Goal: Information Seeking & Learning: Find specific fact

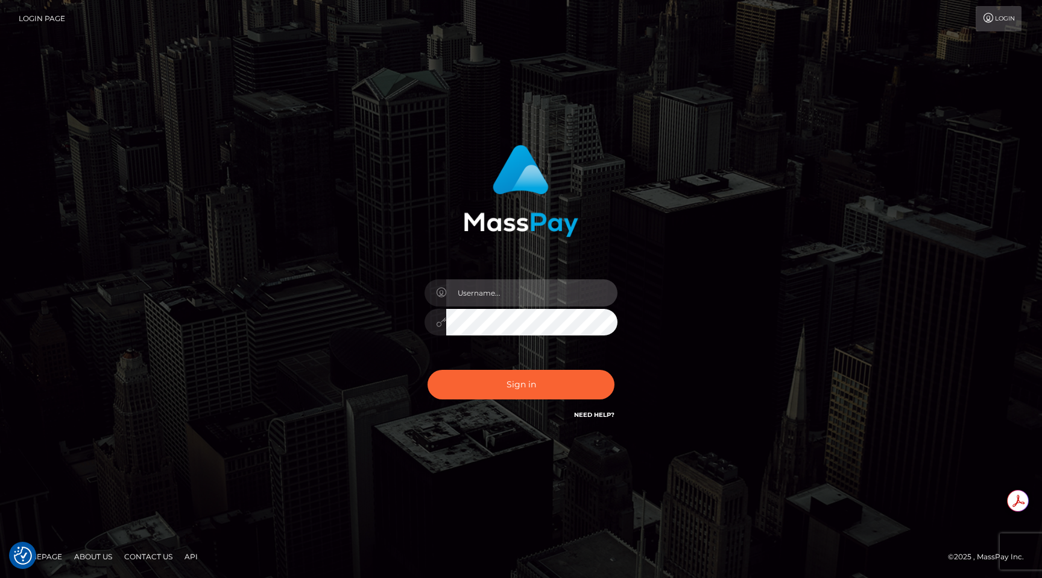
type input "egblue"
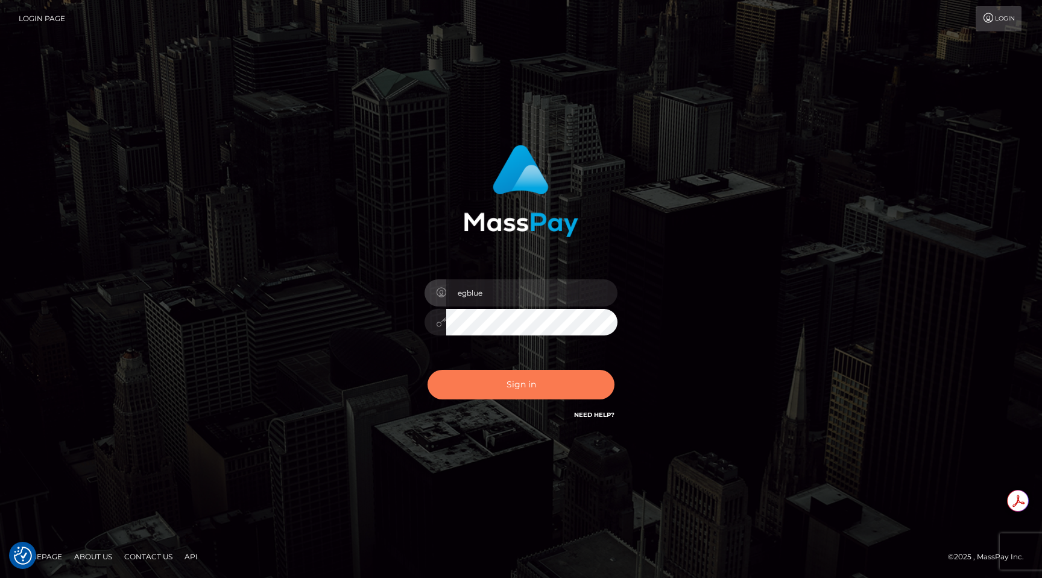
click at [537, 382] on button "Sign in" at bounding box center [521, 385] width 187 height 30
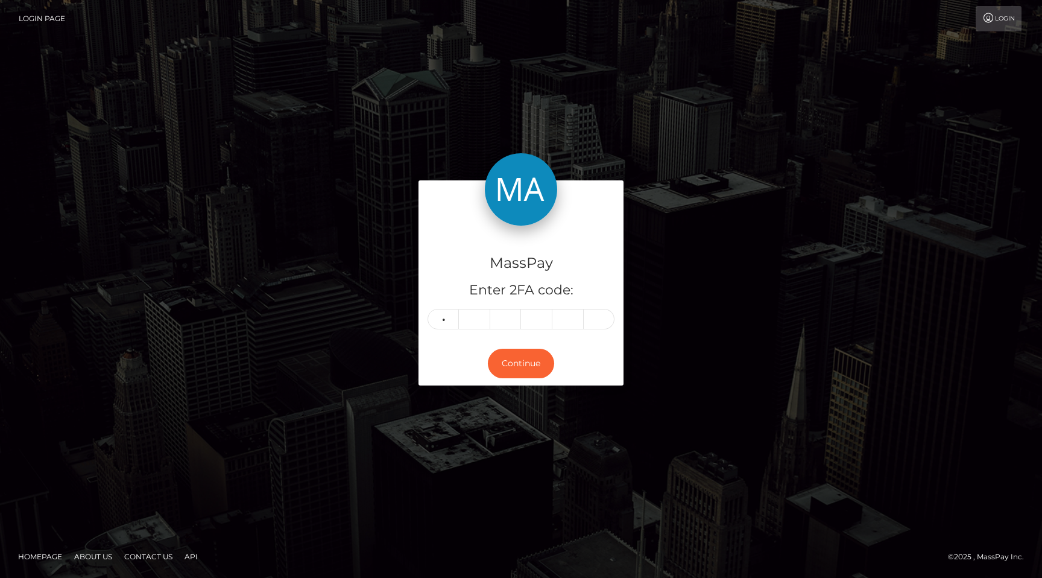
type input "2"
type input "8"
type input "0"
type input "9"
type input "4"
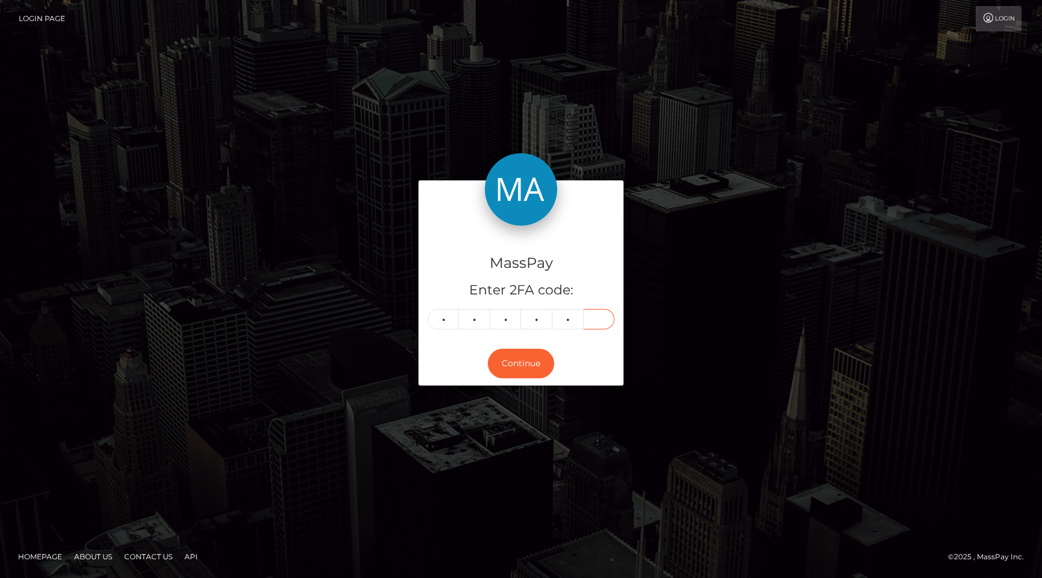
type input "5"
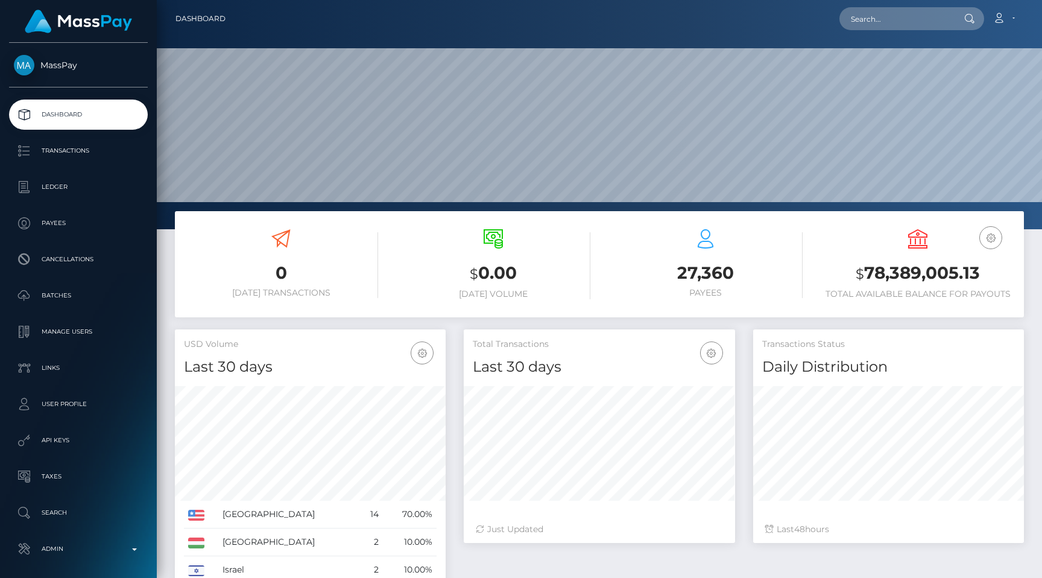
scroll to position [213, 271]
click at [893, 16] on input "text" at bounding box center [896, 18] width 113 height 23
paste input "pout_CkrvAHCAeFbQo"
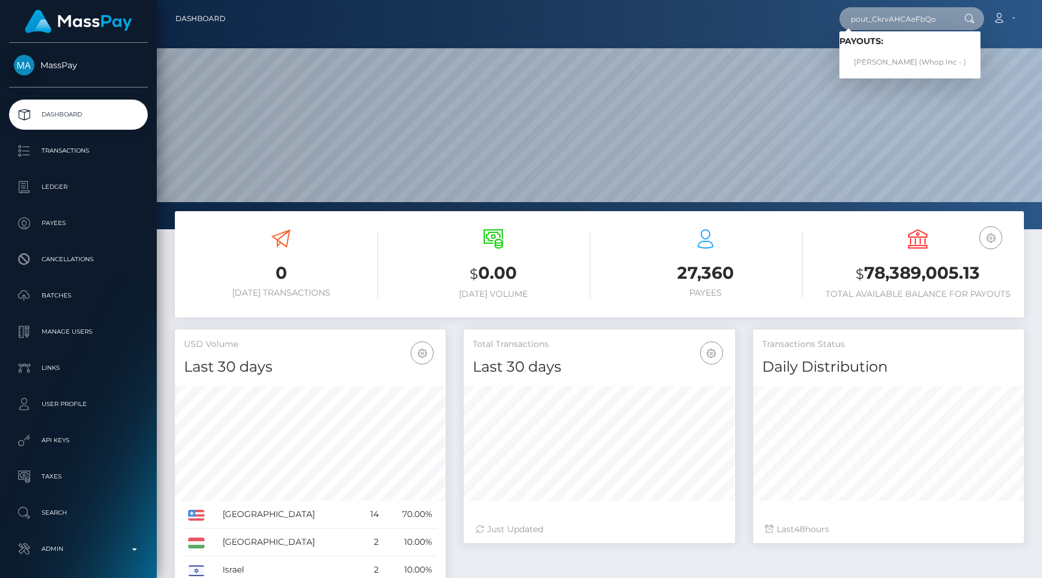
type input "pout_CkrvAHCAeFbQo"
click at [903, 54] on link "NOAH M ACCIARITO (Whop Inc - )" at bounding box center [910, 62] width 141 height 22
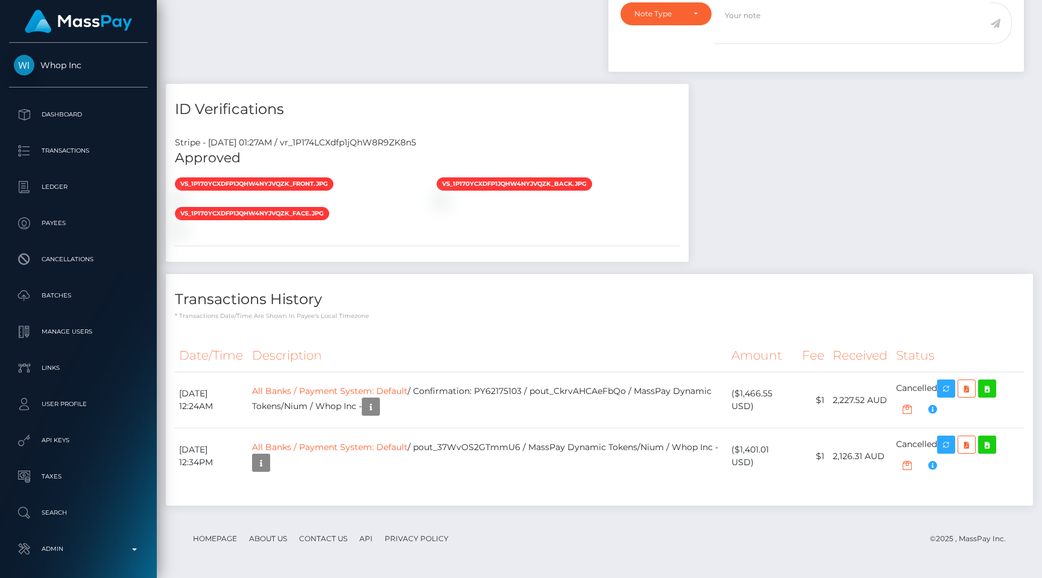
scroll to position [145, 271]
click at [384, 142] on div "Stripe - [DATE] 01:27AM / vr_1P174LCXdfp1jQhW8R9ZK8n5" at bounding box center [427, 142] width 523 height 13
copy div "vr_1P174LCXdfp1jQhW8R9ZK8n5"
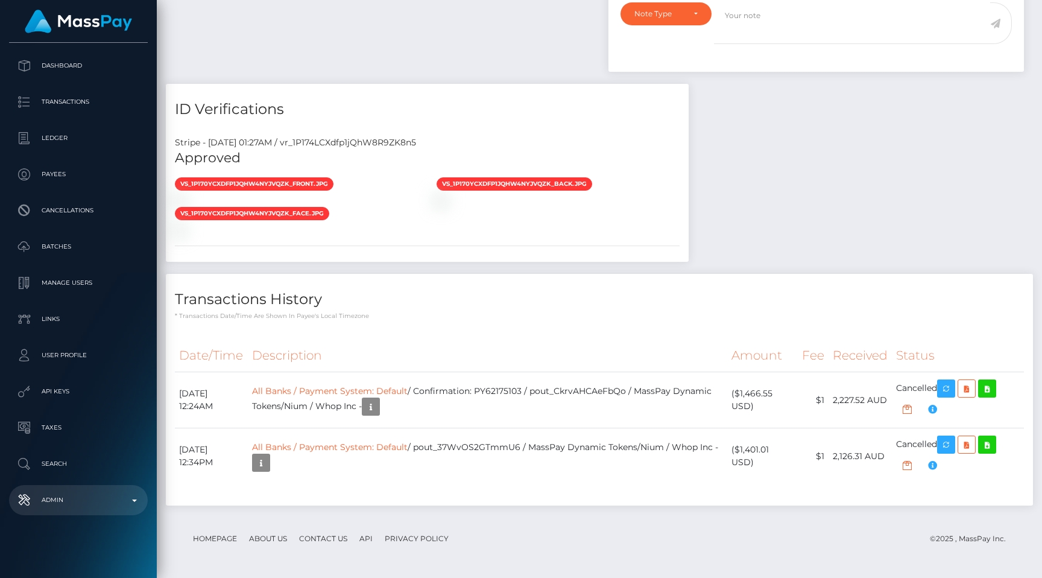
click at [74, 492] on p "Admin" at bounding box center [78, 500] width 129 height 18
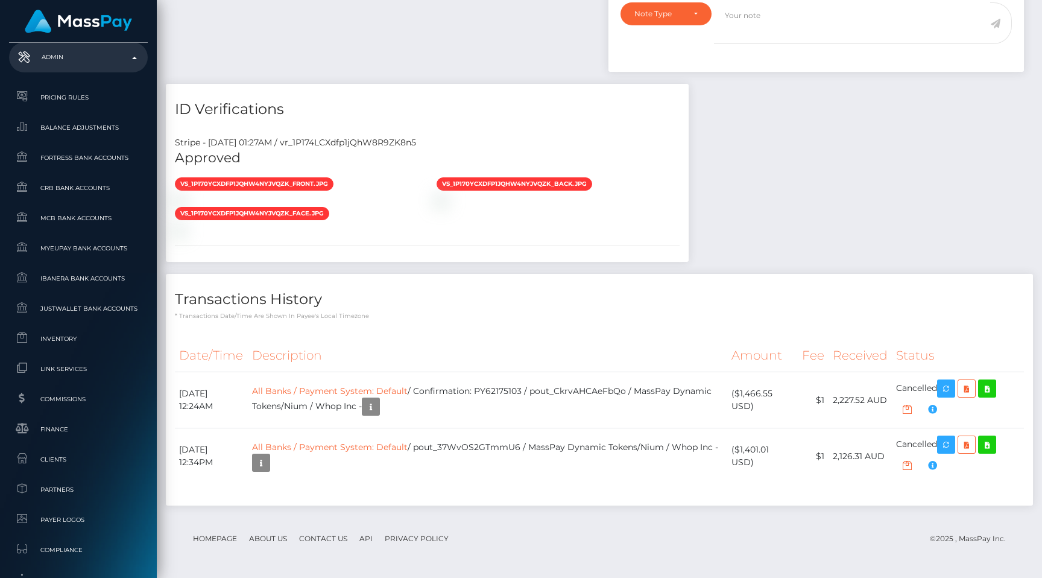
scroll to position [723, 0]
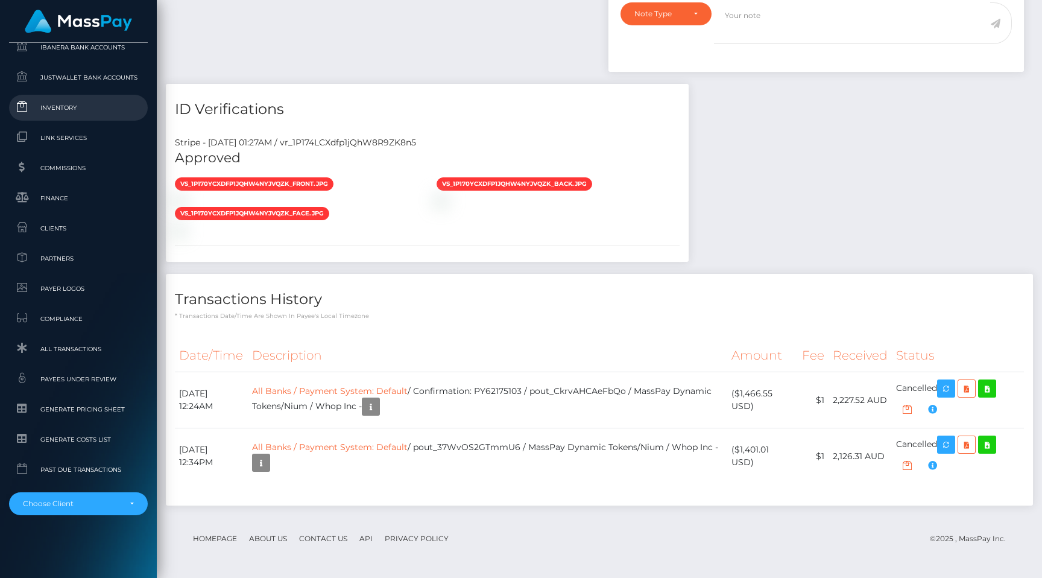
click at [79, 118] on link "Inventory" at bounding box center [78, 108] width 139 height 26
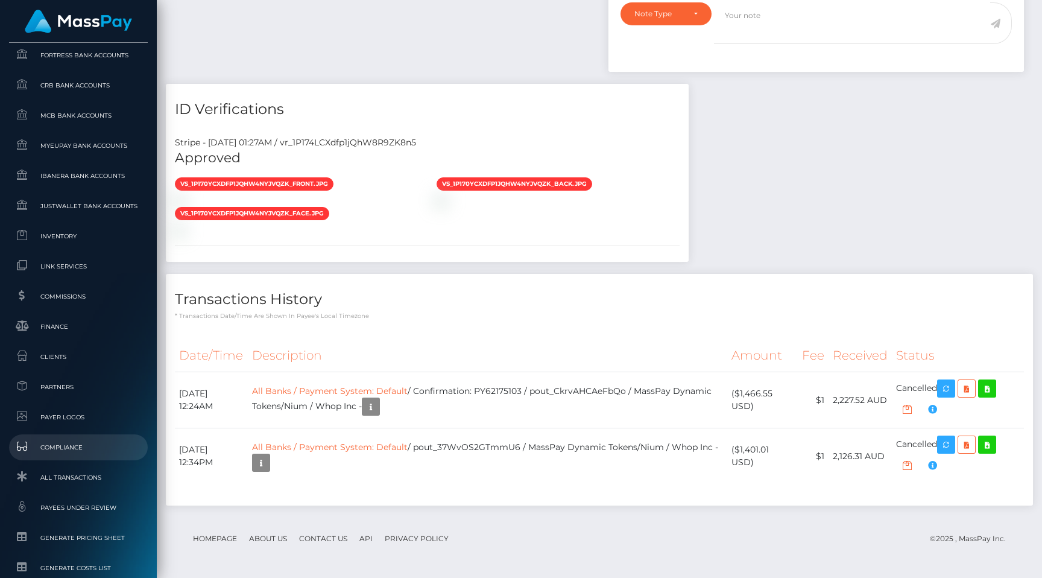
scroll to position [593, 0]
click at [90, 261] on span "Link Services" at bounding box center [78, 267] width 129 height 14
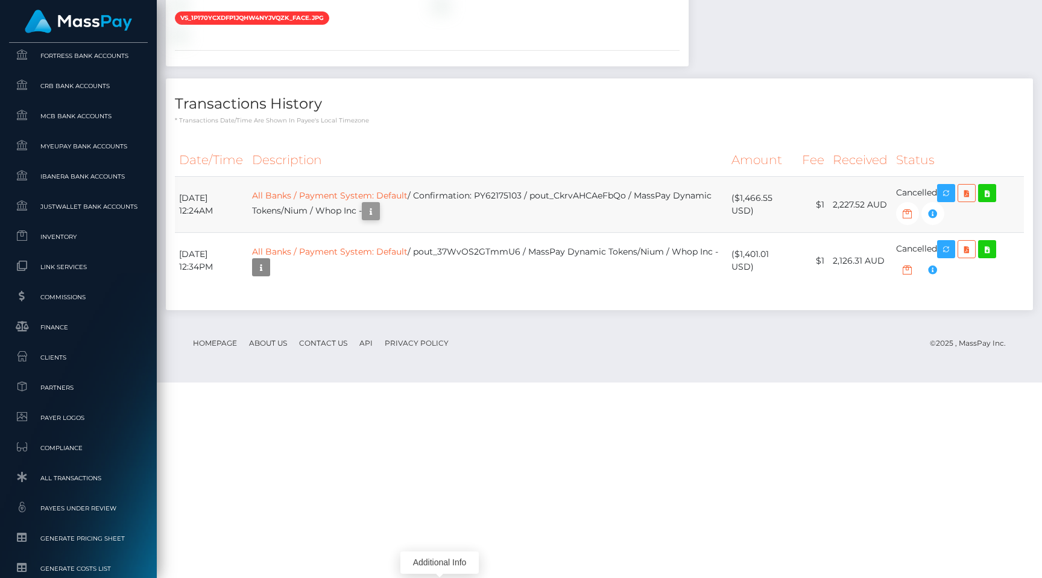
click at [378, 219] on icon "button" at bounding box center [371, 211] width 14 height 15
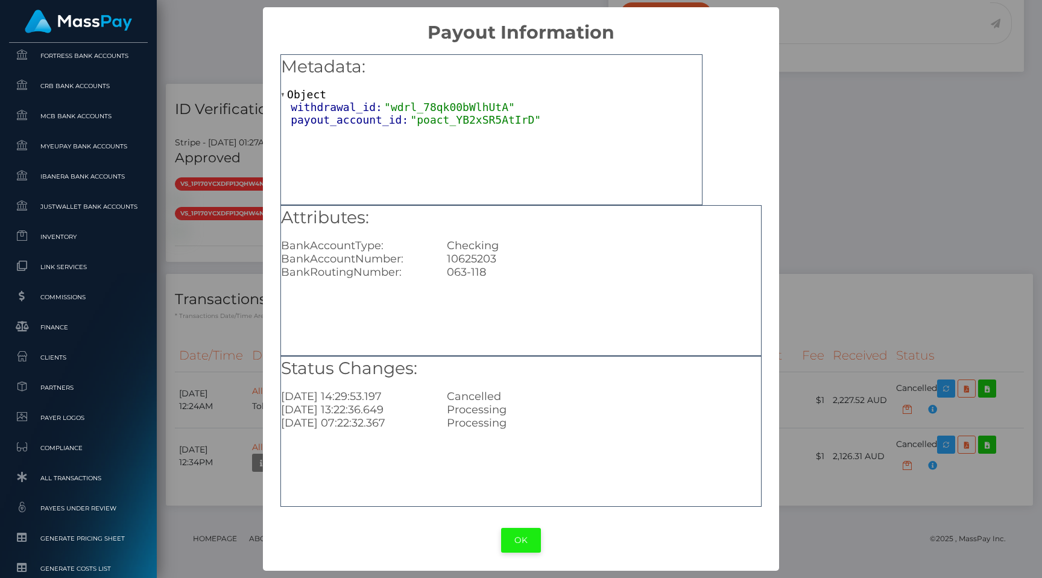
click at [526, 545] on button "OK" at bounding box center [521, 540] width 40 height 25
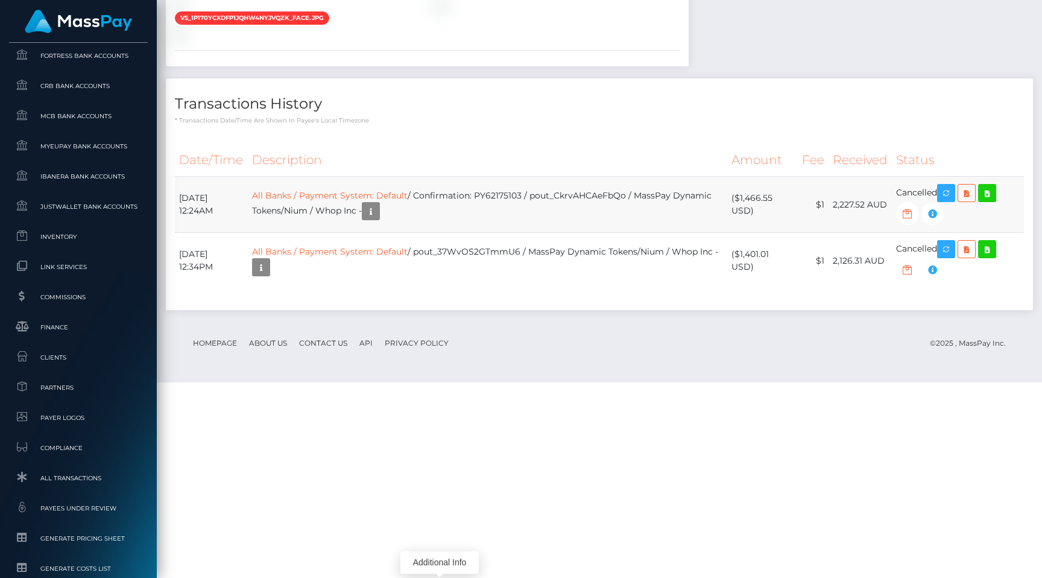
click at [633, 233] on td "All Banks / Payment System: Default / Confirmation: PY62175103 / pout_CkrvAHCAe…" at bounding box center [487, 205] width 479 height 56
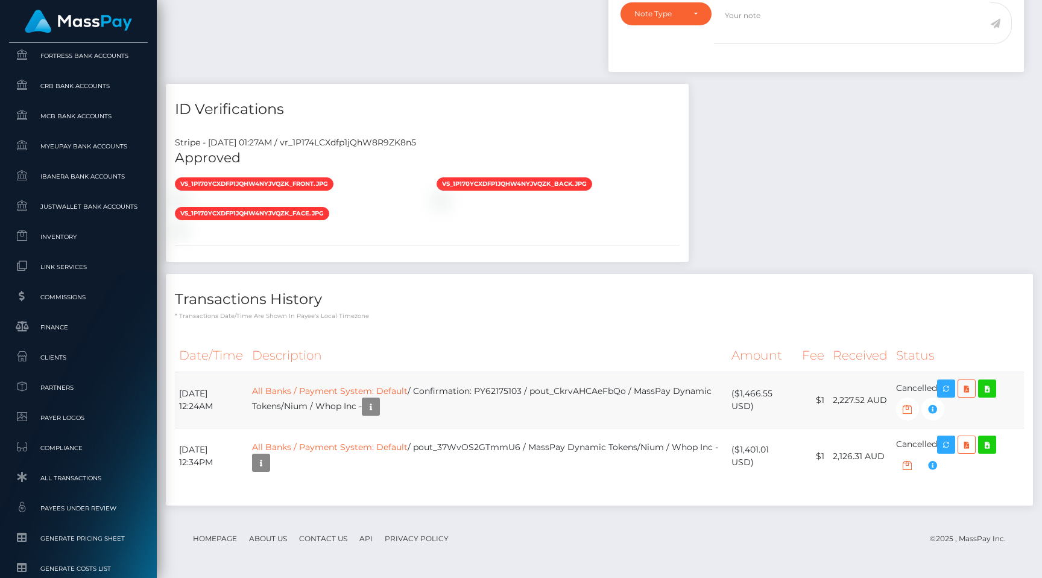
click at [520, 387] on td "All Banks / Payment System: Default / Confirmation: PY62175103 / pout_CkrvAHCAe…" at bounding box center [487, 400] width 479 height 56
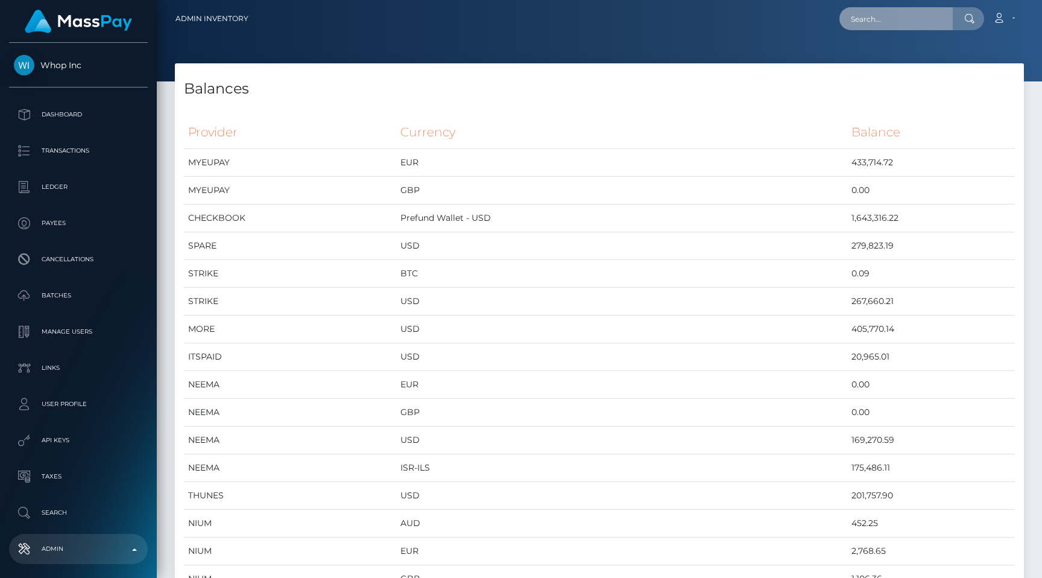
click at [903, 8] on input "text" at bounding box center [896, 18] width 113 height 23
paste input "pout_y5iymdn0vuilv"
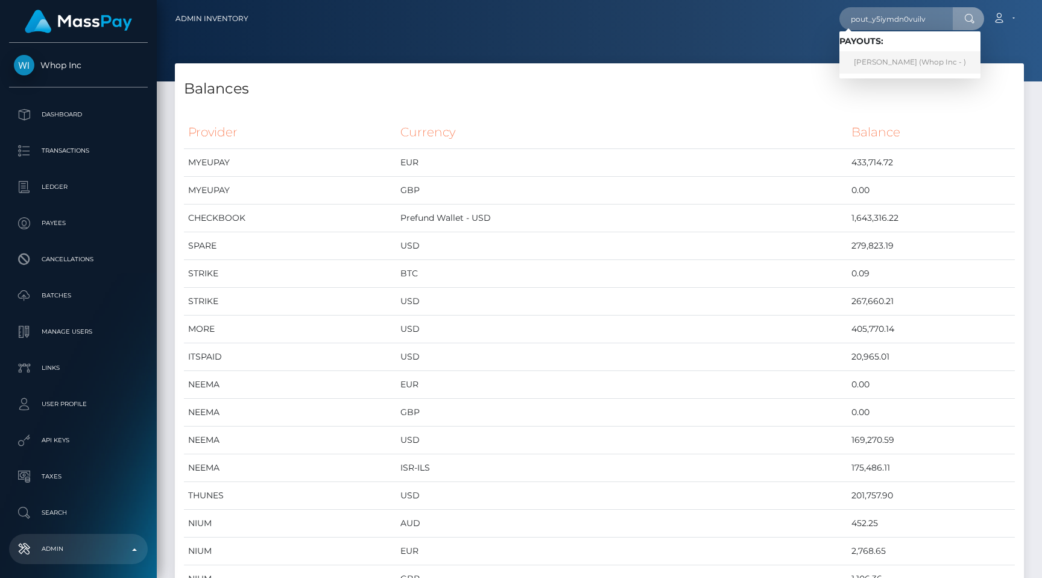
click at [903, 61] on link "[PERSON_NAME] (Whop Inc - )" at bounding box center [910, 62] width 141 height 22
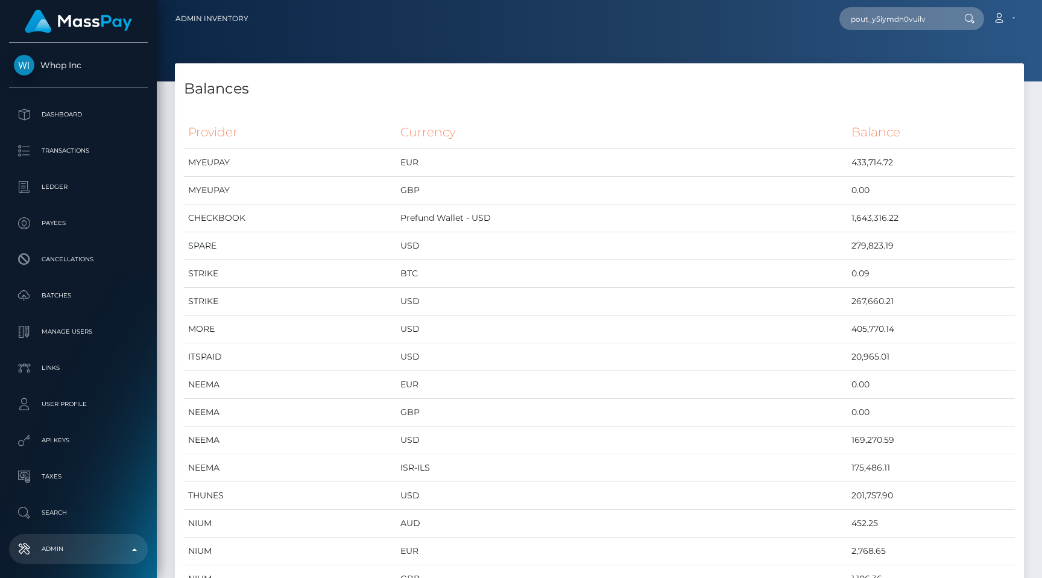
click at [774, 30] on div "pout_y5iymdn0vuilv Loading... Loading... Payouts: [PERSON_NAME] (Whop Inc - ) A…" at bounding box center [640, 18] width 765 height 25
click at [908, 21] on input "pout_y5iymdn0vuilv" at bounding box center [896, 18] width 113 height 23
paste input "7nHQZW3cAb68t"
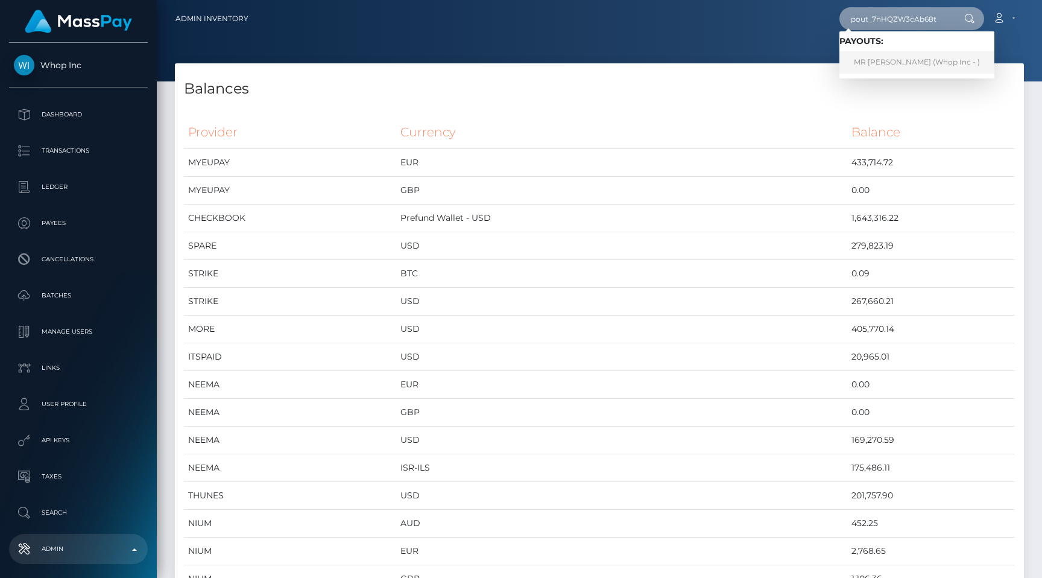
type input "pout_7nHQZW3cAb68t"
click at [898, 54] on link "MR [PERSON_NAME] (Whop Inc - )" at bounding box center [917, 62] width 155 height 22
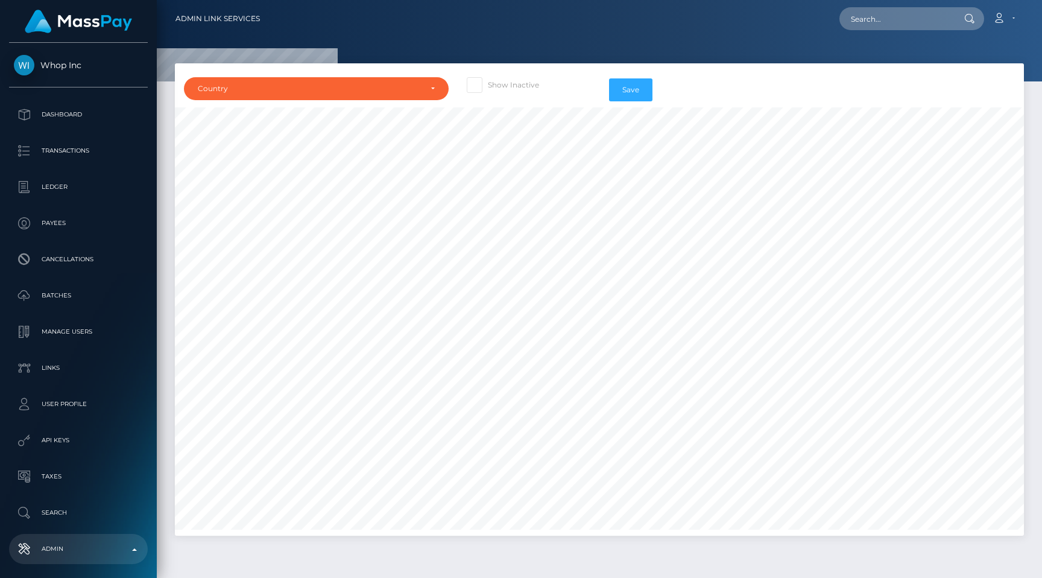
click at [488, 84] on span at bounding box center [488, 84] width 0 height 9
click at [488, 84] on input "Show Inactive" at bounding box center [492, 81] width 8 height 8
checkbox input "true"
click at [401, 84] on div "Country" at bounding box center [309, 89] width 223 height 10
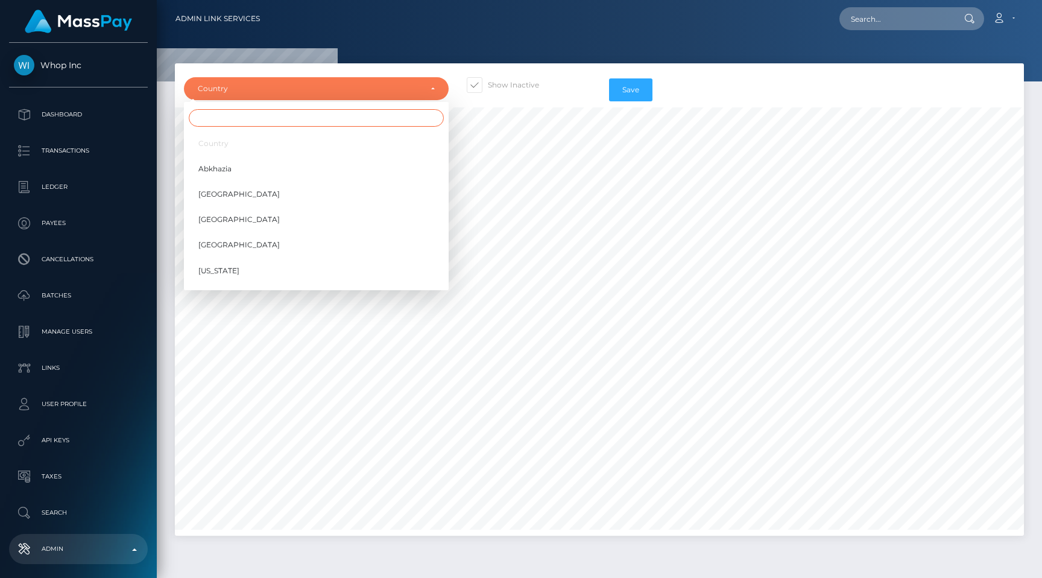
click at [365, 118] on input "Search" at bounding box center [316, 117] width 255 height 17
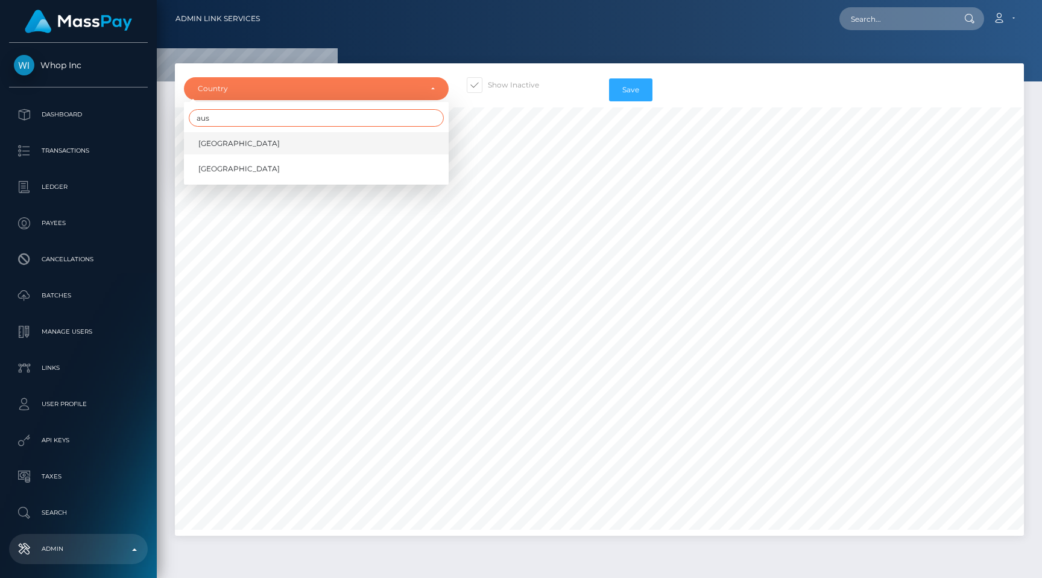
type input "aus"
click at [314, 139] on link "[GEOGRAPHIC_DATA]" at bounding box center [316, 143] width 265 height 22
select select "AU"
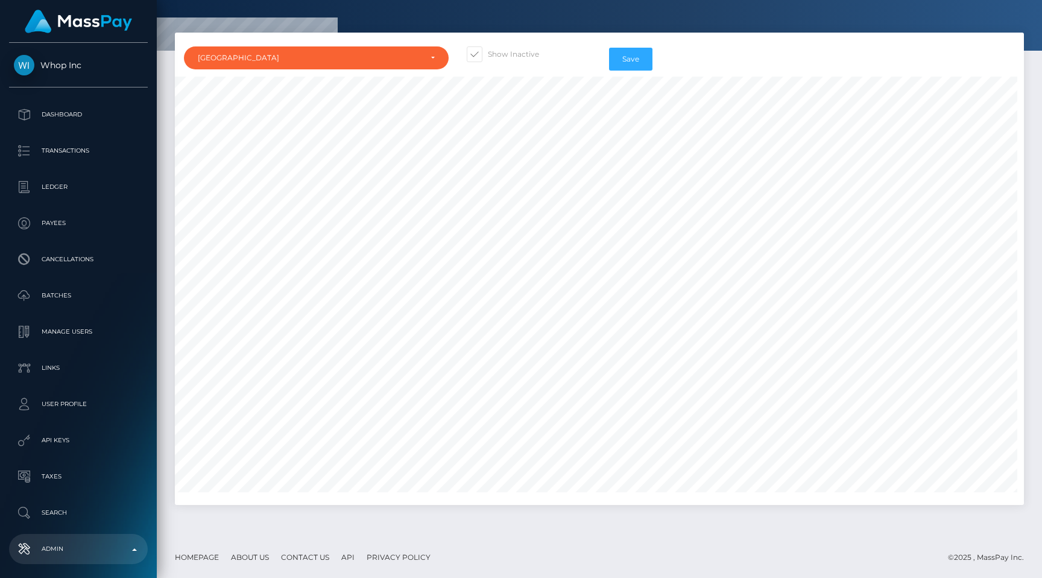
scroll to position [6018, 0]
click at [641, 62] on button "Save" at bounding box center [630, 59] width 43 height 23
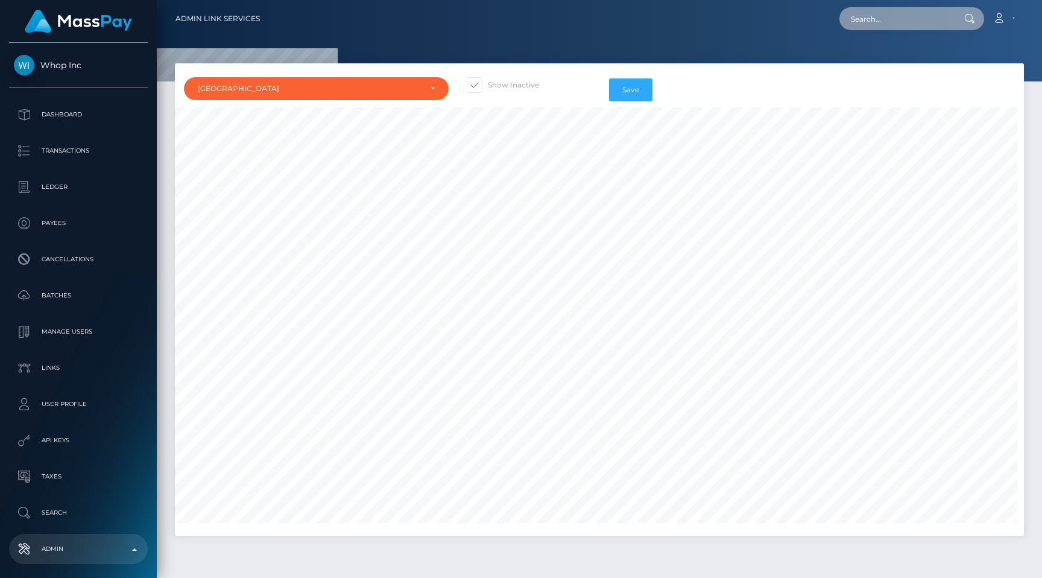
click at [903, 18] on input "text" at bounding box center [896, 18] width 113 height 23
paste input "wdrl_h6fCWURyWKPMm"
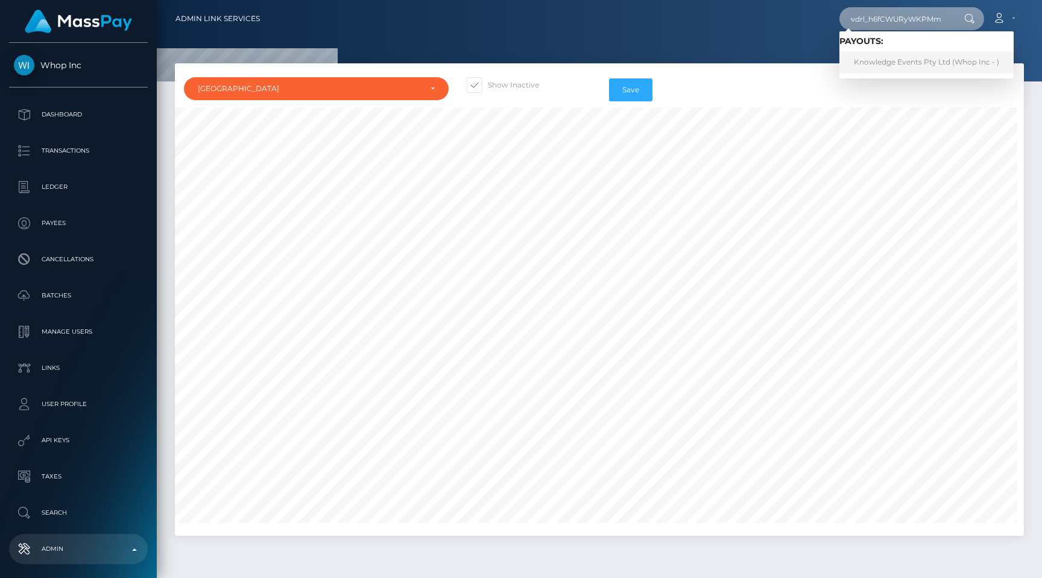
type input "wdrl_h6fCWURyWKPMm"
click at [900, 59] on link "Knowledge Events Pty Ltd (Whop Inc - )" at bounding box center [927, 62] width 174 height 22
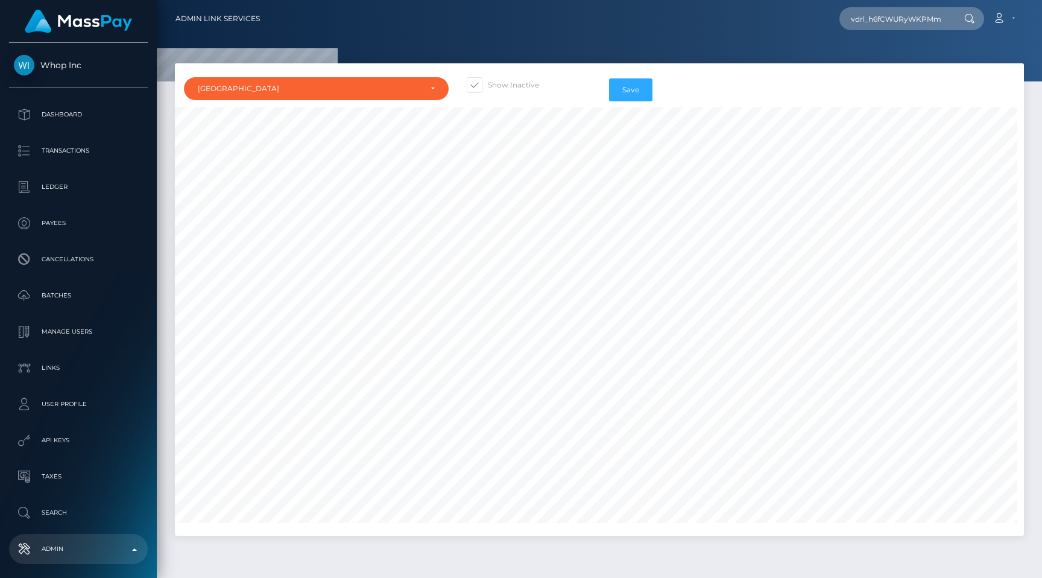
scroll to position [0, 0]
click at [789, 38] on div at bounding box center [599, 40] width 885 height 81
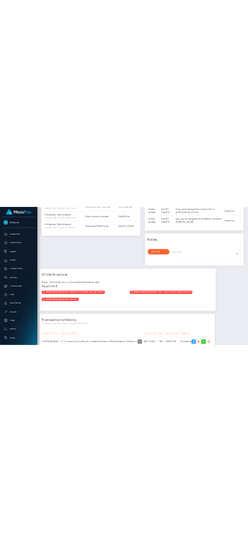
scroll to position [961, 0]
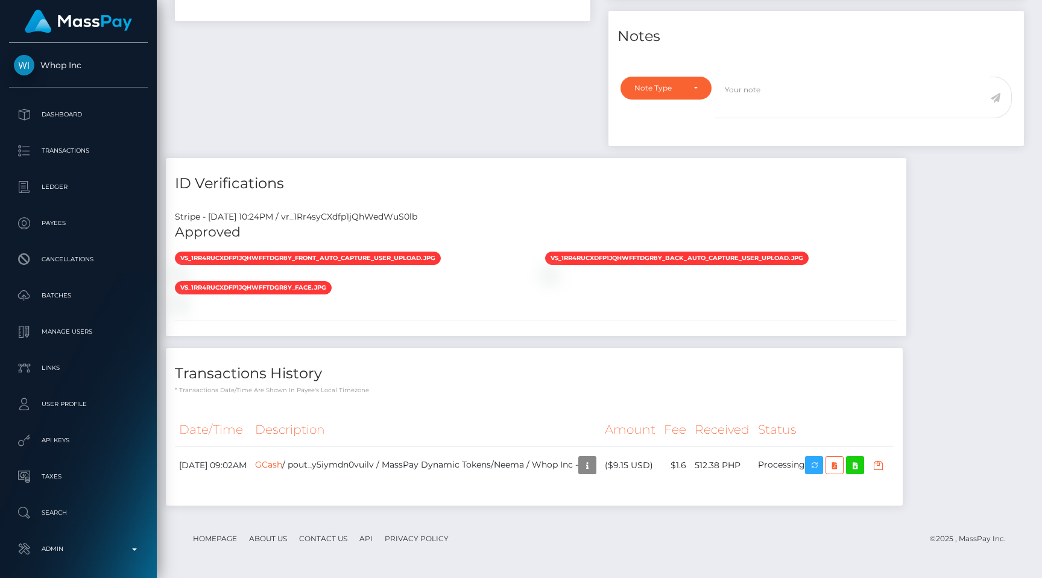
click at [858, 251] on div "vs_1Rr4rUCXdfp1jQhWFftdGR8Y_front_auto_capture_user_upload.jpg" at bounding box center [536, 280] width 741 height 59
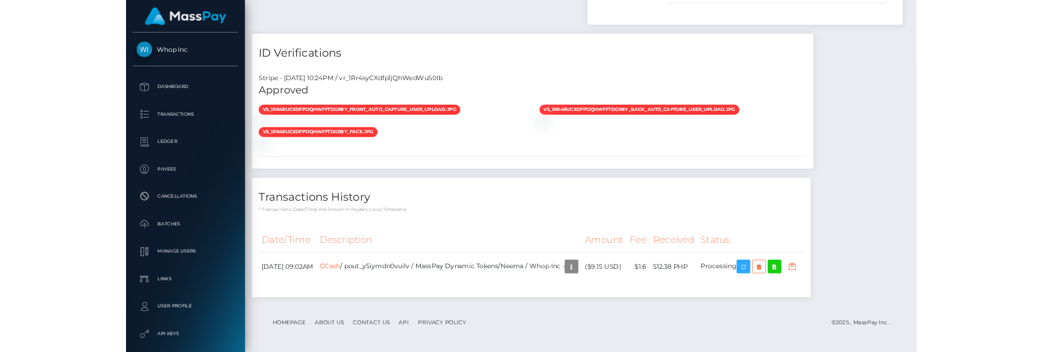
scroll to position [1075, 0]
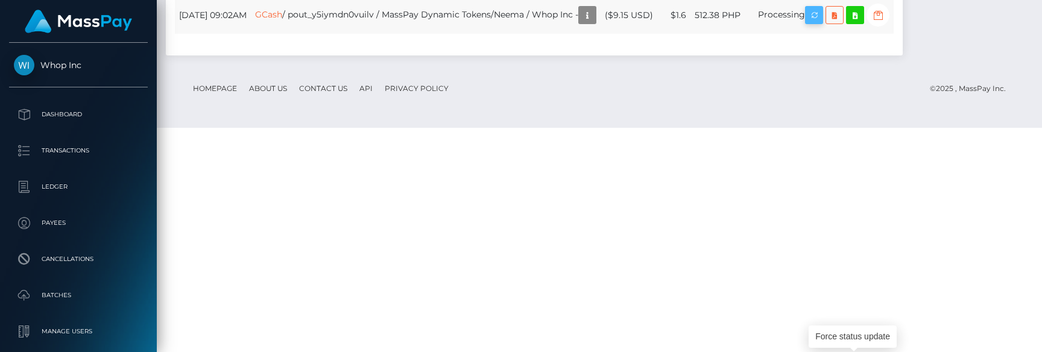
click at [823, 24] on button "button" at bounding box center [814, 15] width 18 height 18
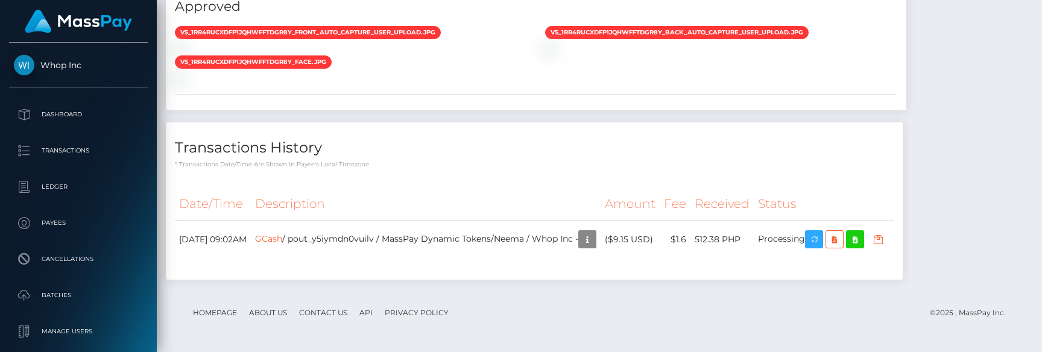
scroll to position [1187, 0]
click at [282, 242] on link "GCash" at bounding box center [268, 238] width 27 height 11
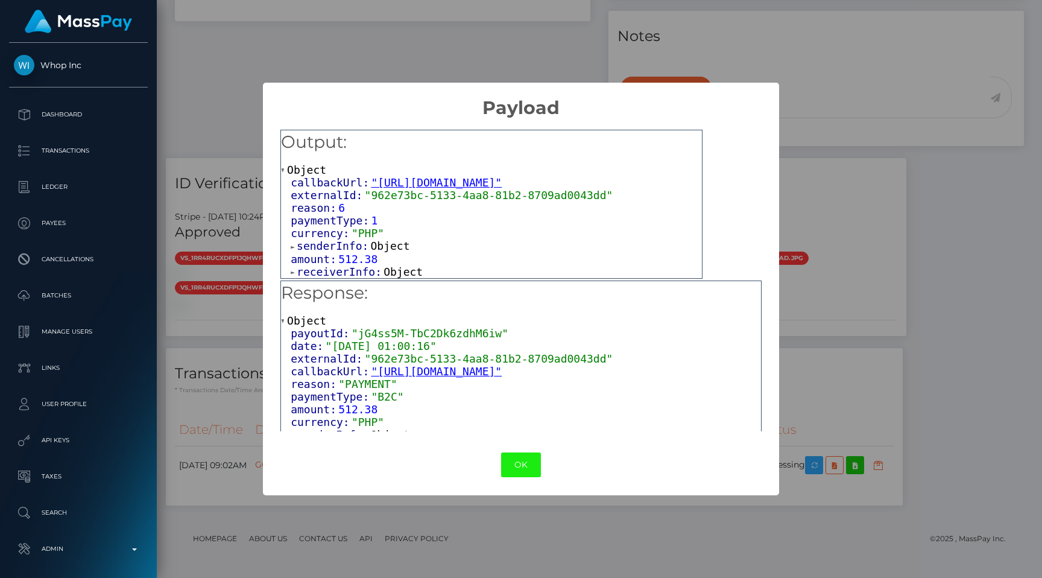
scroll to position [8, 0]
click at [334, 269] on span "receiverInfo:" at bounding box center [340, 271] width 87 height 13
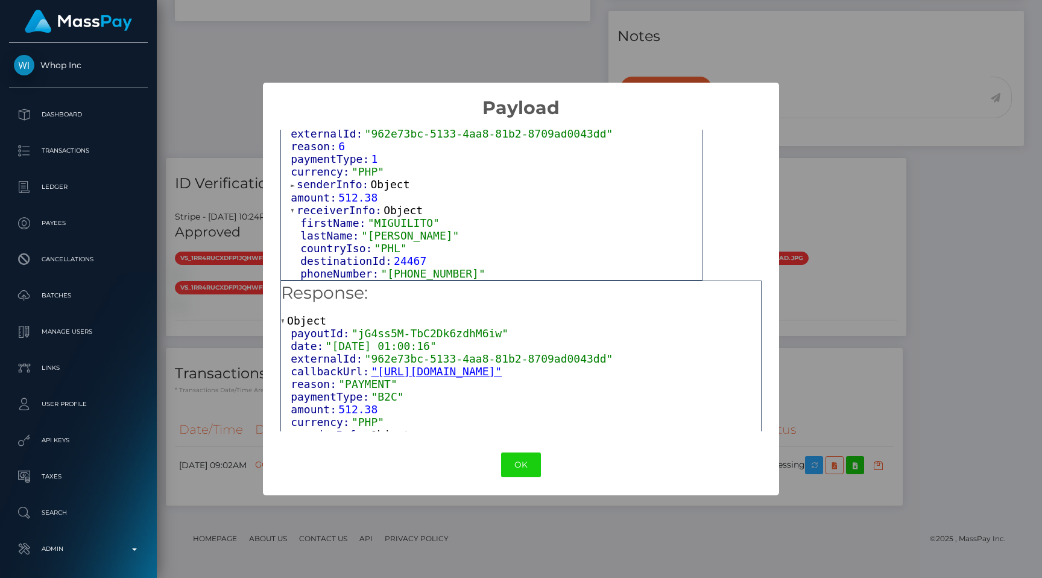
scroll to position [70, 0]
click at [419, 269] on span ""+09972940335"" at bounding box center [433, 273] width 104 height 13
click at [508, 458] on button "OK" at bounding box center [521, 464] width 40 height 25
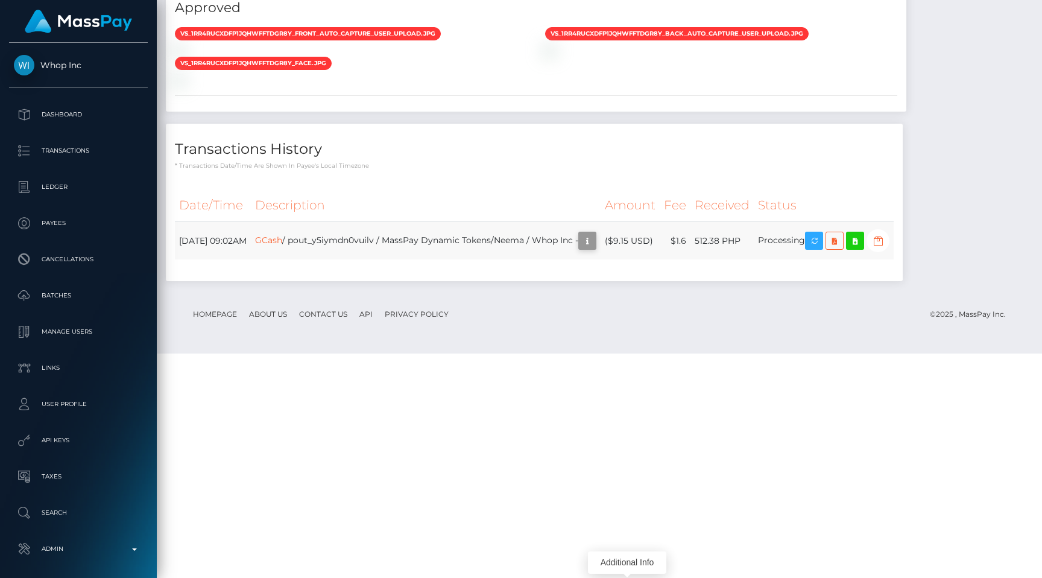
click at [596, 250] on button "button" at bounding box center [587, 241] width 18 height 18
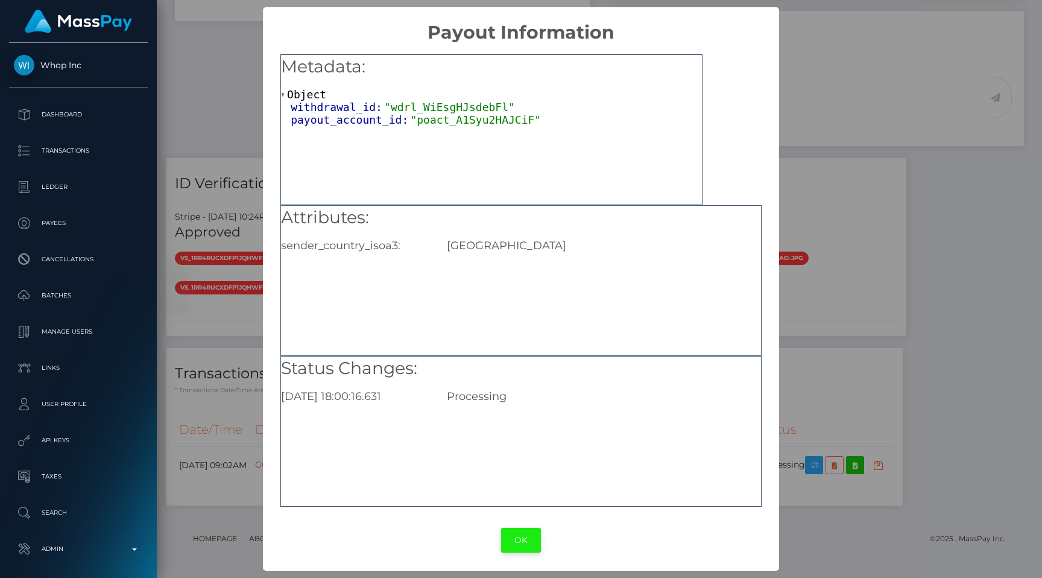
click at [514, 537] on button "OK" at bounding box center [521, 540] width 40 height 25
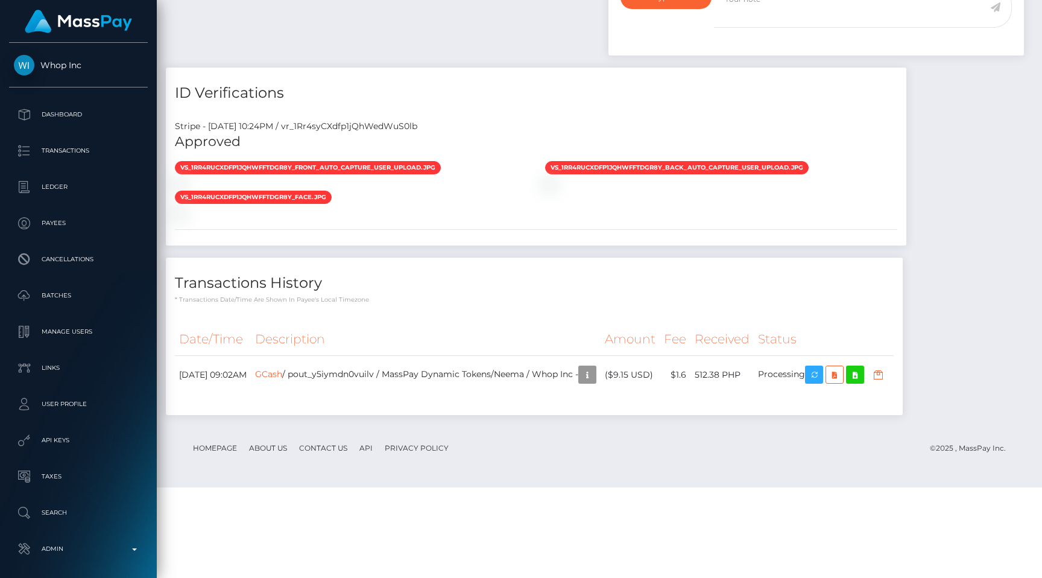
scroll to position [961, 0]
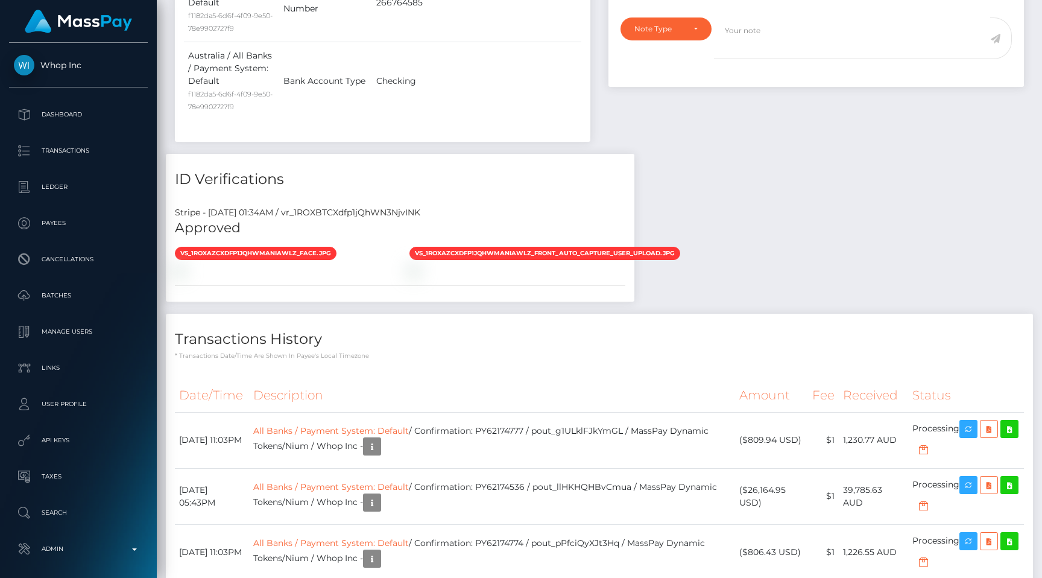
scroll to position [692, 0]
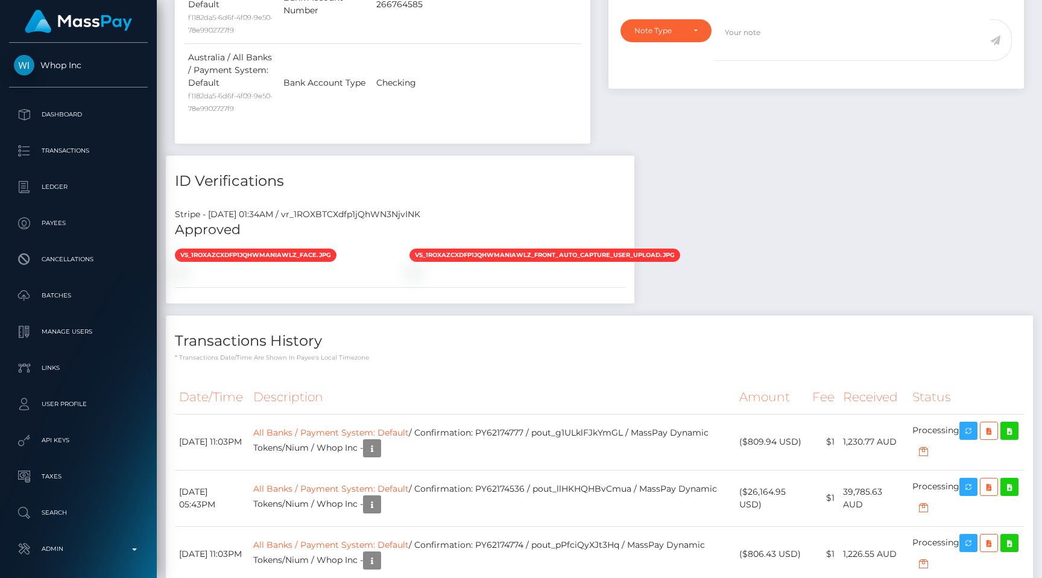
click at [399, 208] on div "Stripe - [DATE] 01:34AM / vr_1ROXBTCXdfp1jQhWN3NjvINK" at bounding box center [400, 214] width 469 height 13
copy div "vr_1ROXBTCXdfp1jQhWN3NjvINK"
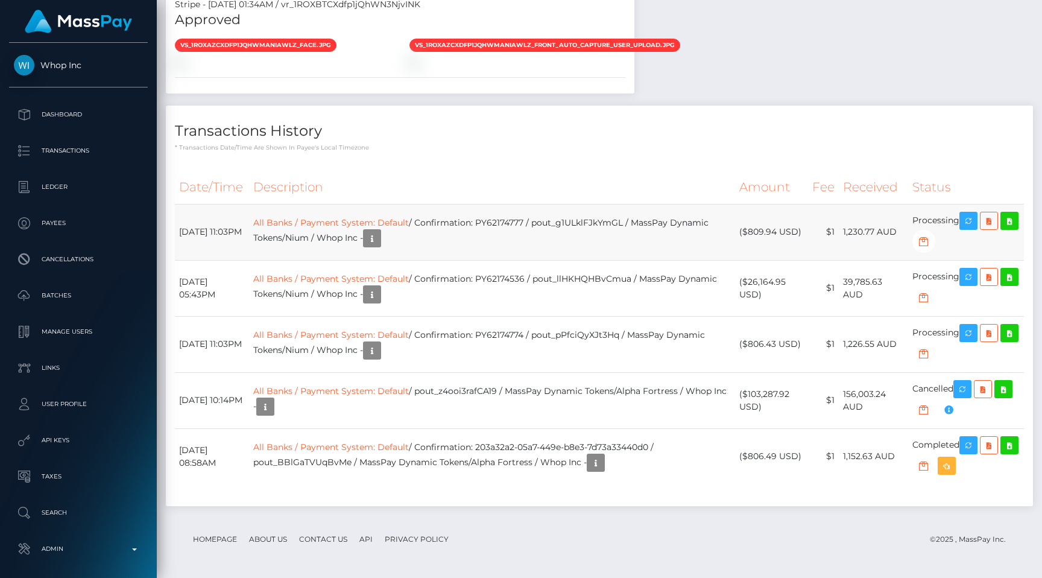
scroll to position [1077, 0]
click at [391, 340] on link "All Banks / Payment System: Default" at bounding box center [331, 334] width 156 height 11
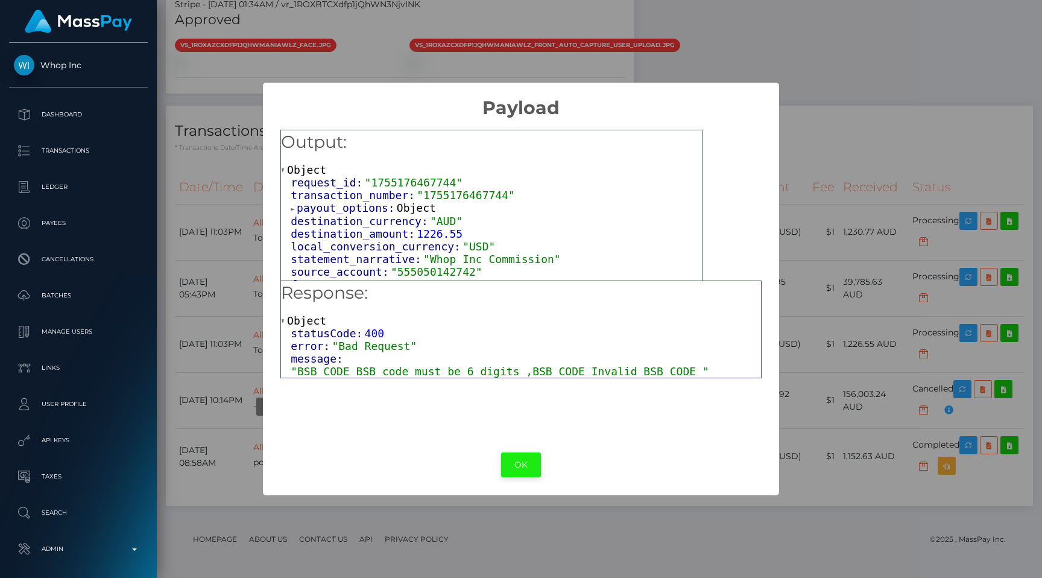
click at [516, 461] on button "OK" at bounding box center [521, 464] width 40 height 25
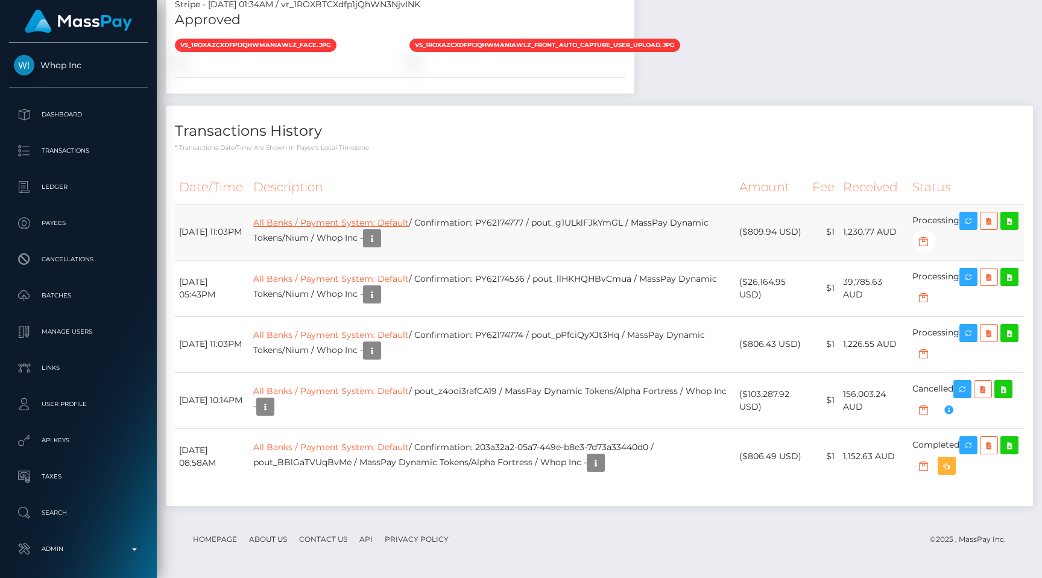
click at [317, 228] on link "All Banks / Payment System: Default" at bounding box center [331, 222] width 156 height 11
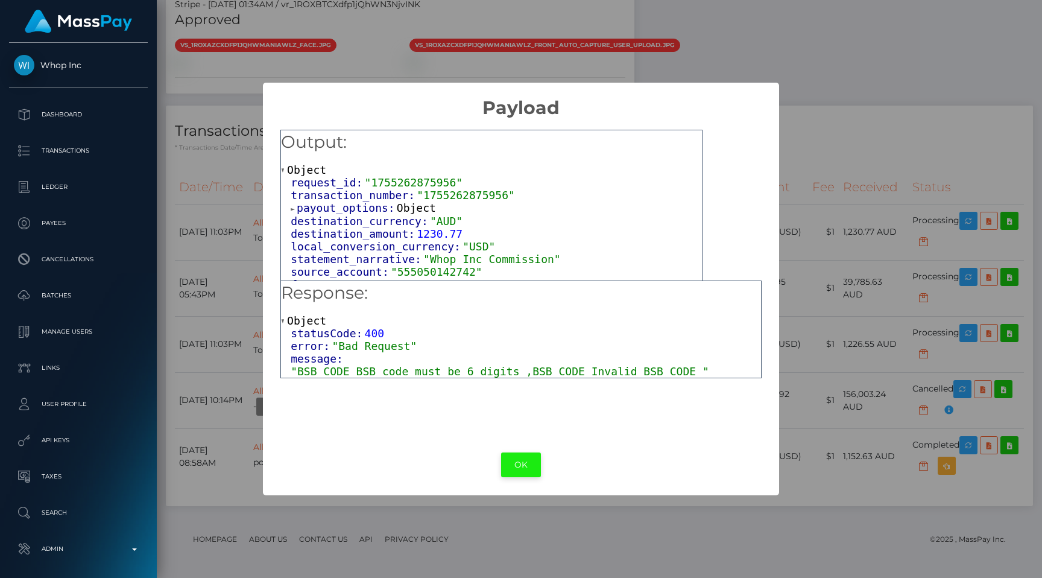
click at [523, 461] on button "OK" at bounding box center [521, 464] width 40 height 25
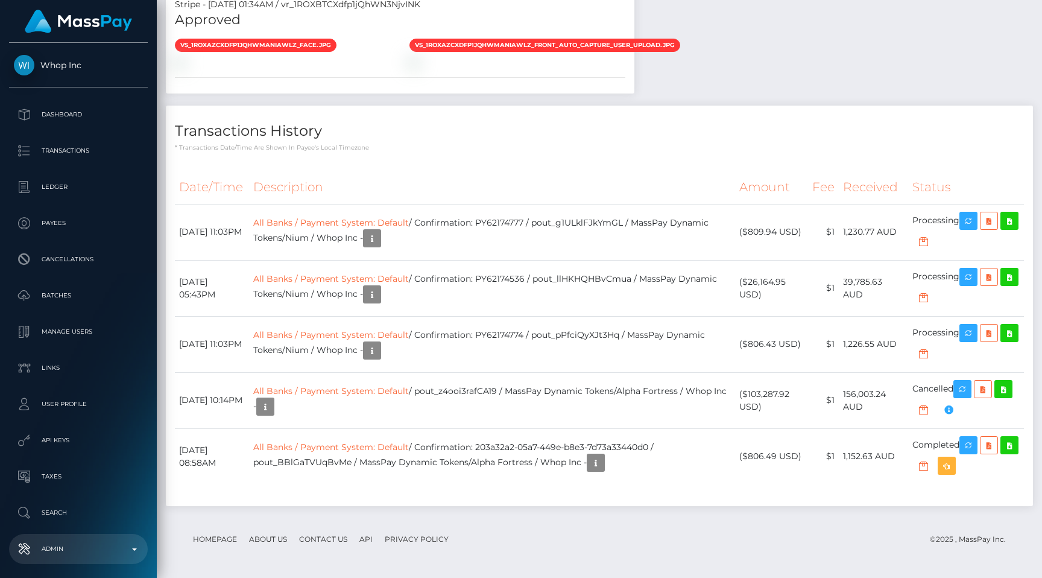
click at [107, 555] on p "Admin" at bounding box center [78, 549] width 129 height 18
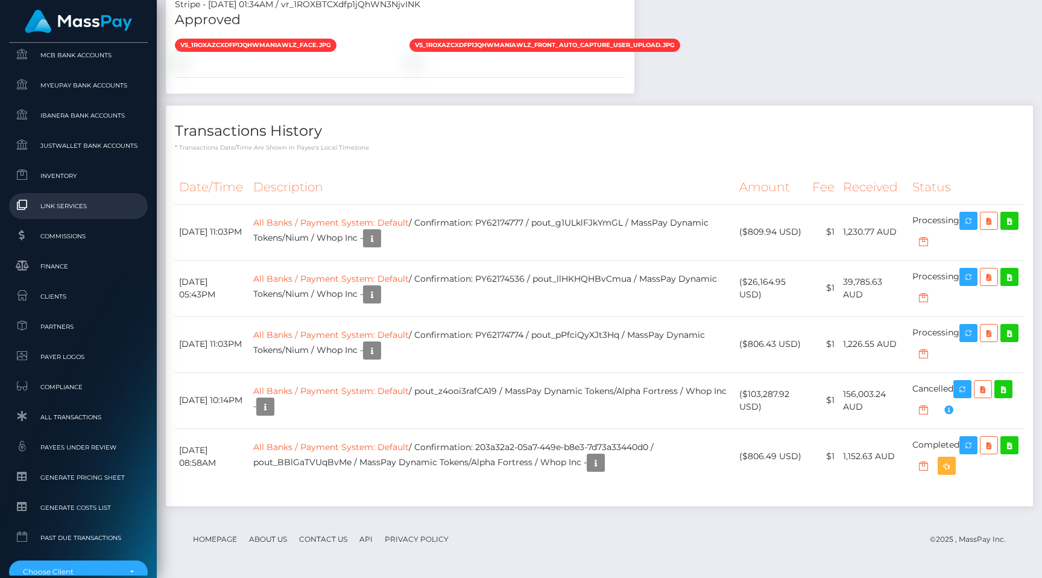
scroll to position [653, 0]
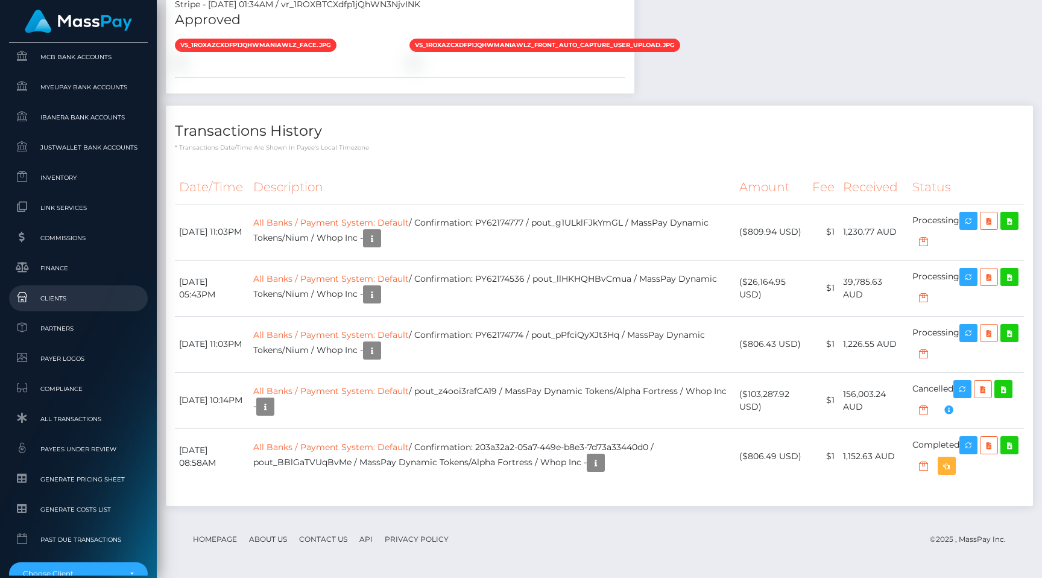
click at [83, 305] on link "Clients" at bounding box center [78, 298] width 139 height 26
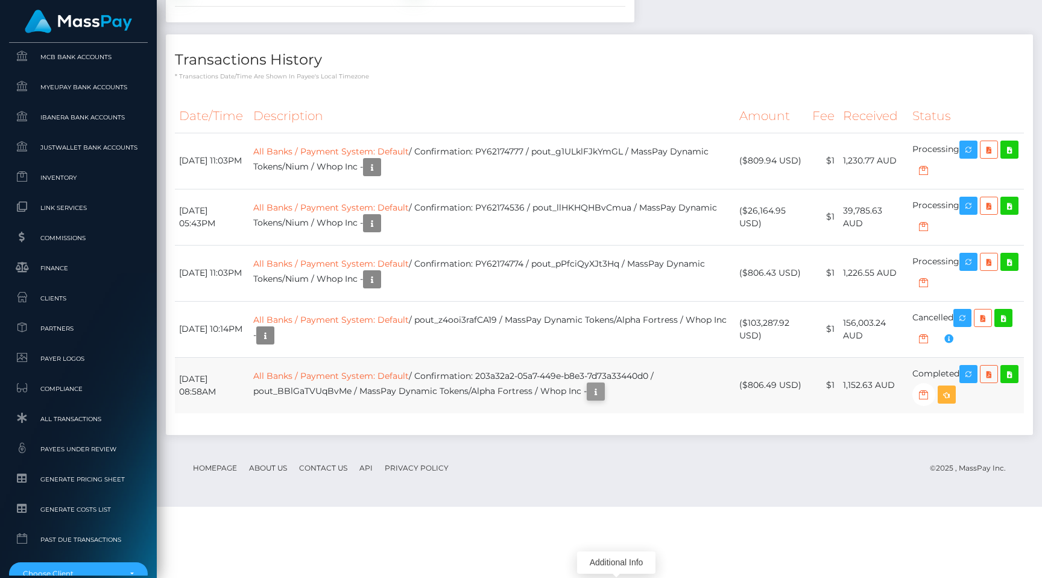
click at [605, 400] on button "button" at bounding box center [596, 391] width 18 height 18
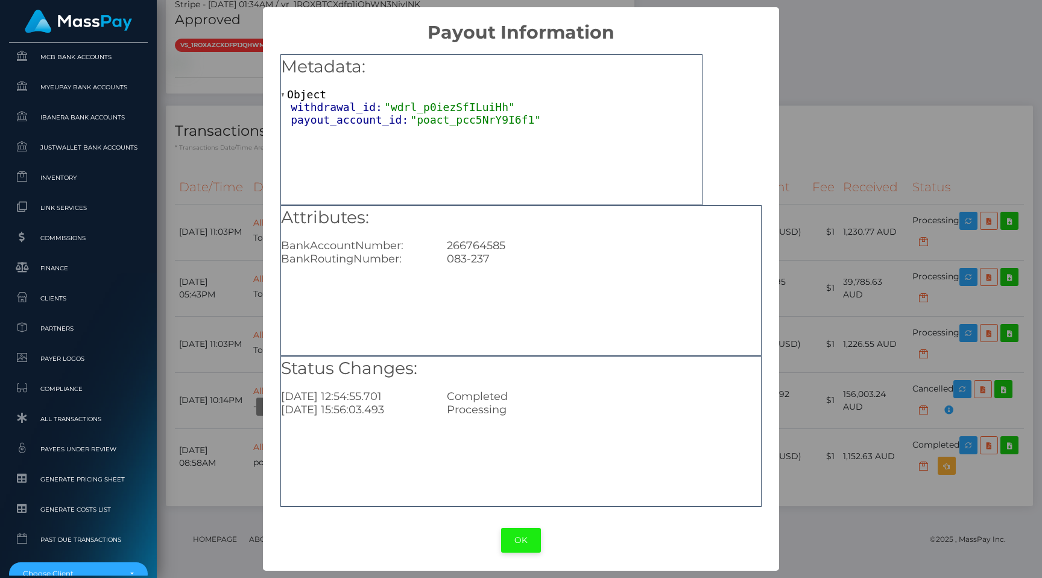
click at [527, 537] on button "OK" at bounding box center [521, 540] width 40 height 25
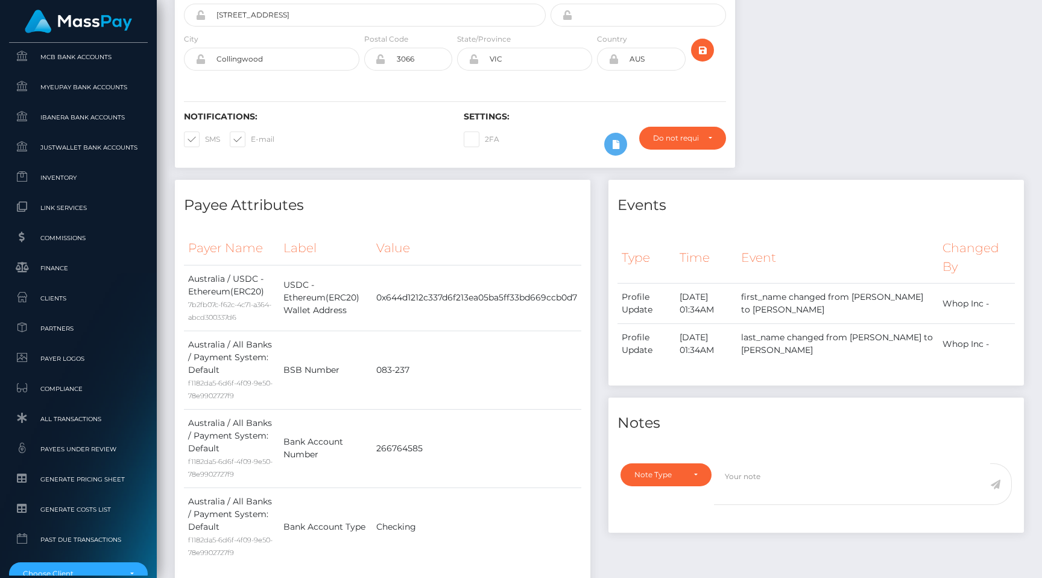
scroll to position [0, 0]
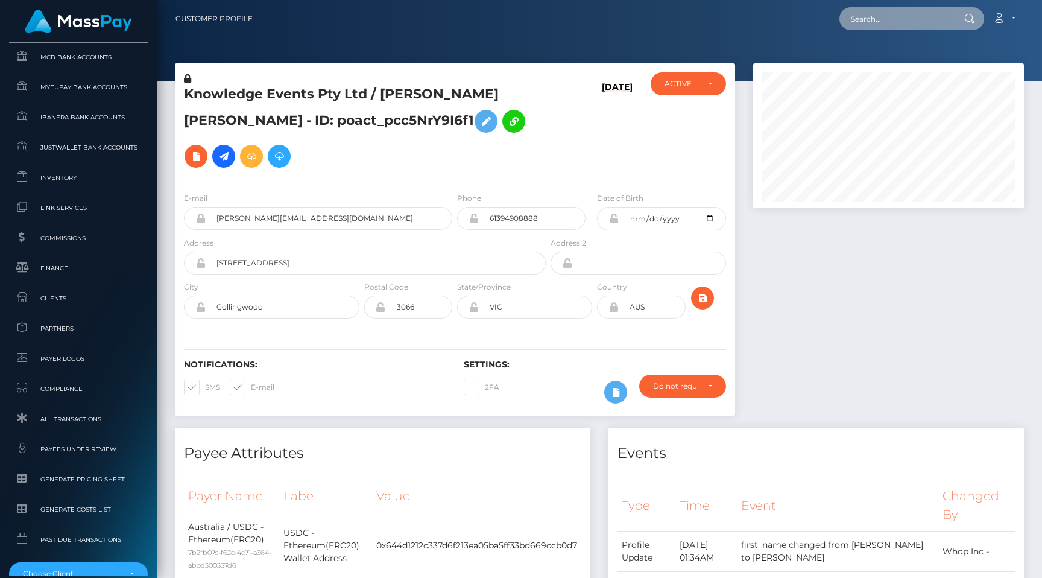
click at [882, 14] on input "text" at bounding box center [896, 18] width 113 height 23
paste input "pout_KTqOtZS6AR0cv"
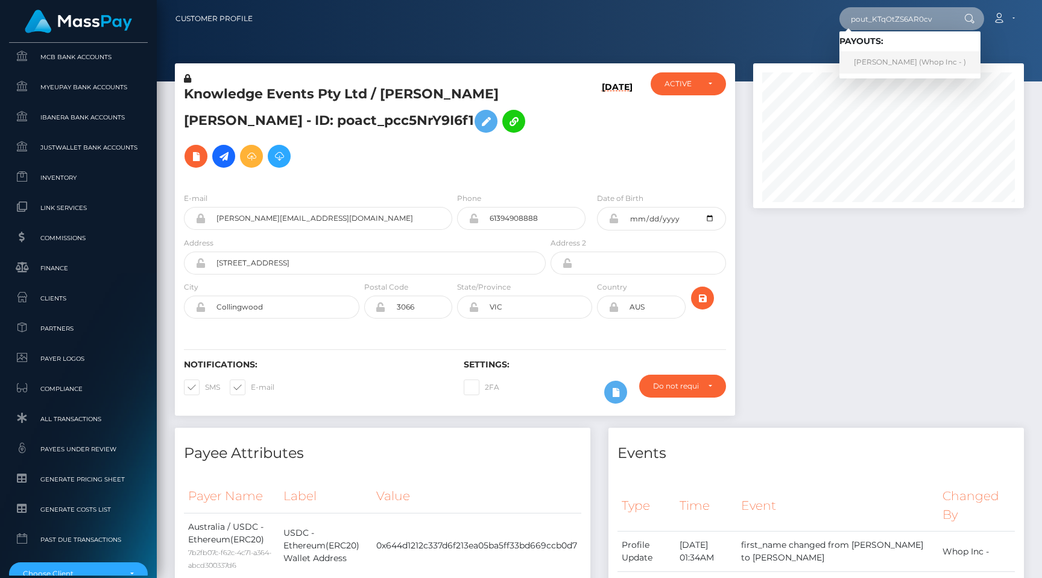
type input "pout_KTqOtZS6AR0cv"
click at [894, 55] on link "CARLOS MIGUEL SANCHEZ-SNODGRASS (Whop Inc - )" at bounding box center [910, 62] width 141 height 22
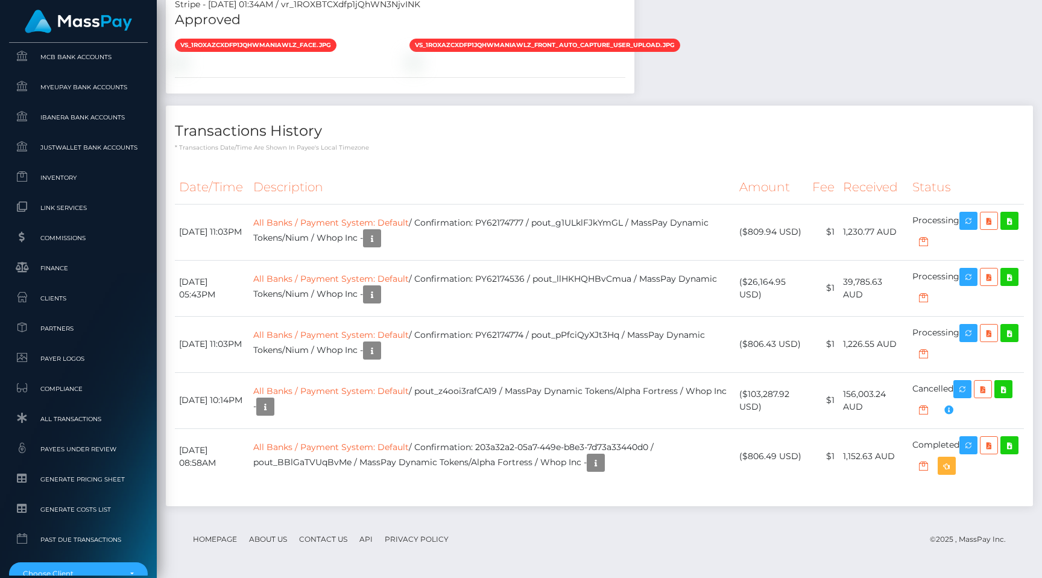
scroll to position [1097, 0]
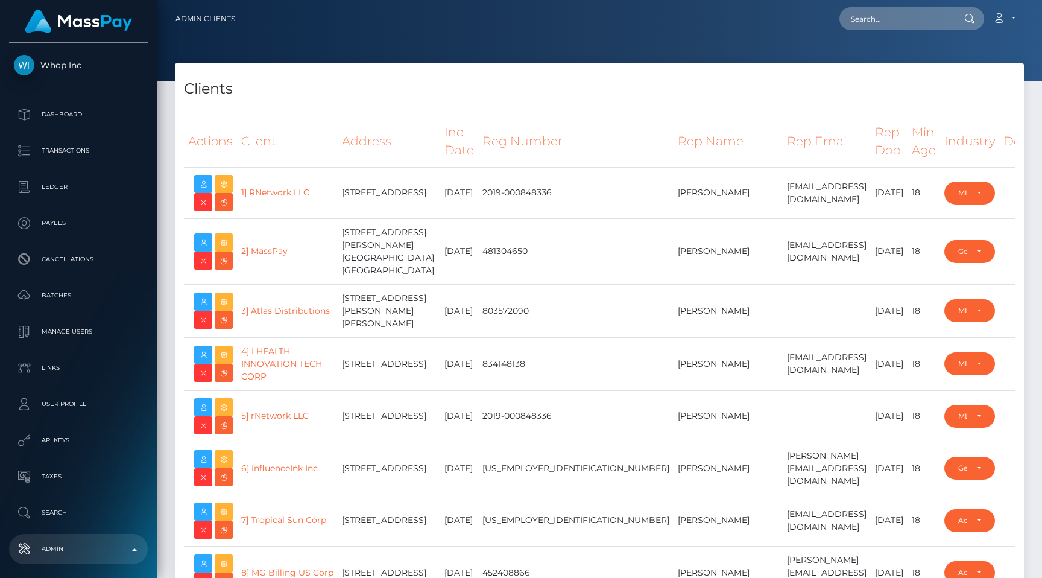
select select "223"
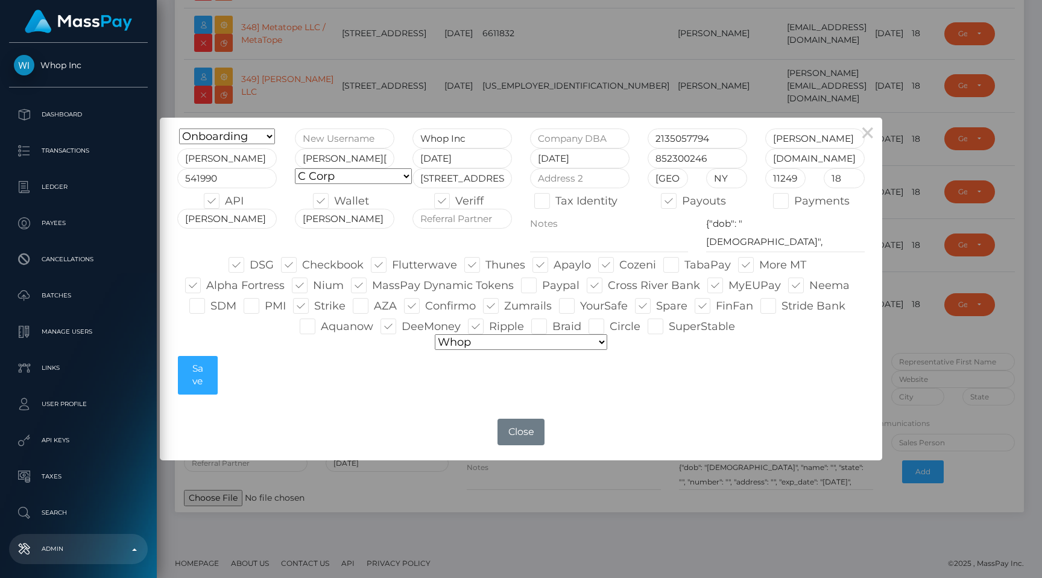
click at [313, 282] on span at bounding box center [313, 285] width 0 height 13
click at [313, 282] on input "Nium" at bounding box center [317, 281] width 8 height 8
checkbox input "false"
click at [205, 369] on button "Save" at bounding box center [197, 375] width 39 height 39
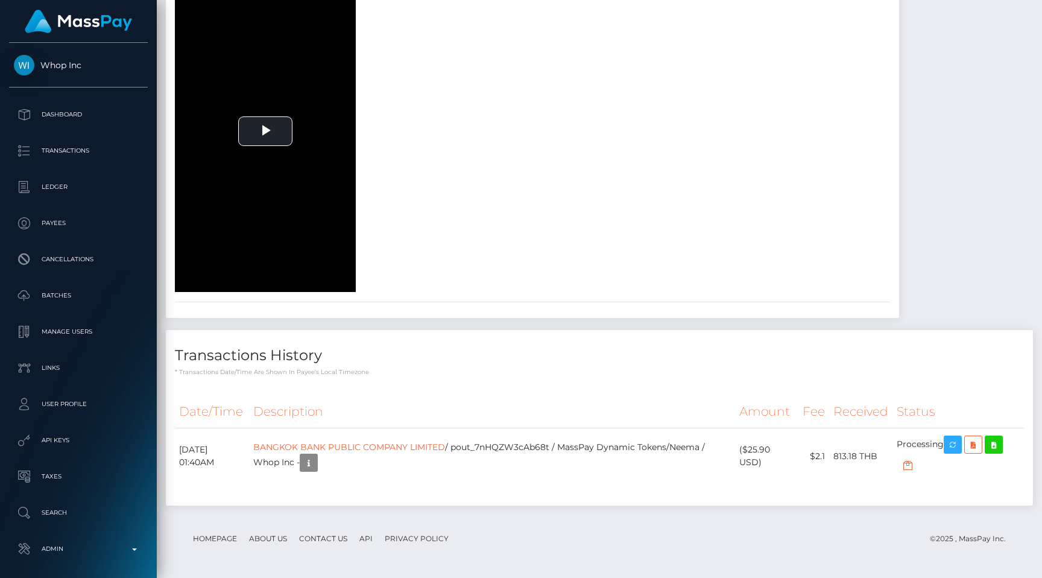
scroll to position [1912, 0]
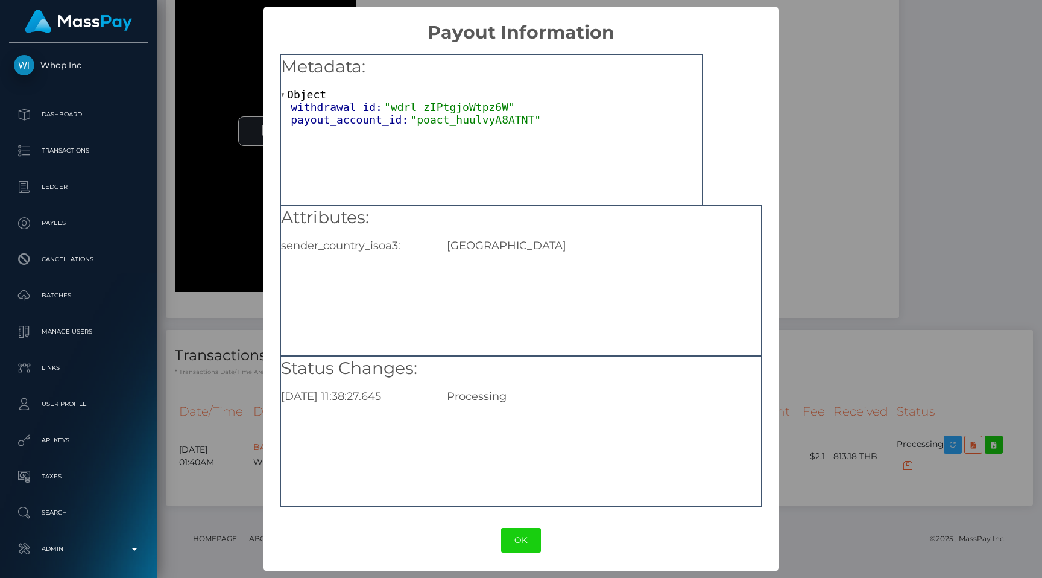
click at [935, 343] on div "× Payout Information Metadata: Object withdrawal_id: "wdrl_zIPtgjoWtpz6W" payou…" at bounding box center [521, 289] width 1042 height 578
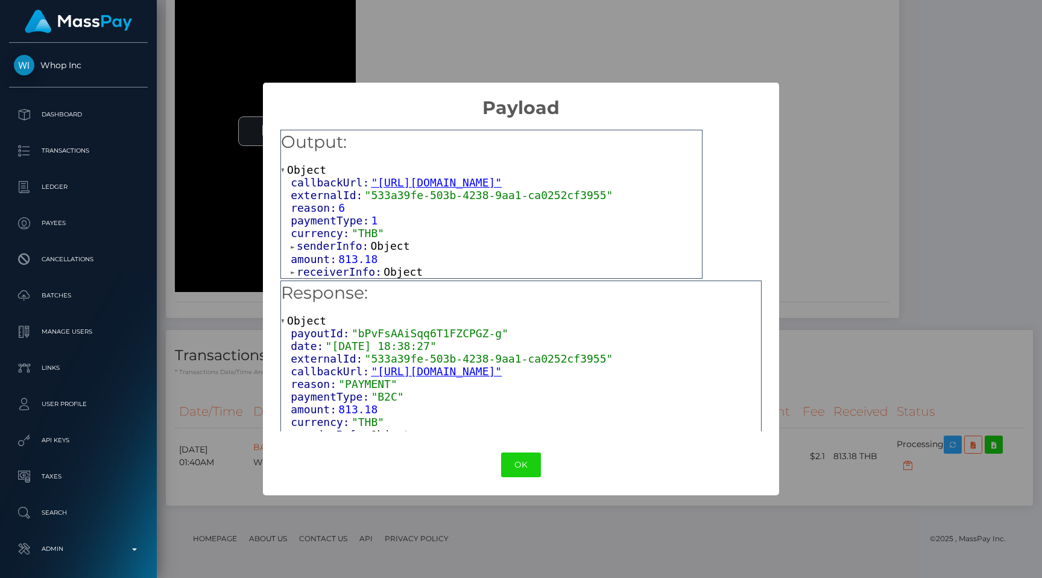
scroll to position [8, 0]
click at [353, 270] on span "receiverInfo:" at bounding box center [340, 271] width 87 height 13
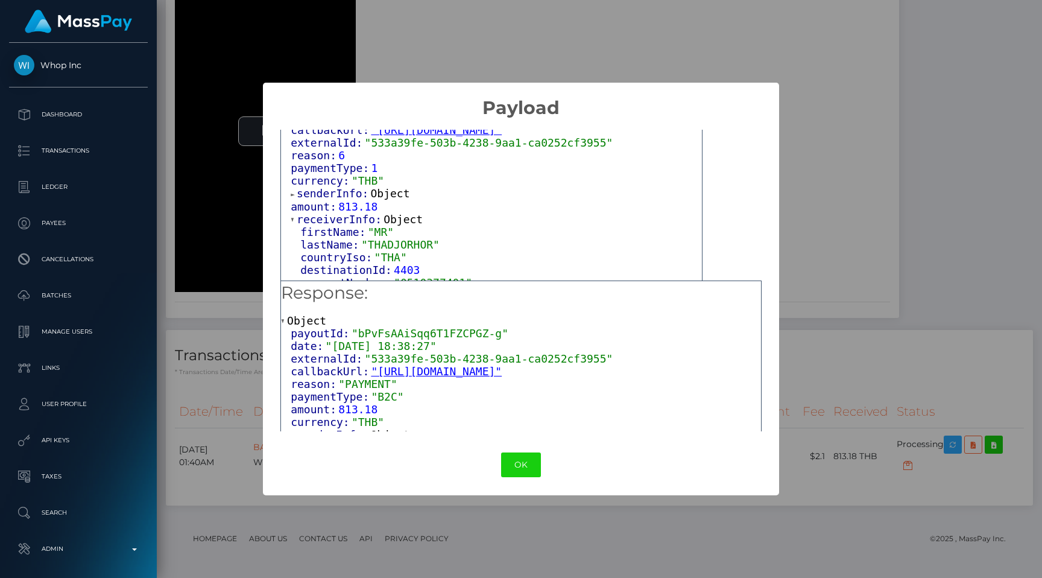
scroll to position [70, 0]
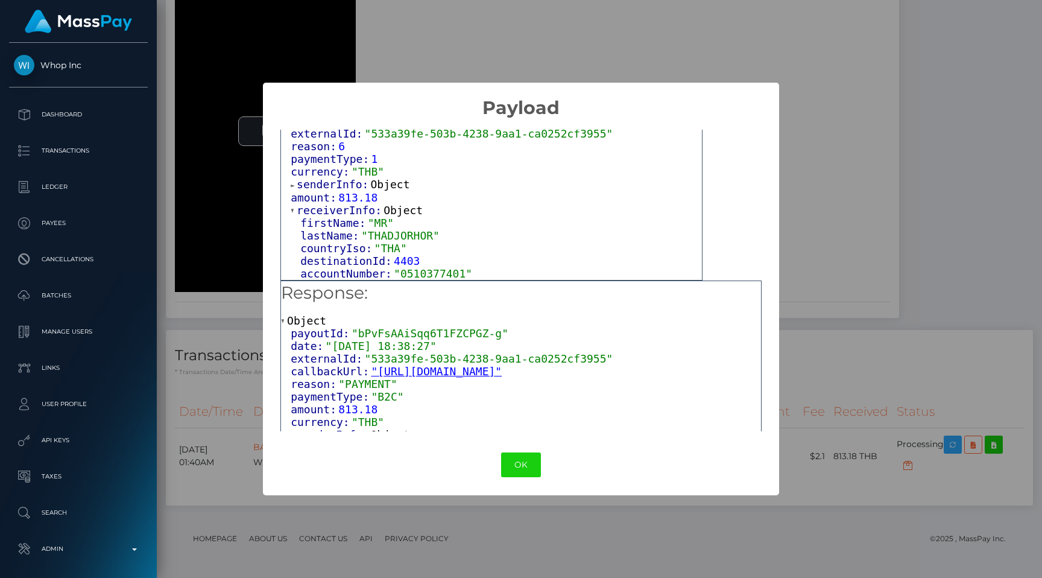
click at [421, 274] on span ""0510377401"" at bounding box center [433, 273] width 78 height 13
click at [479, 265] on div "destinationId: 4403" at bounding box center [501, 261] width 402 height 13
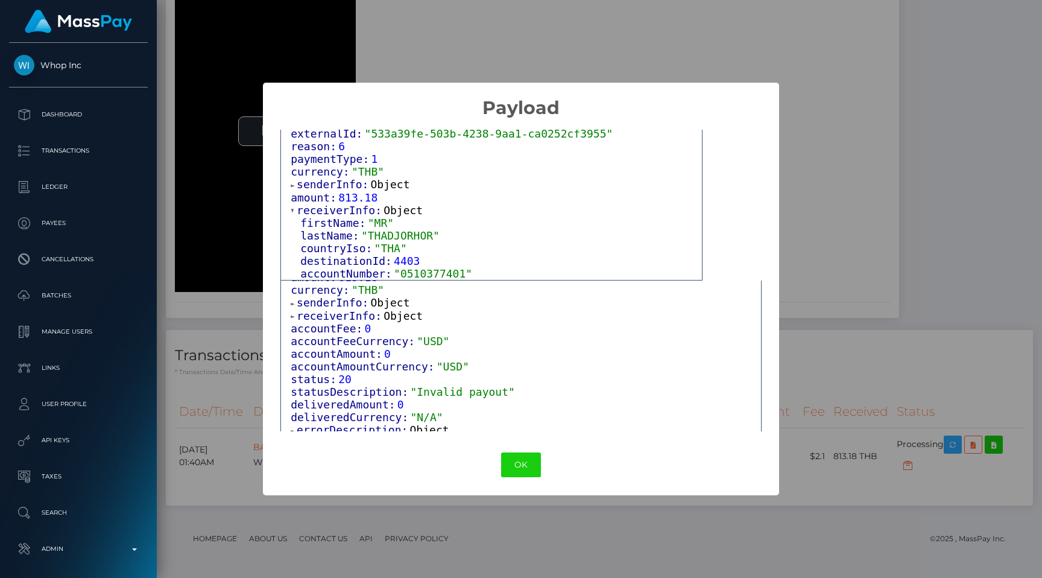
click at [388, 423] on span "errorDescription:" at bounding box center [353, 429] width 113 height 13
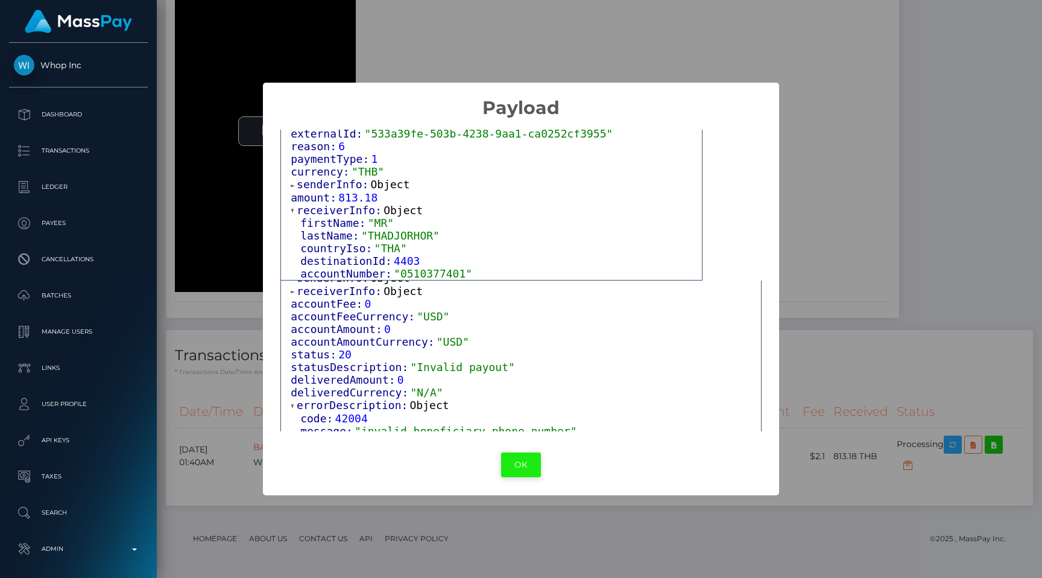
click at [502, 455] on button "OK" at bounding box center [521, 464] width 40 height 25
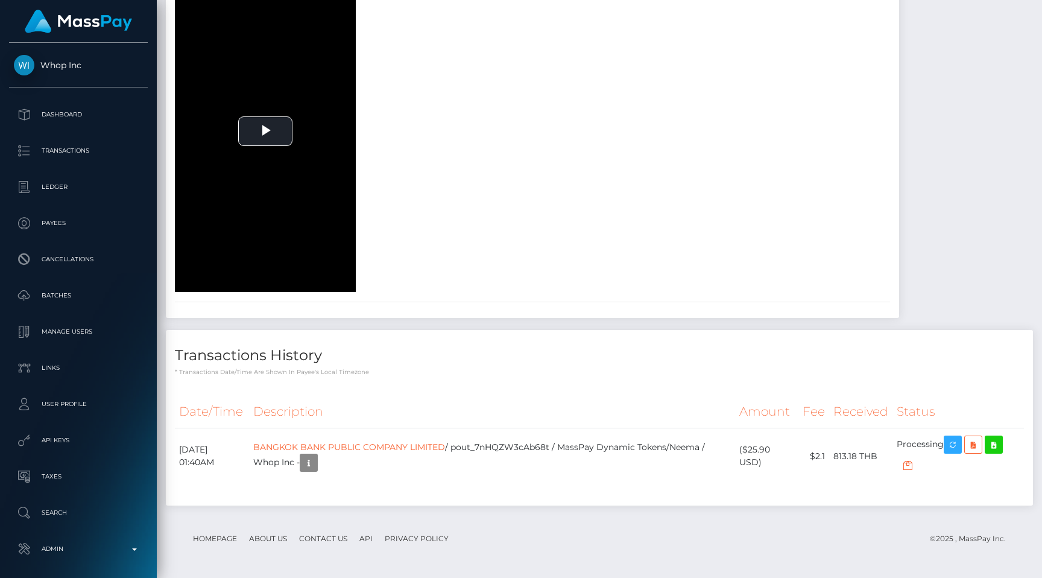
scroll to position [1912, 0]
click at [558, 311] on div "Veriff - [DATE] 05:54PM / 0099a071-1791-49d9-b1a2-bad88102b461 Approved face do…" at bounding box center [532, 66] width 733 height 502
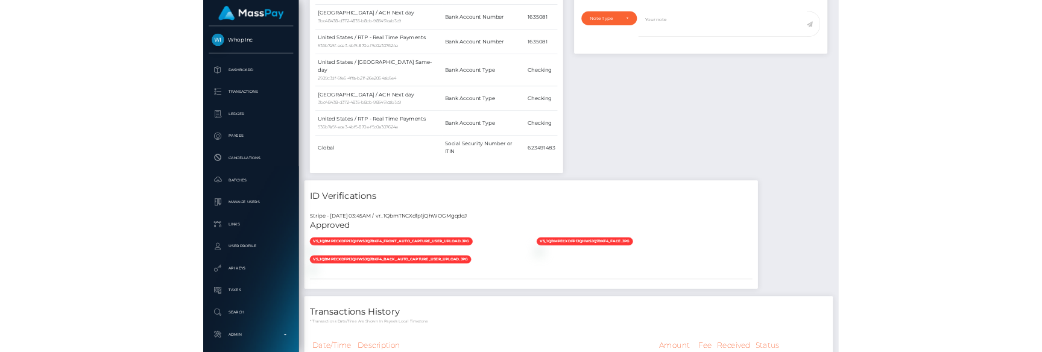
scroll to position [813, 0]
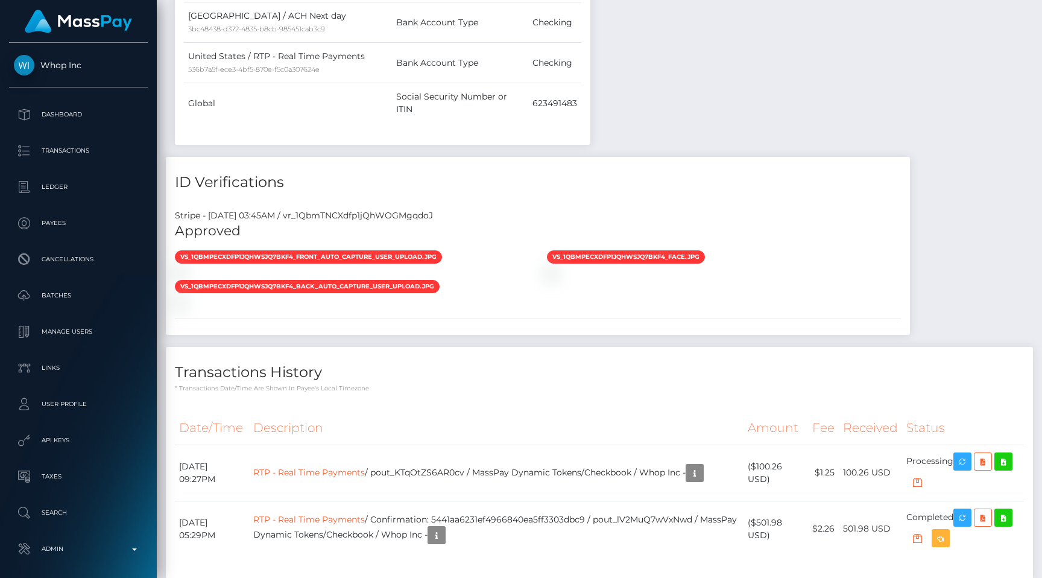
click at [436, 209] on div "Stripe - July 24, 2025 03:45AM / vr_1QbmTNCXdfp1jQhWOGMgqdoJ" at bounding box center [538, 215] width 744 height 13
copy div "vr_1QbmTNCXdfp1jQhWOGMgqdoJ"
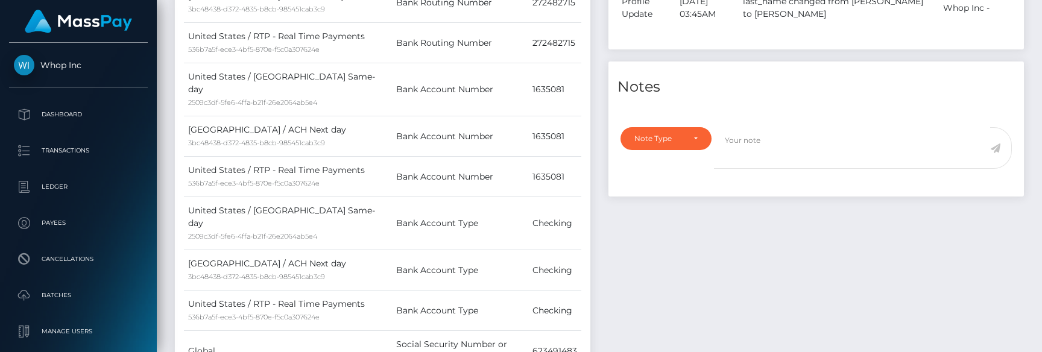
scroll to position [1045, 0]
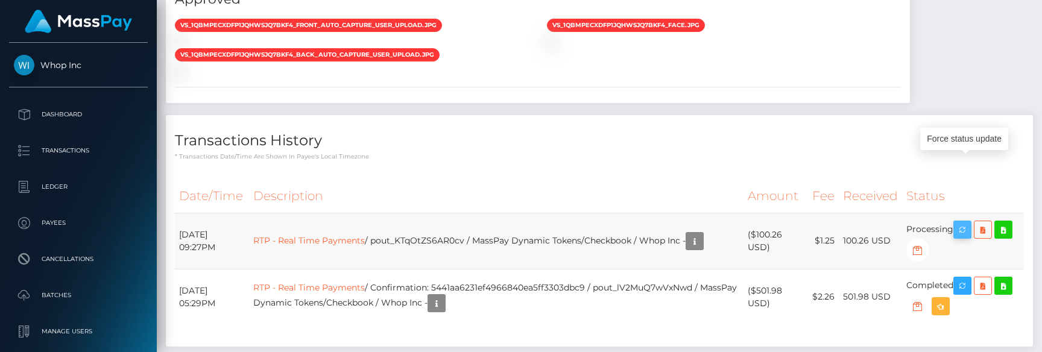
click at [961, 223] on icon "button" at bounding box center [962, 230] width 14 height 15
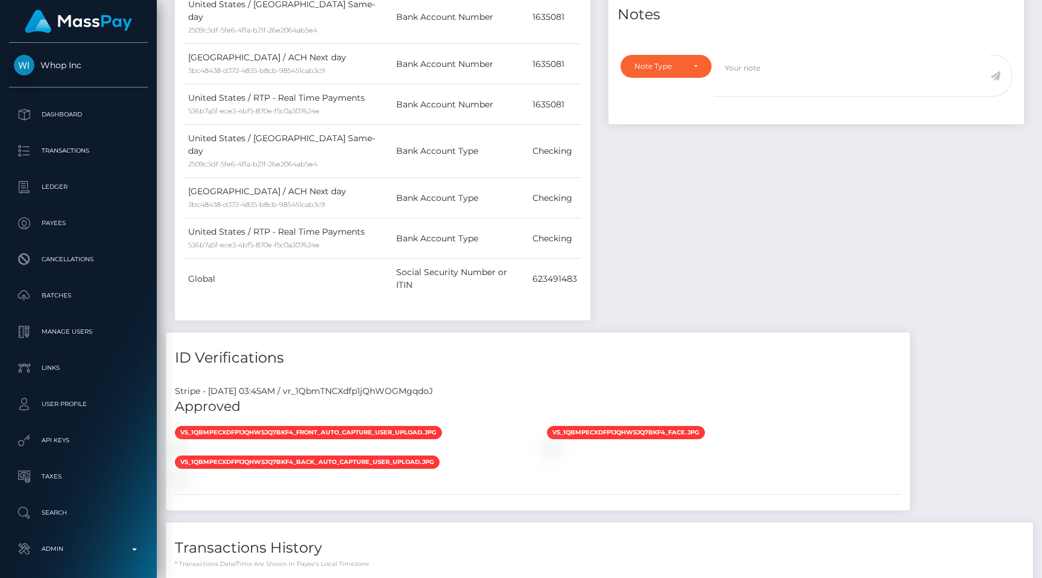
scroll to position [609, 0]
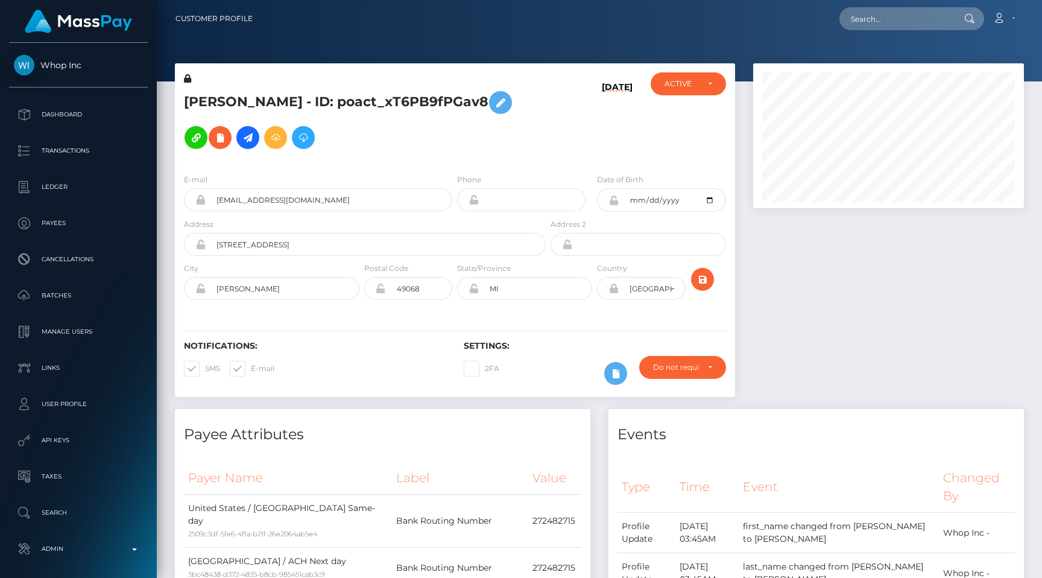
scroll to position [599, 0]
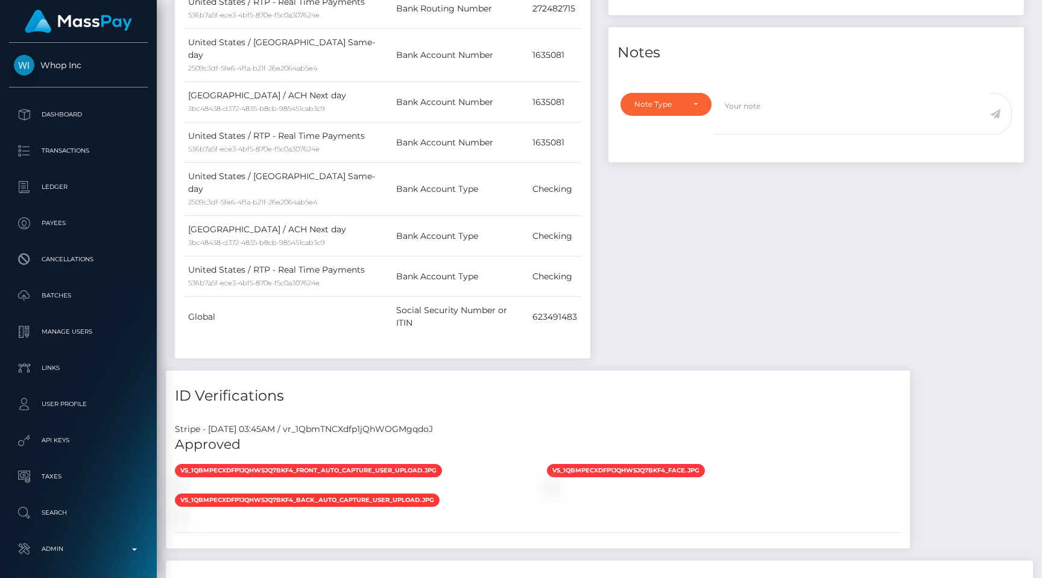
click at [403, 423] on div "Stripe - [DATE] 03:45AM / vr_1QbmTNCXdfp1jQhWOGMgqdoJ" at bounding box center [538, 429] width 744 height 13
copy div "vr_1QbmTNCXdfp1jQhWOGMgqdoJ"
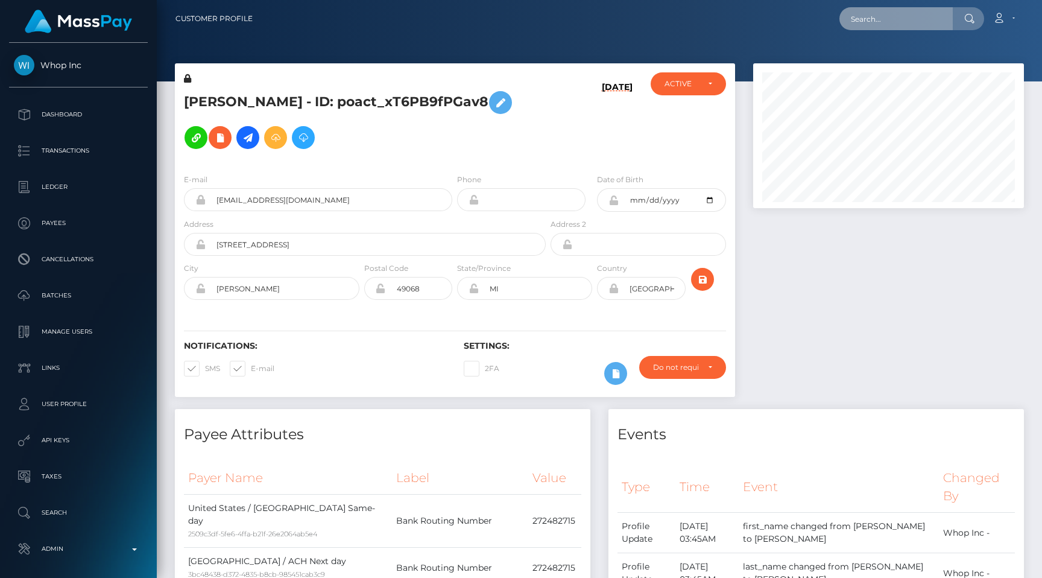
click at [883, 25] on input "text" at bounding box center [896, 18] width 113 height 23
paste input "pout_FKPVyknM038Dn"
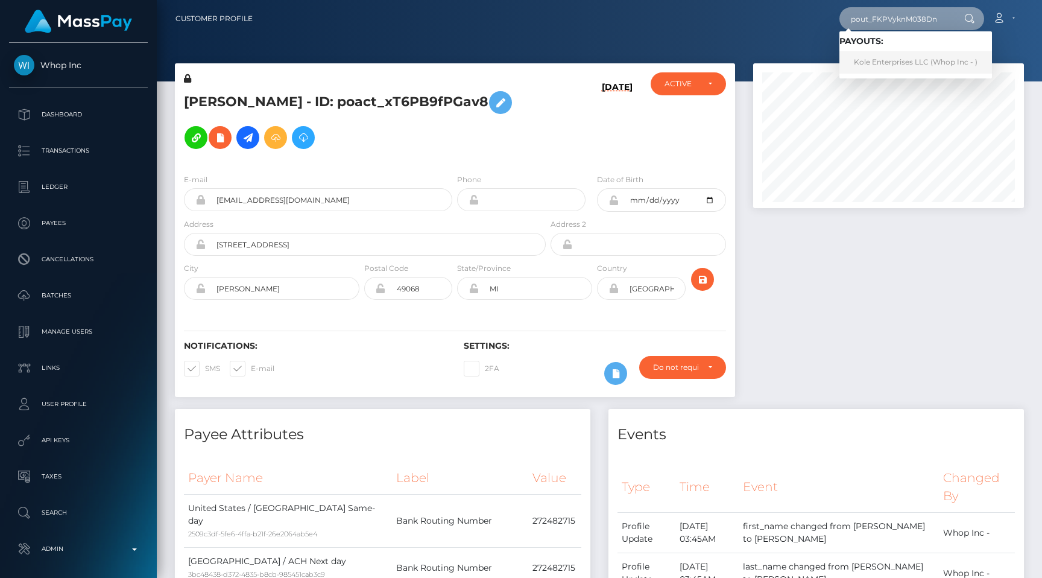
type input "pout_FKPVyknM038Dn"
click at [884, 62] on link "Kole Enterprises LLC (Whop Inc - )" at bounding box center [916, 62] width 153 height 22
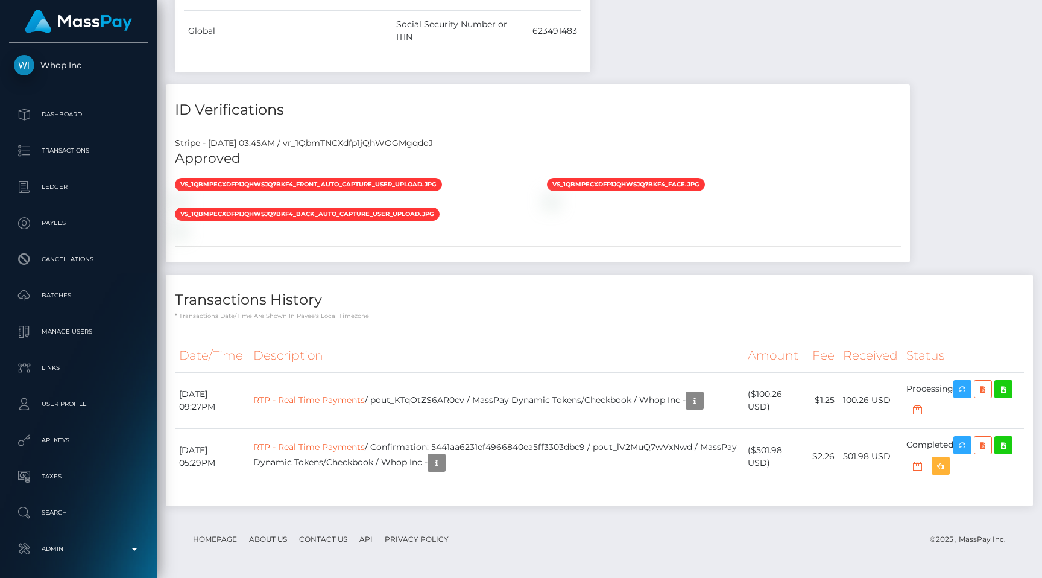
scroll to position [1195, 0]
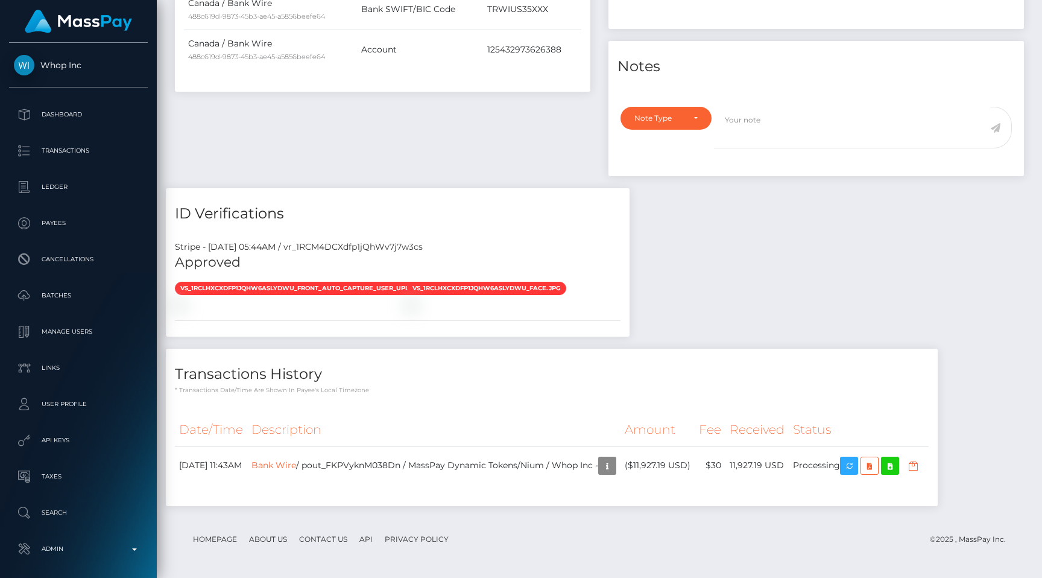
scroll to position [928, 0]
click at [296, 465] on link "Bank Wire" at bounding box center [273, 464] width 45 height 11
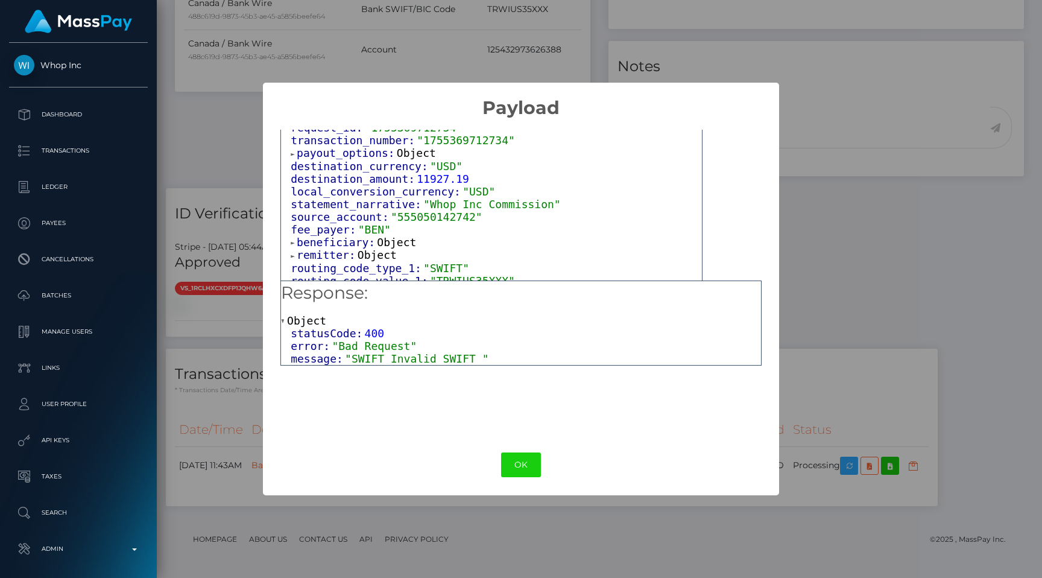
scroll to position [58, 0]
click at [447, 271] on span ""TRWIUS35XXX"" at bounding box center [472, 277] width 85 height 13
copy span "TRWIUS35XXX"
click at [348, 235] on span "beneficiary:" at bounding box center [337, 239] width 80 height 13
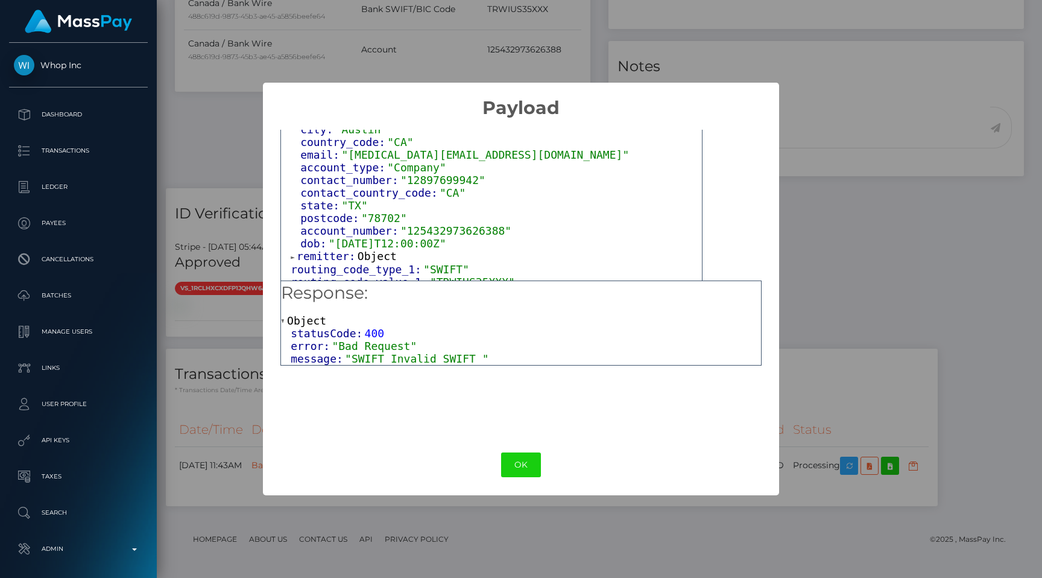
scroll to position [206, 0]
click at [344, 249] on span "remitter:" at bounding box center [327, 255] width 61 height 13
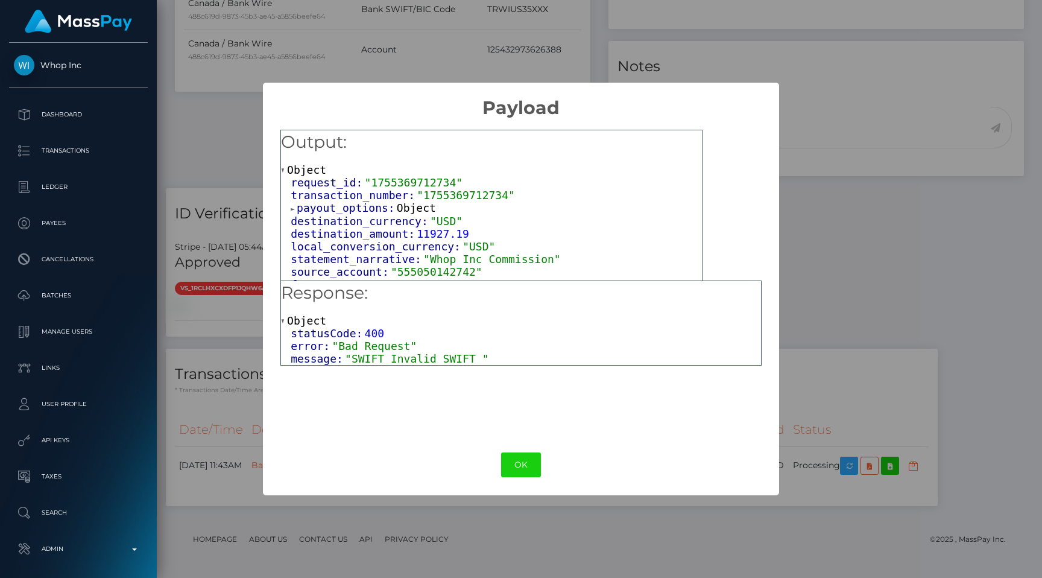
scroll to position [404, 0]
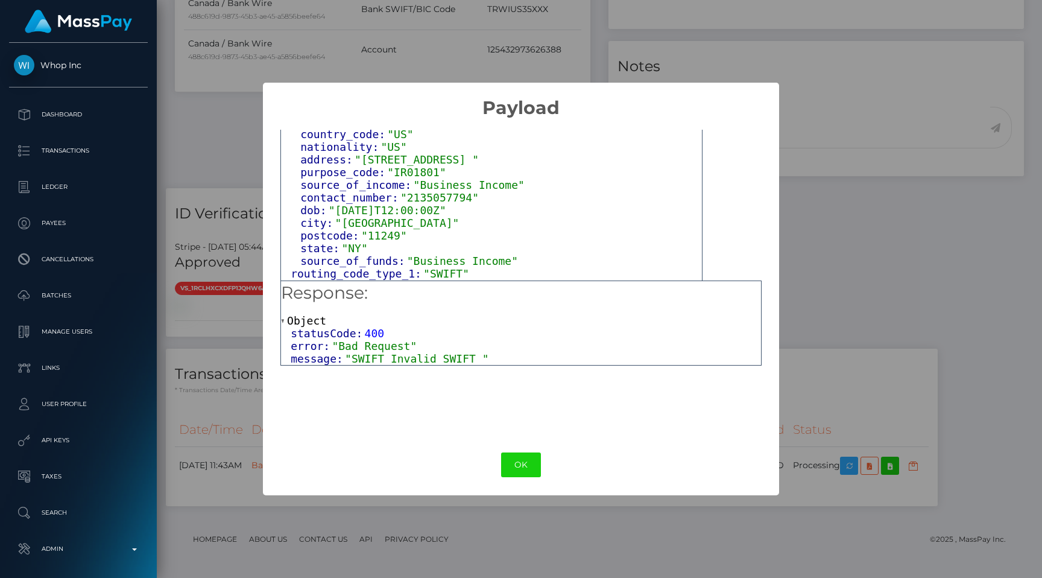
click at [489, 280] on span ""TRWIUS35XXX"" at bounding box center [472, 286] width 85 height 13
click at [545, 280] on div "routing_code_value_1: "TRWIUS35XXX"" at bounding box center [496, 286] width 411 height 13
click at [520, 464] on button "OK" at bounding box center [521, 464] width 40 height 25
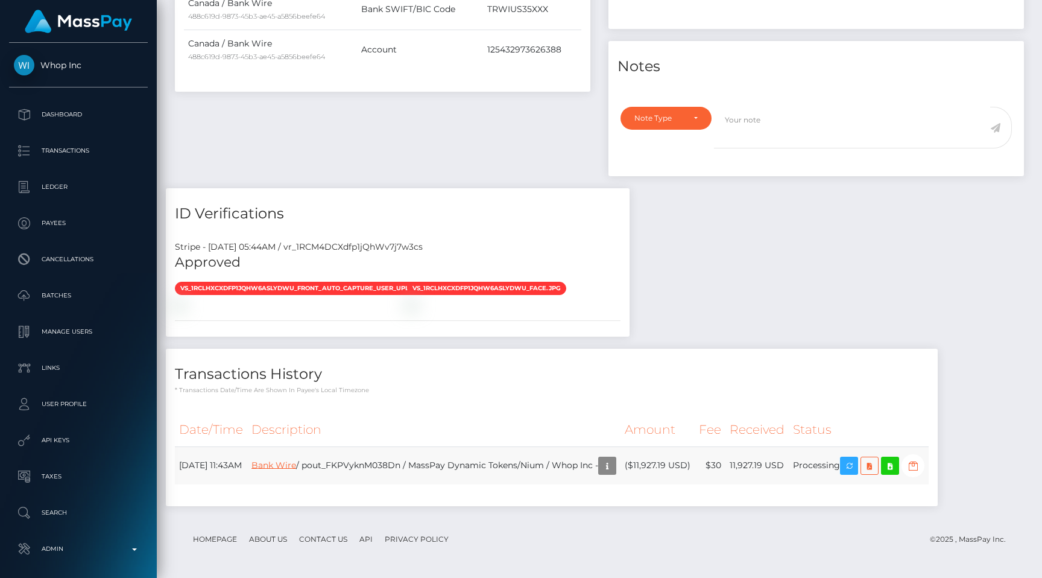
click at [286, 463] on link "Bank Wire" at bounding box center [273, 464] width 45 height 11
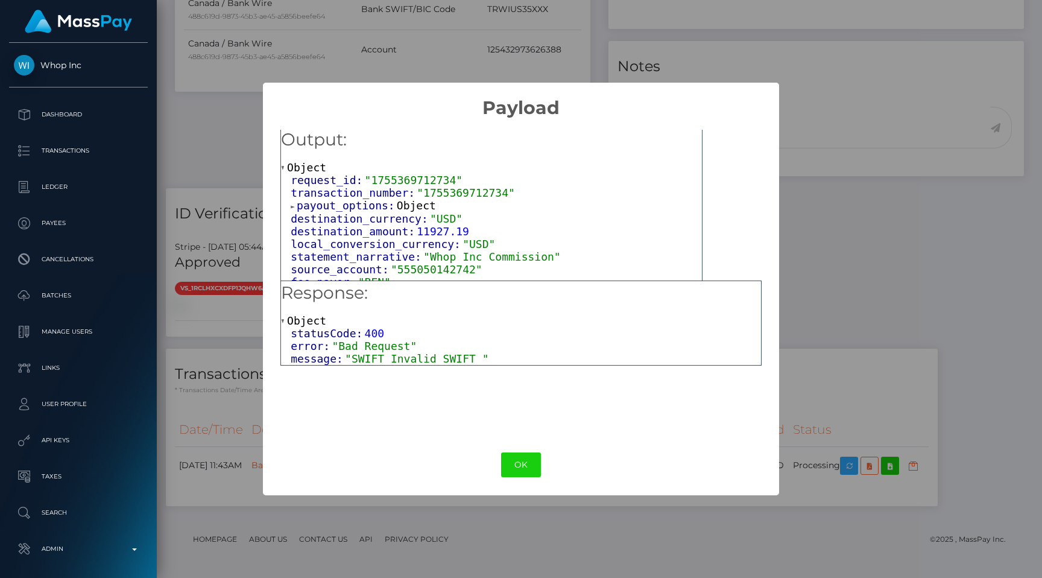
scroll to position [0, 0]
click at [460, 192] on span ""1755369712734"" at bounding box center [466, 195] width 98 height 13
copy span "1755369712734"
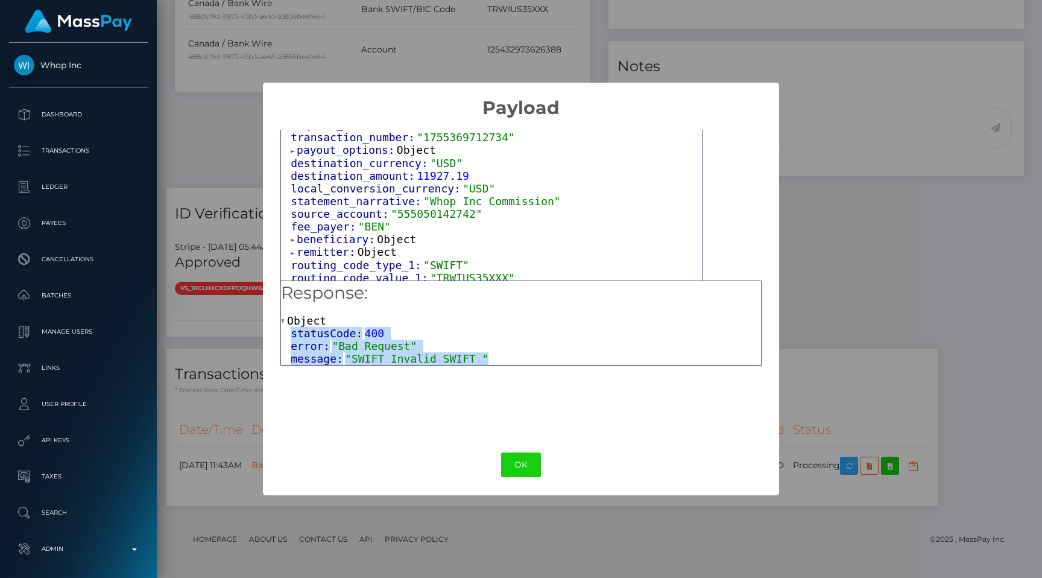
drag, startPoint x: 501, startPoint y: 356, endPoint x: 277, endPoint y: 334, distance: 224.9
click at [277, 334] on div "Output: Object request_id: "1755369712734" transaction_number: "1755369712734" …" at bounding box center [521, 276] width 516 height 315
copy div "statusCode: 400 error: "Bad Request" message: "SWIFT Invalid SWIFT ""
click at [463, 274] on span ""TRWIUS35XXX"" at bounding box center [472, 277] width 85 height 13
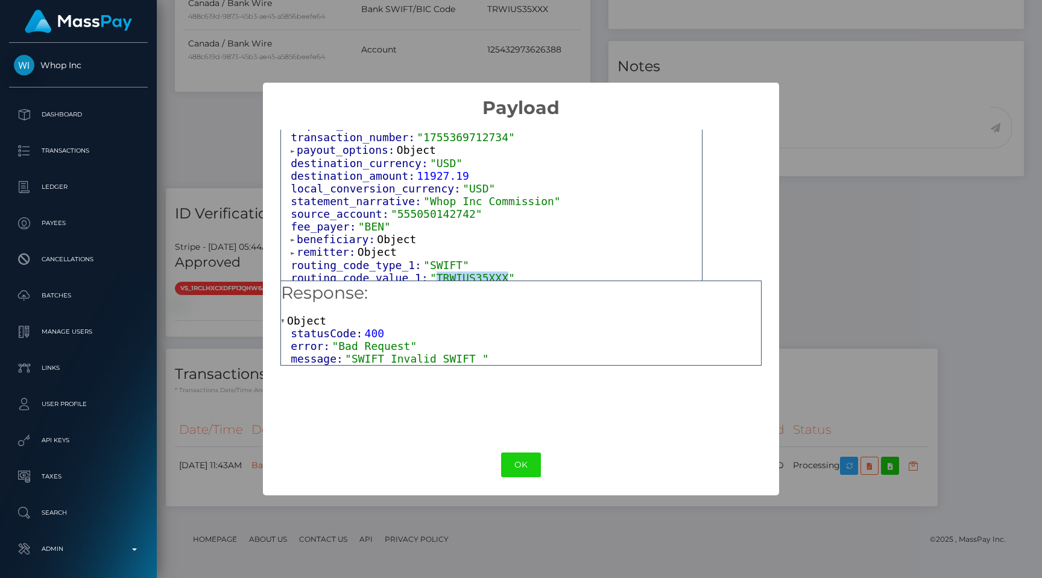
click at [463, 274] on span ""TRWIUS35XXX"" at bounding box center [472, 277] width 85 height 13
copy span "TRWIUS35XXX"
click at [849, 242] on div "× Payload Output: Object request_id: "1755369712734" transaction_number: "17553…" at bounding box center [521, 289] width 1042 height 578
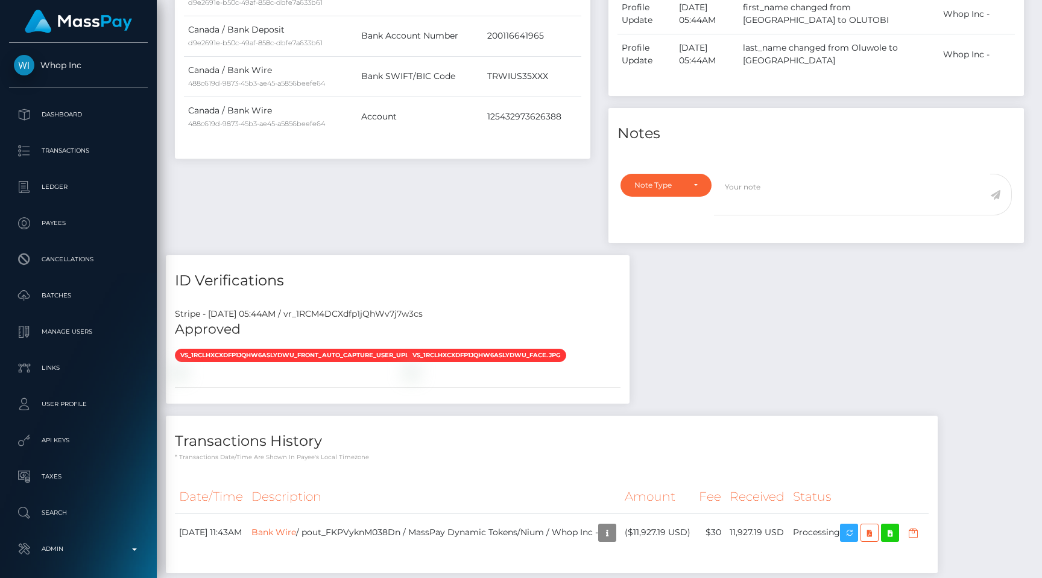
scroll to position [0, 0]
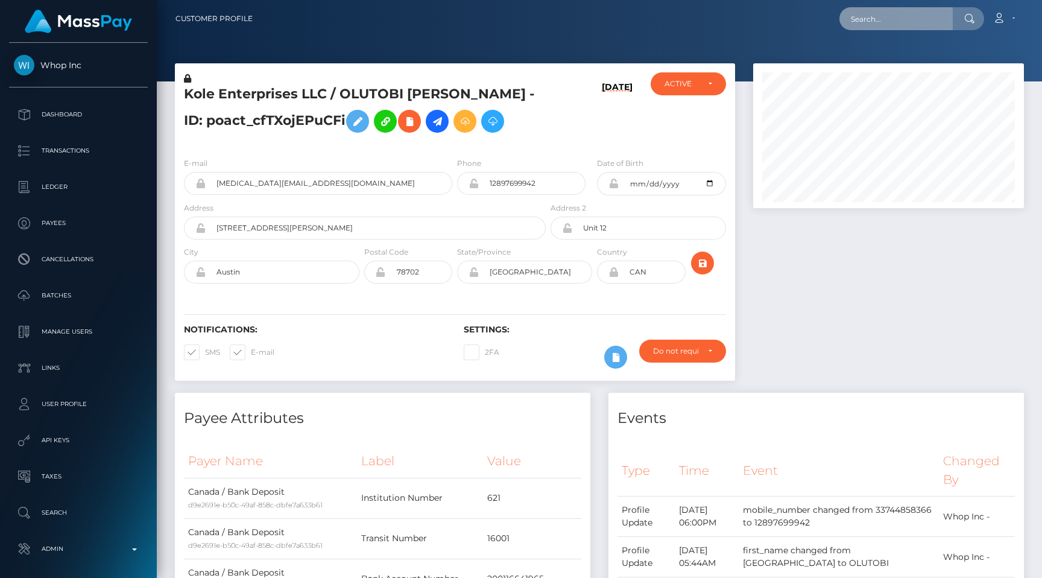
click at [923, 16] on input "text" at bounding box center [896, 18] width 113 height 23
paste input "API-1134 Flutterwave mobile number"
type input "API-1134 Flutterwave mobile number"
paste input "pout_8DeK0HU1sRU6K"
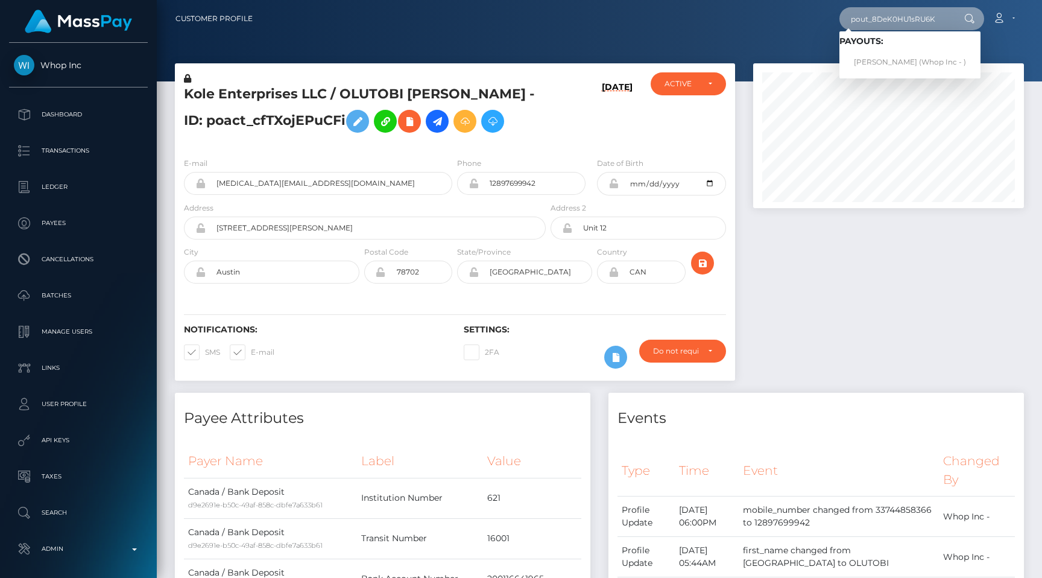
type input "pout_8DeK0HU1sRU6K"
click at [909, 60] on link "SIHLE CHARLIE (Whop Inc - )" at bounding box center [910, 62] width 141 height 22
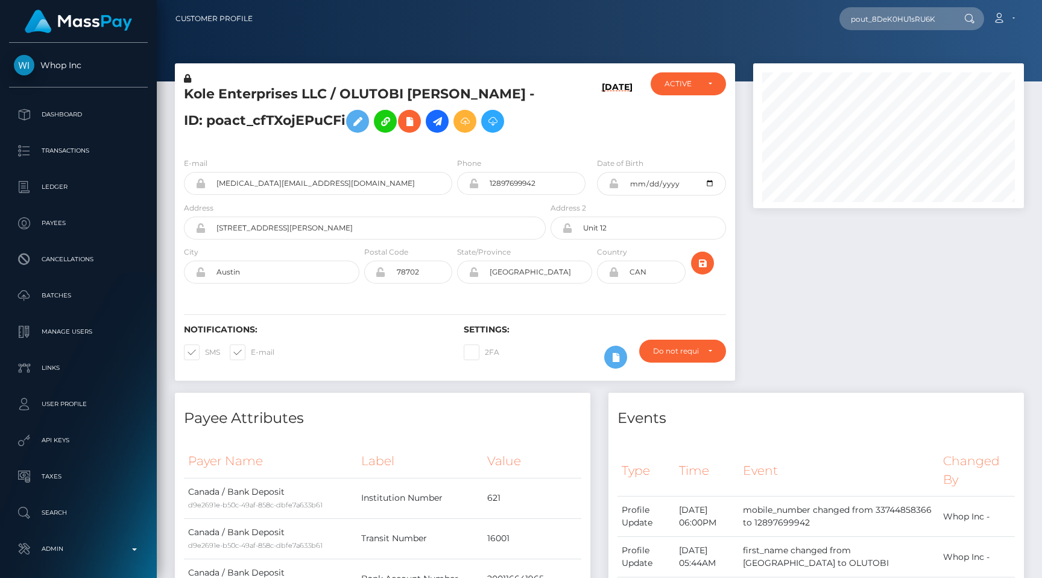
click at [786, 37] on nav "Customer Profile pout_8DeK0HU1sRU6K Loading... Loading... Payouts: SIHLE CHARLI…" at bounding box center [599, 18] width 885 height 37
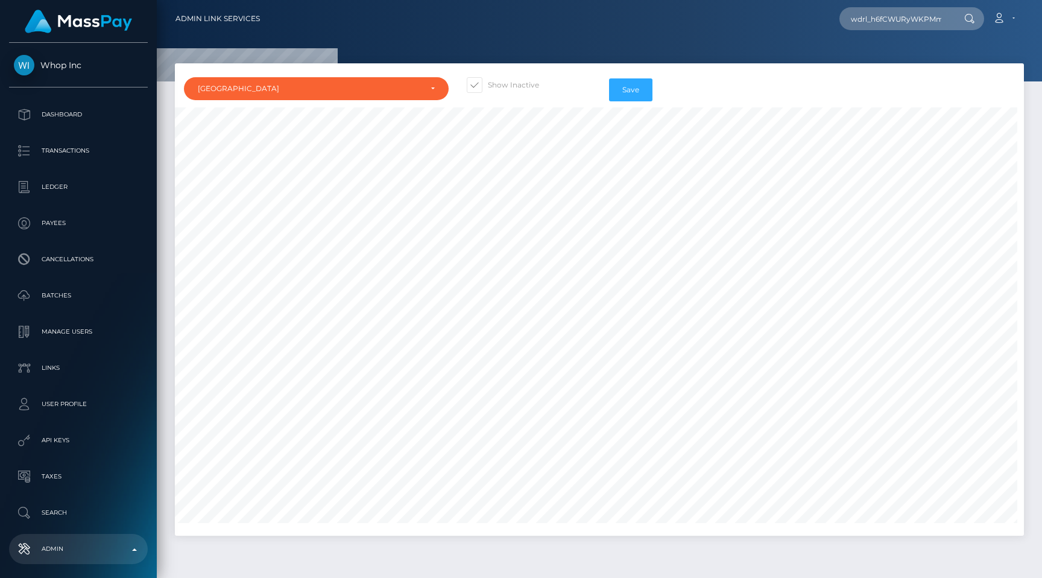
select select "AU"
click at [882, 18] on input "wdrl_h6fCWURyWKPMm" at bounding box center [896, 18] width 113 height 23
paste input "TRWIUS35XXX"
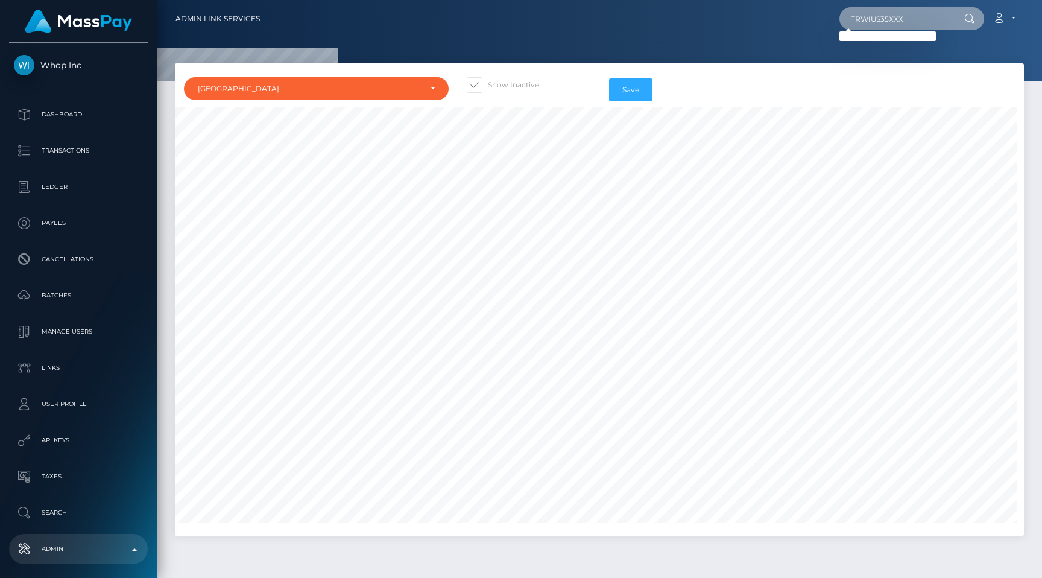
paste input "pout_H9mr5eiGJN6nF"
paste input "text"
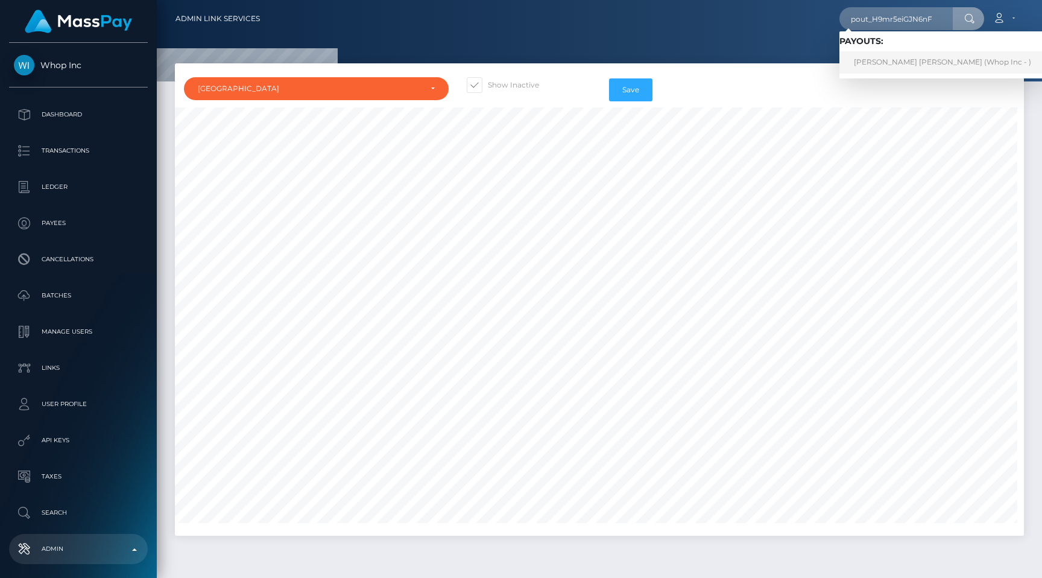
click at [899, 65] on link "[PERSON_NAME] [PERSON_NAME] (Whop Inc - )" at bounding box center [943, 62] width 206 height 22
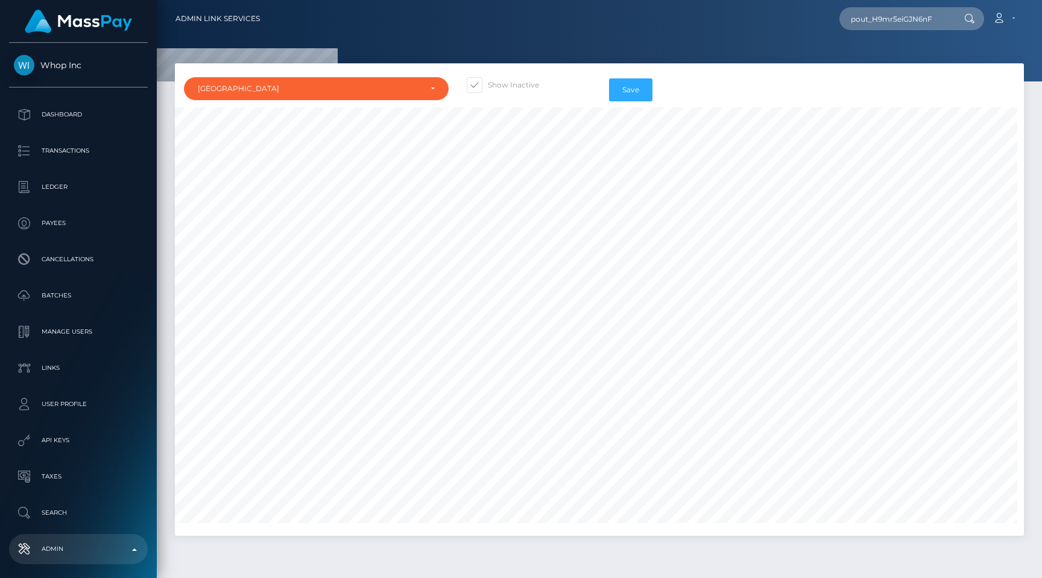
click at [771, 50] on div at bounding box center [599, 40] width 885 height 81
click at [928, 25] on input "pout_H9mr5eiGJN6nF" at bounding box center [896, 18] width 113 height 23
paste input "geFDasvKCX41d"
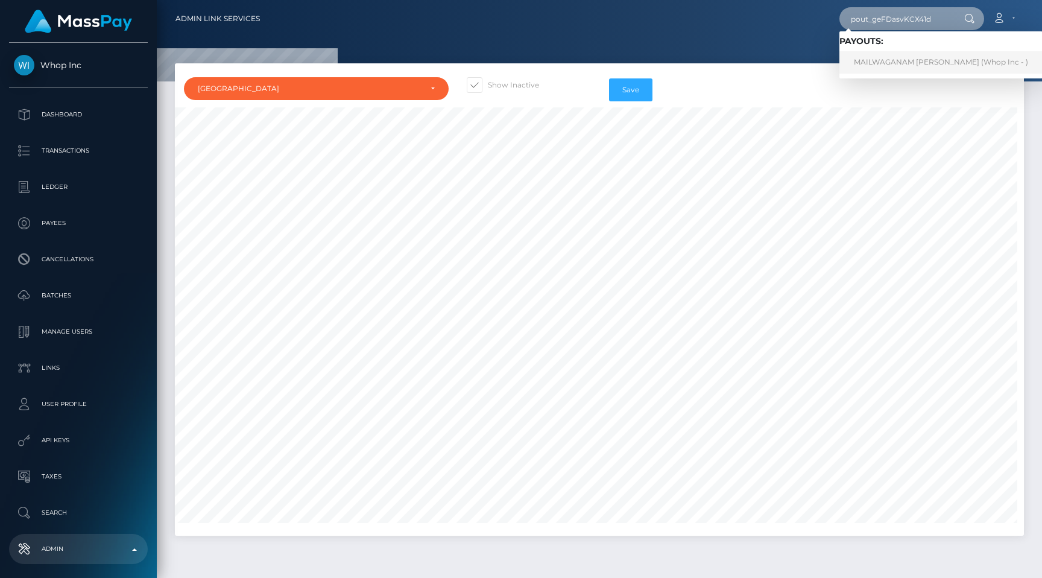
type input "pout_geFDasvKCX41d"
click at [935, 60] on link "MAILWAGANAM [PERSON_NAME] (Whop Inc - )" at bounding box center [941, 62] width 203 height 22
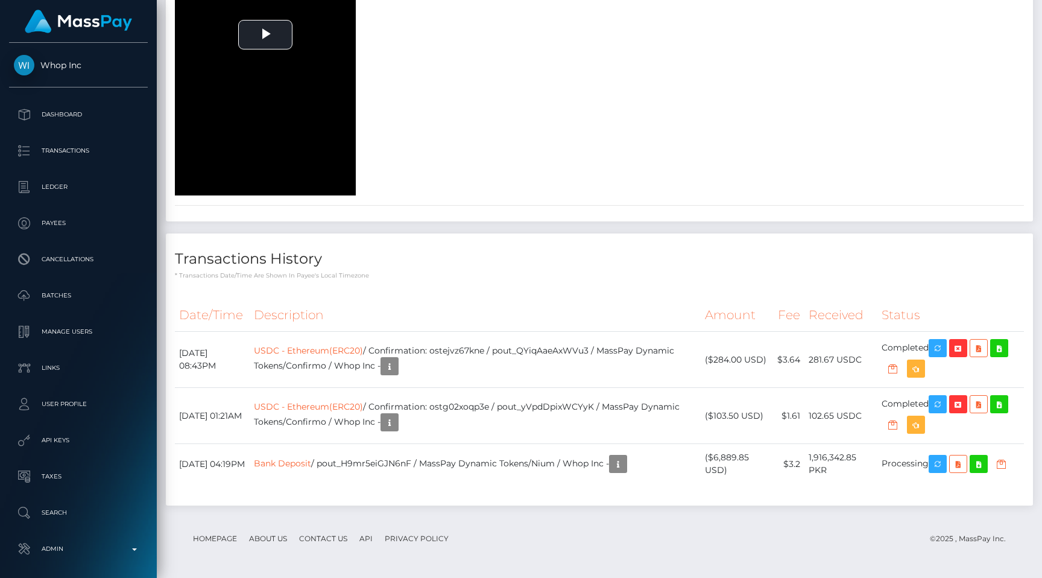
scroll to position [2357, 0]
click at [311, 461] on link "Bank Deposit" at bounding box center [282, 463] width 57 height 11
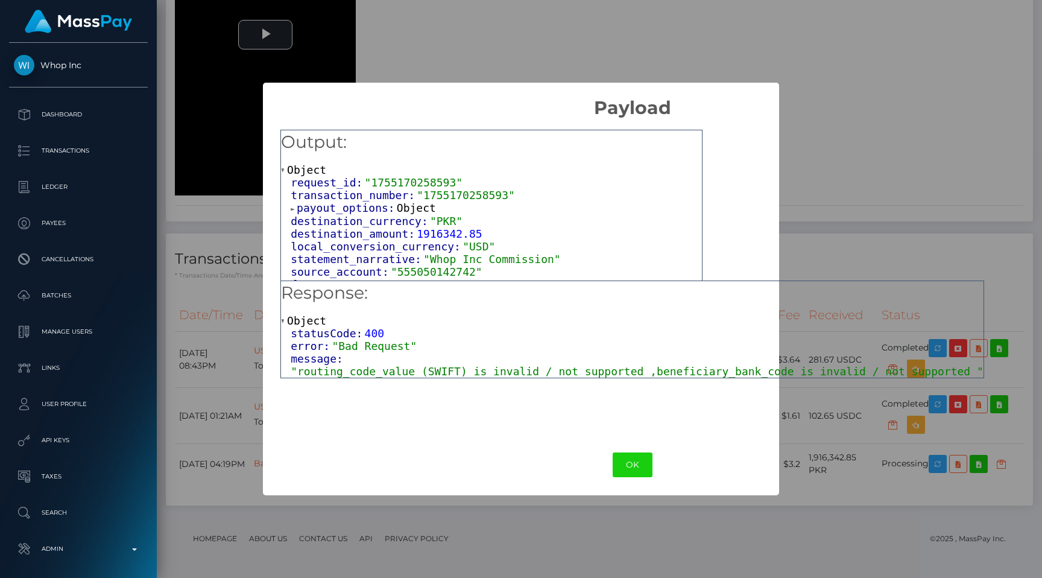
scroll to position [58, 0]
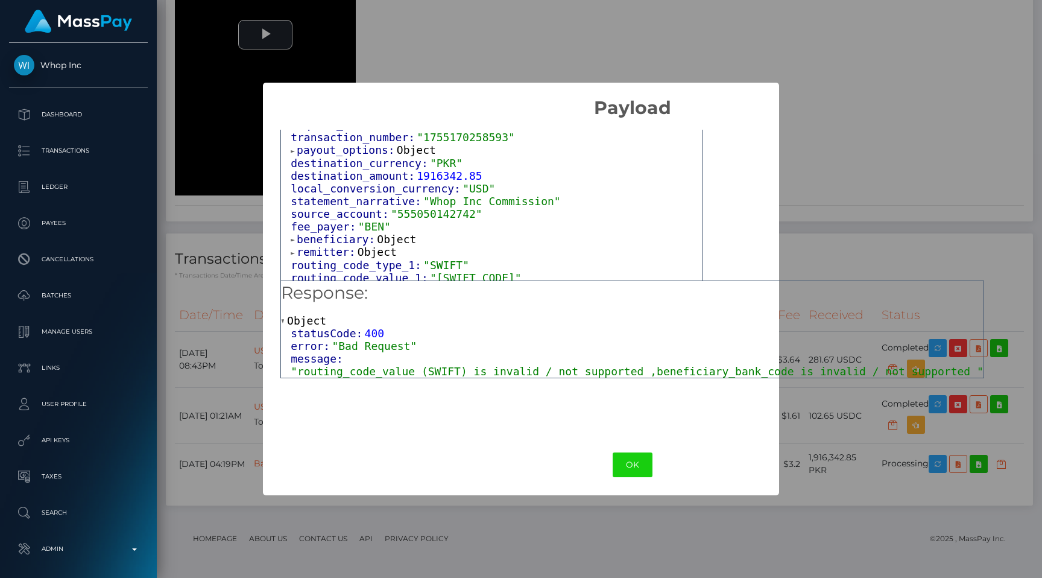
click at [460, 273] on span ""BCIRLULL"" at bounding box center [476, 277] width 92 height 13
copy span "BCIRLULL"
drag, startPoint x: 545, startPoint y: 374, endPoint x: 945, endPoint y: 370, distance: 399.9
click at [945, 370] on span ""routing_code_value (SWIFT) is invalid / not supported ,beneficiary_bank_code i…" at bounding box center [637, 371] width 693 height 13
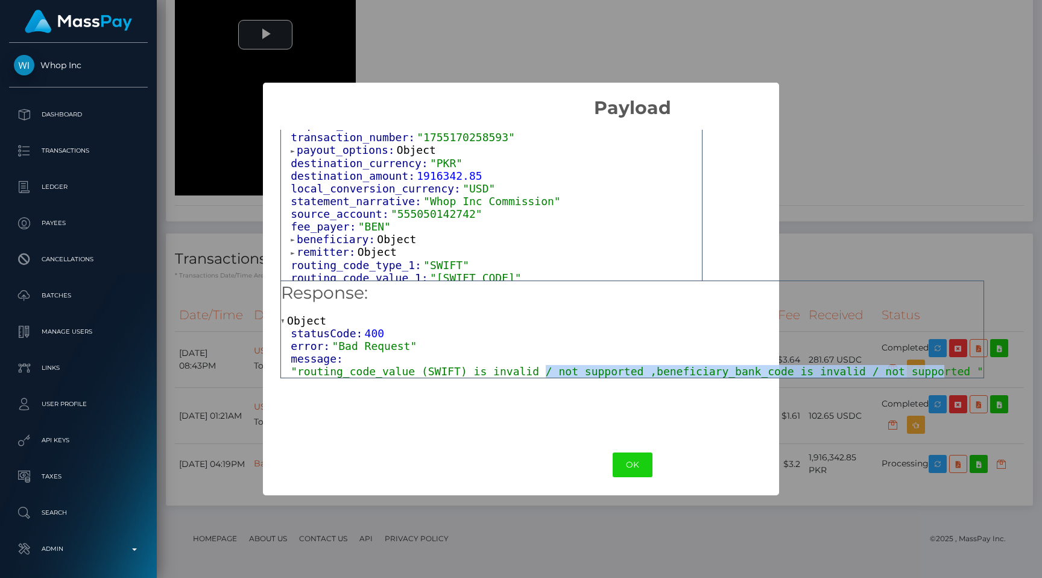
click at [649, 365] on span ""routing_code_value (SWIFT) is invalid / not supported ,beneficiary_bank_code i…" at bounding box center [637, 371] width 693 height 13
click at [347, 235] on span "beneficiary:" at bounding box center [337, 239] width 80 height 13
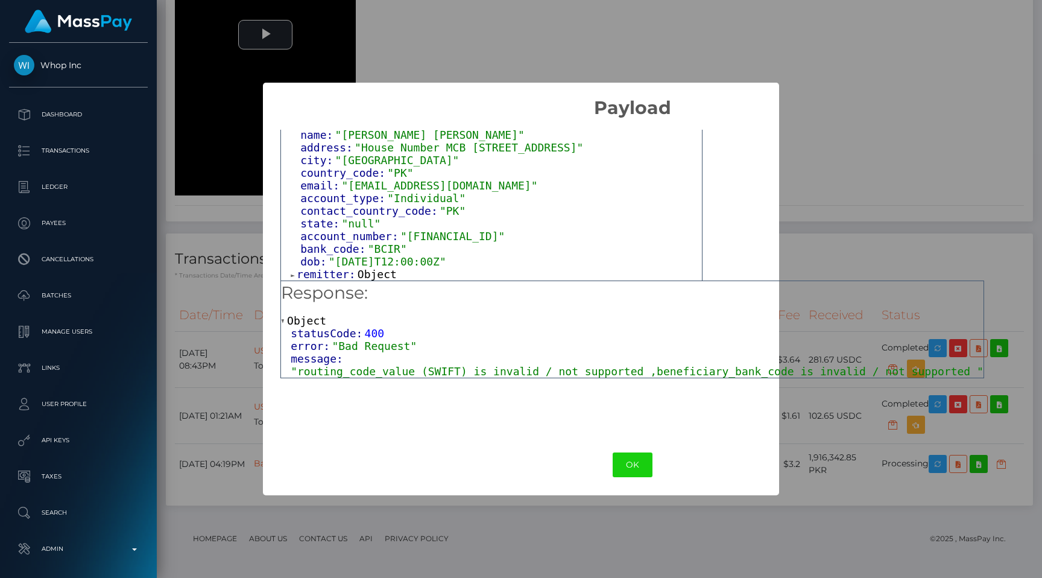
scroll to position [194, 0]
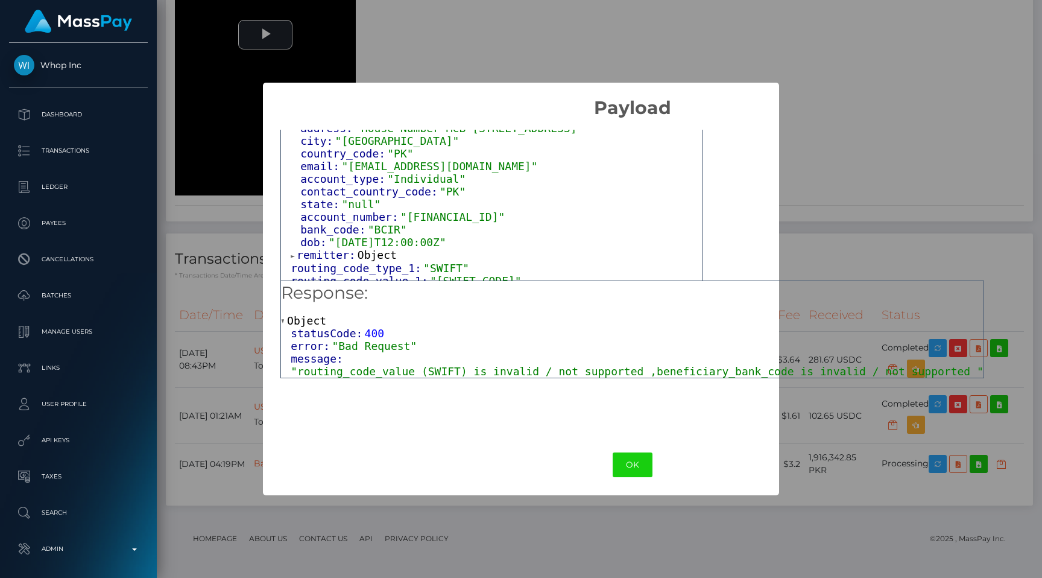
click at [639, 449] on div "OK No Cancel" at bounding box center [632, 464] width 738 height 37
click at [636, 459] on button "OK" at bounding box center [633, 464] width 40 height 25
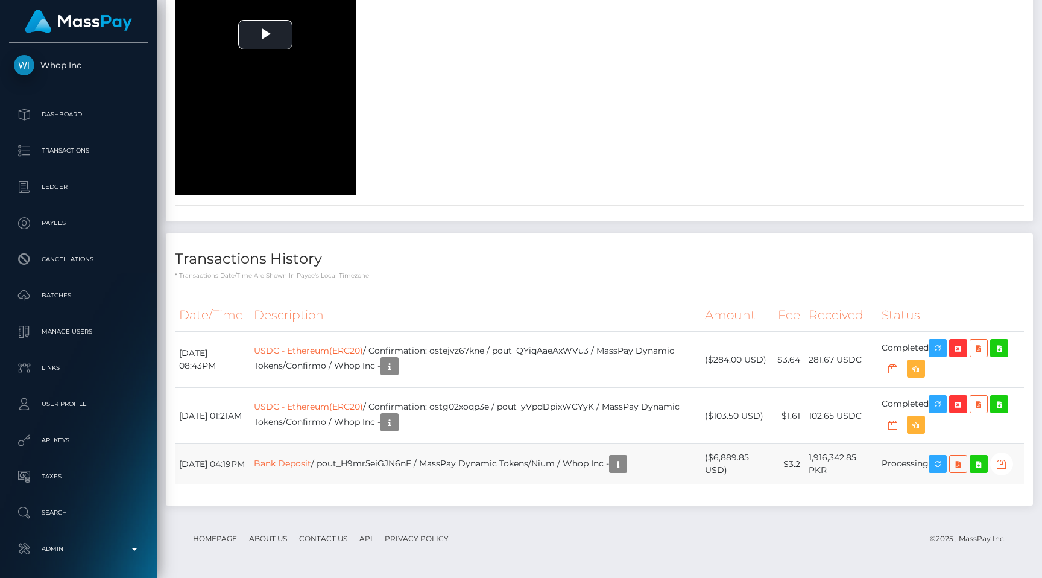
click at [569, 465] on td "Bank Deposit / pout_H9mr5eiGJN6nF / MassPay Dynamic Tokens/Nium / Whop Inc -" at bounding box center [475, 464] width 451 height 40
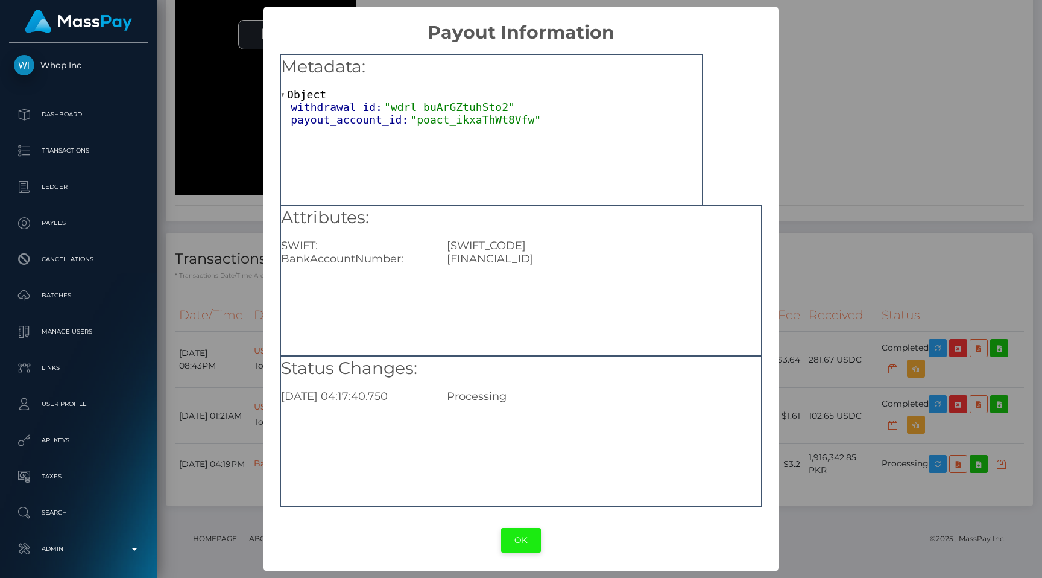
click at [515, 536] on button "OK" at bounding box center [521, 540] width 40 height 25
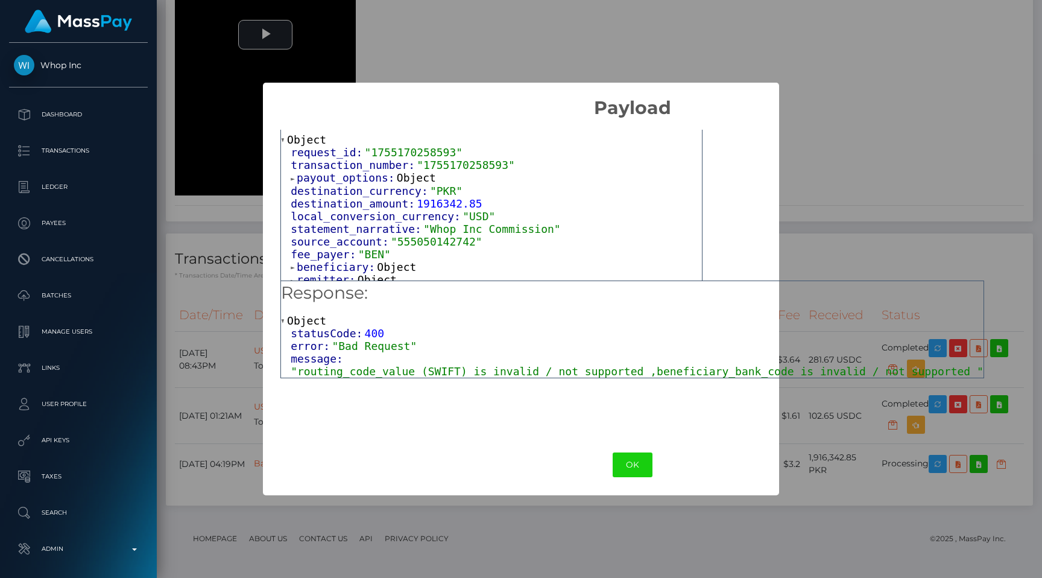
scroll to position [58, 0]
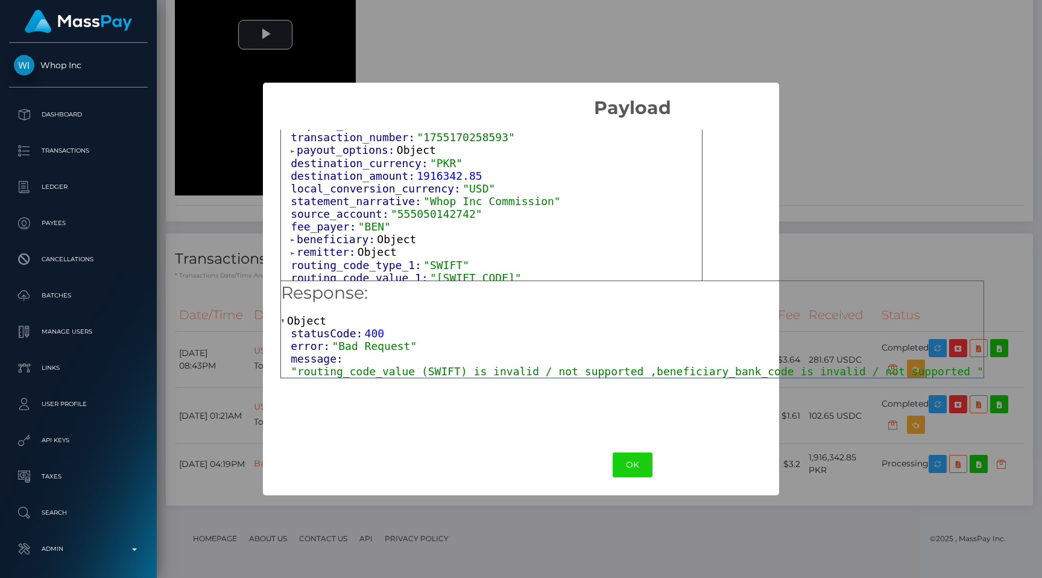
click at [466, 271] on span ""BCIRLULL"" at bounding box center [476, 277] width 92 height 13
copy span "BCIRLULL"
drag, startPoint x: 650, startPoint y: 368, endPoint x: 298, endPoint y: 372, distance: 351.6
click at [298, 372] on span ""routing_code_value (SWIFT) is invalid / not supported ,beneficiary_bank_code i…" at bounding box center [637, 371] width 693 height 13
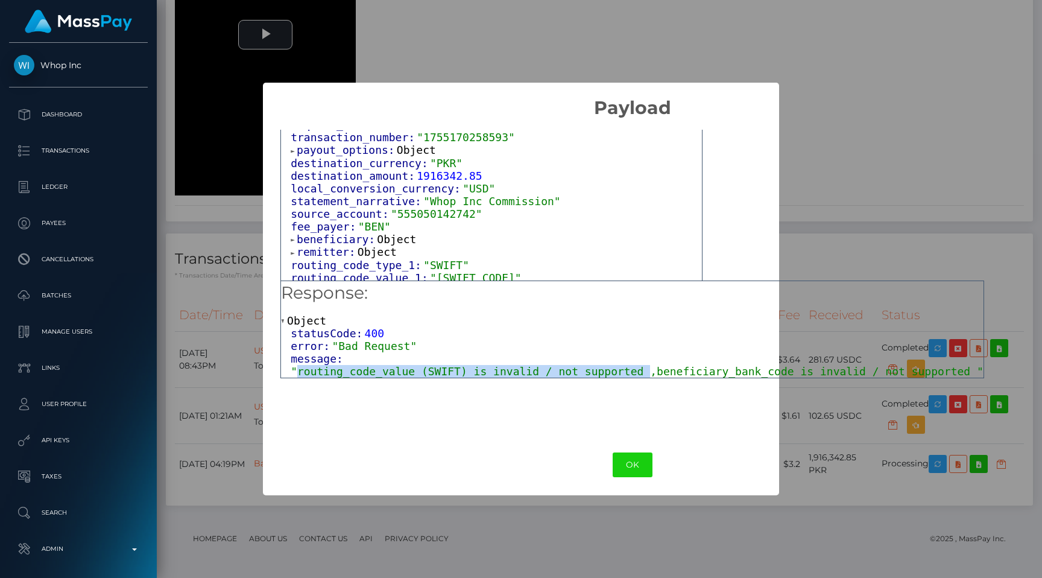
copy span "routing_code_value (SWIFT) is invalid / not supported"
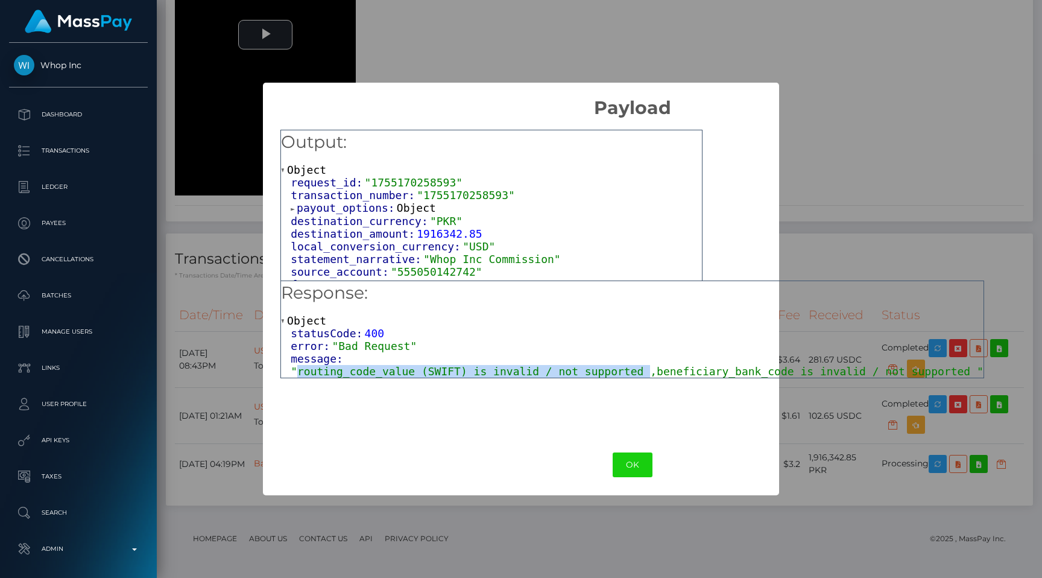
click at [482, 192] on span ""1755170258593"" at bounding box center [466, 195] width 98 height 13
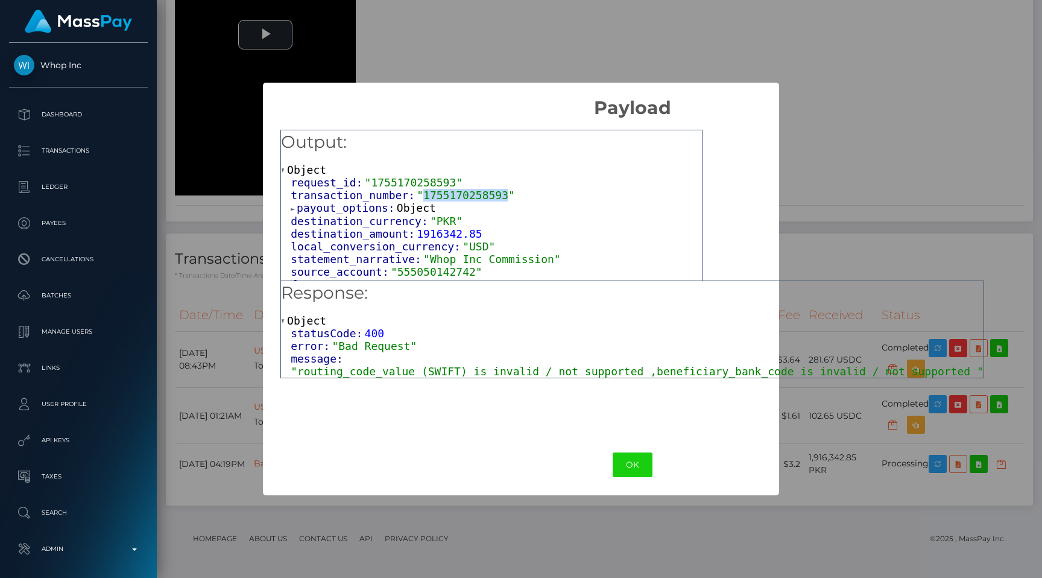
click at [433, 180] on span ""1755170258593"" at bounding box center [414, 182] width 98 height 13
copy span "1755170258593"
click at [878, 110] on h2 "Payload" at bounding box center [632, 101] width 738 height 36
click at [852, 118] on h2 "Payload" at bounding box center [632, 101] width 738 height 36
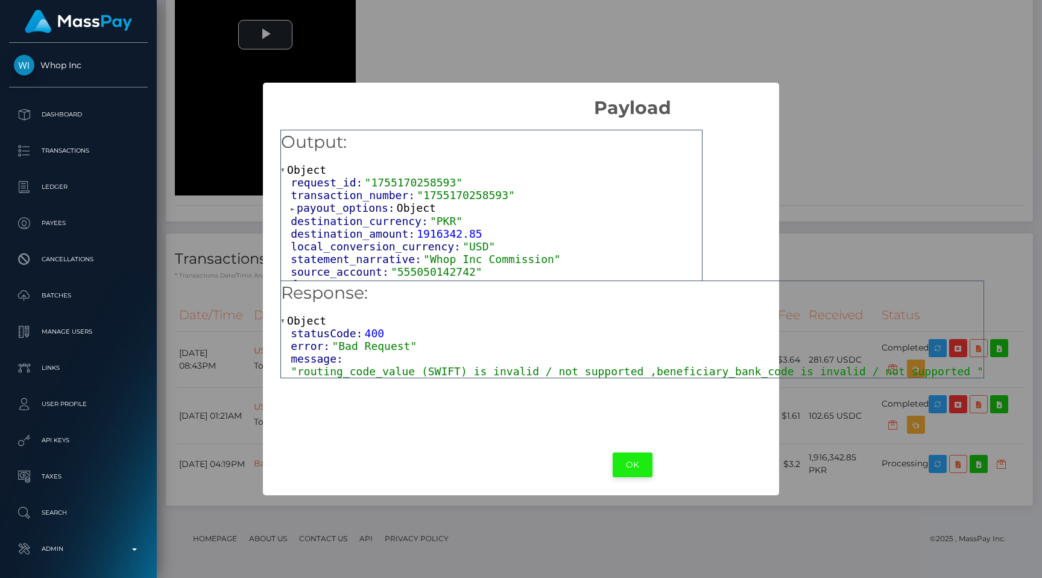
click at [640, 458] on button "OK" at bounding box center [633, 464] width 40 height 25
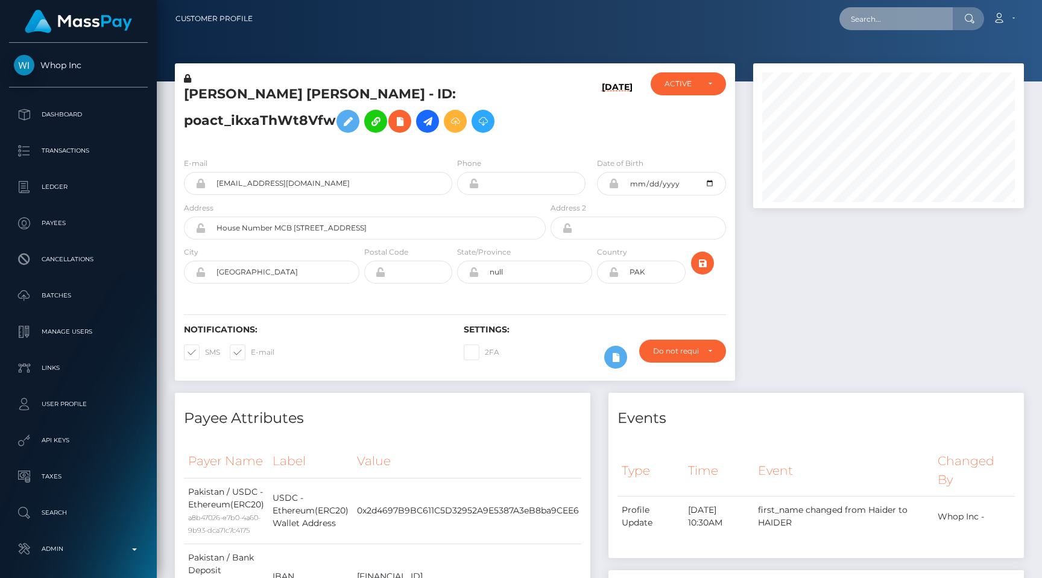
click at [891, 17] on input "text" at bounding box center [896, 18] width 113 height 23
paste input "pout_FKPVyknM038Dn"
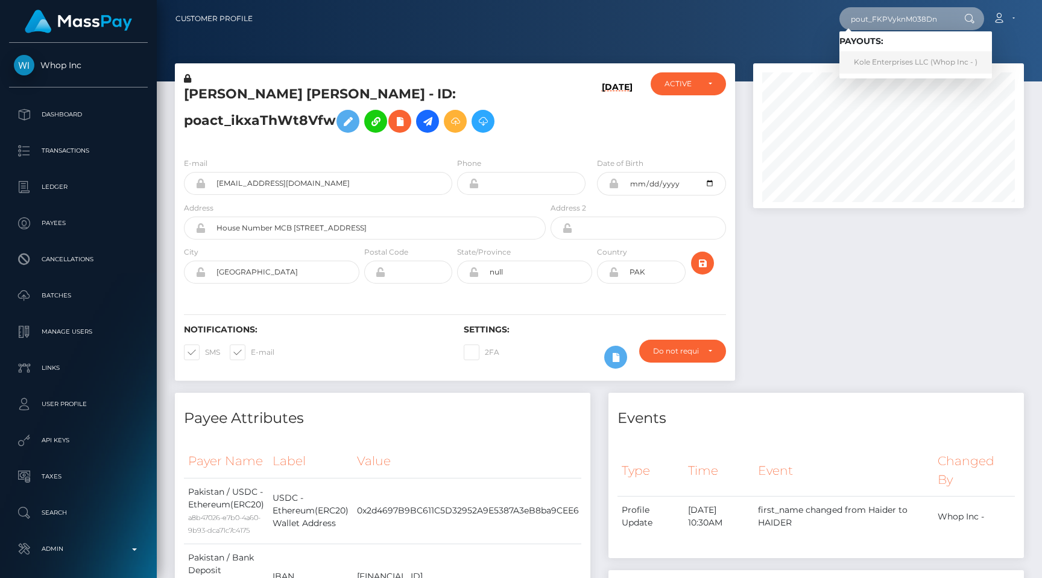
type input "pout_FKPVyknM038Dn"
click at [923, 55] on link "Kole Enterprises LLC (Whop Inc - )" at bounding box center [916, 62] width 153 height 22
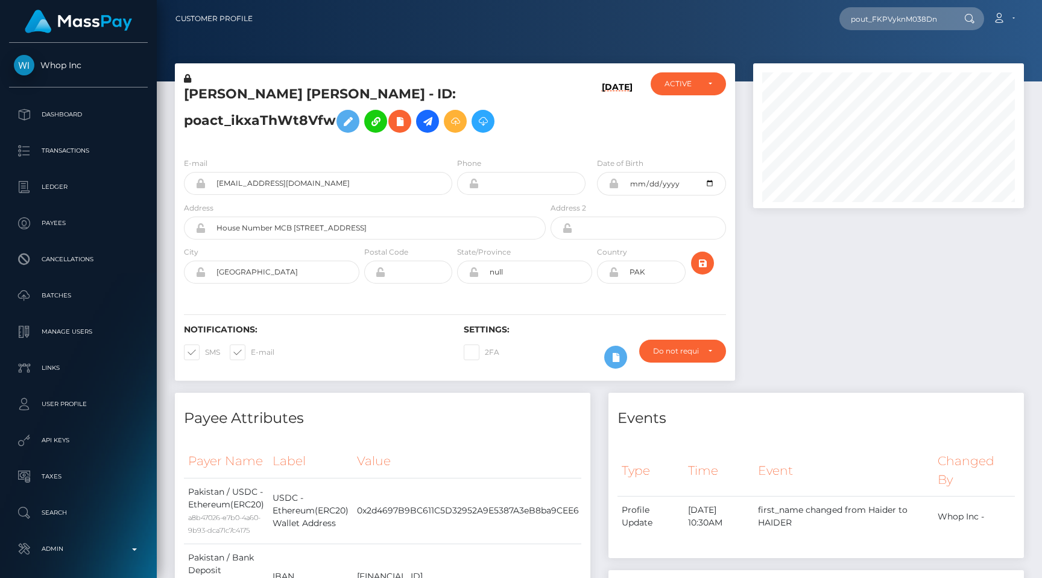
scroll to position [0, 0]
click at [909, 22] on input "pout_FKPVyknM038Dn" at bounding box center [896, 18] width 113 height 23
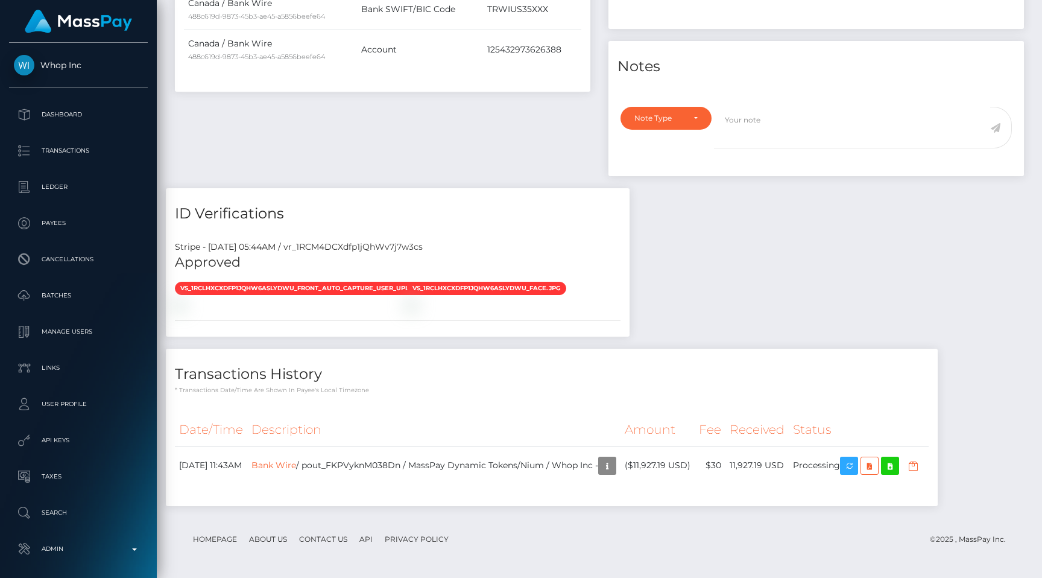
scroll to position [928, 0]
click at [296, 465] on link "Bank Wire" at bounding box center [273, 464] width 45 height 11
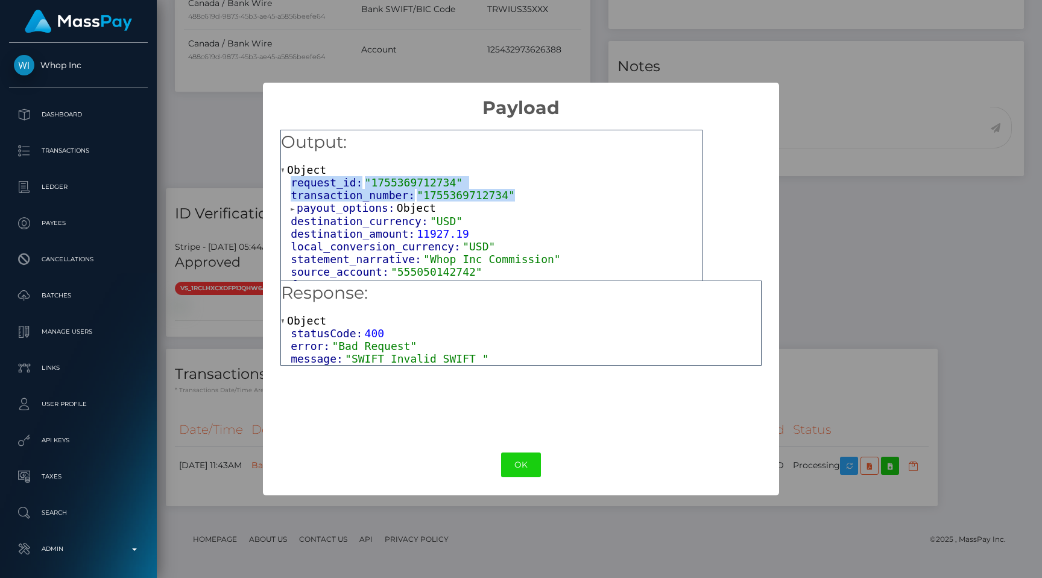
drag, startPoint x: 292, startPoint y: 179, endPoint x: 559, endPoint y: 198, distance: 267.9
click at [559, 198] on div "request_id: "1755369712734" transaction_number: "1755369712734" payout_options:…" at bounding box center [491, 259] width 421 height 166
copy div "request_id: "1755369712734" transaction_number: "1755369712734""
click at [877, 316] on div "× Payload Output: Object request_id: "1755369712734" transaction_number: "17553…" at bounding box center [521, 289] width 1042 height 578
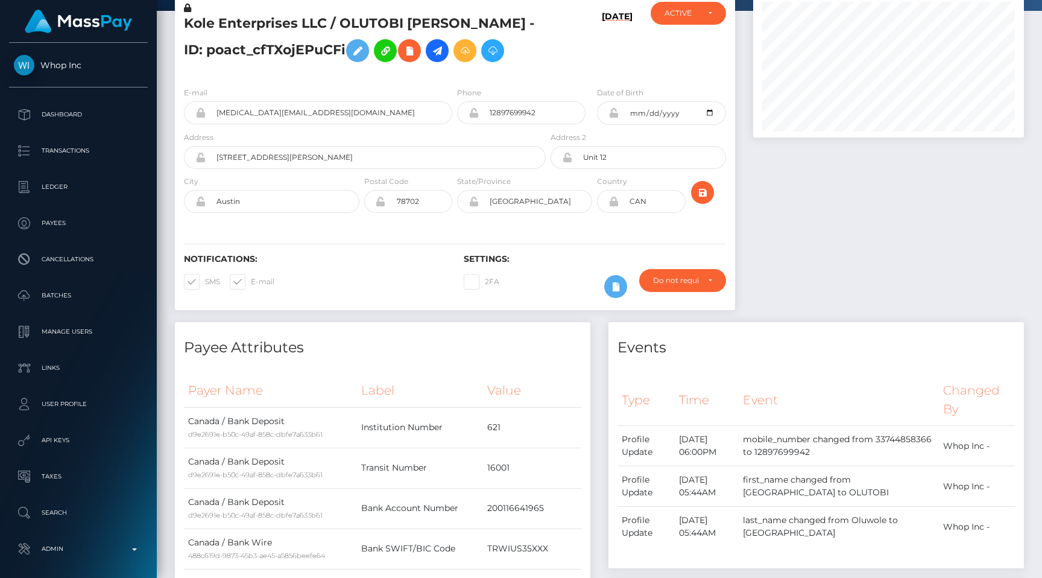
scroll to position [0, 0]
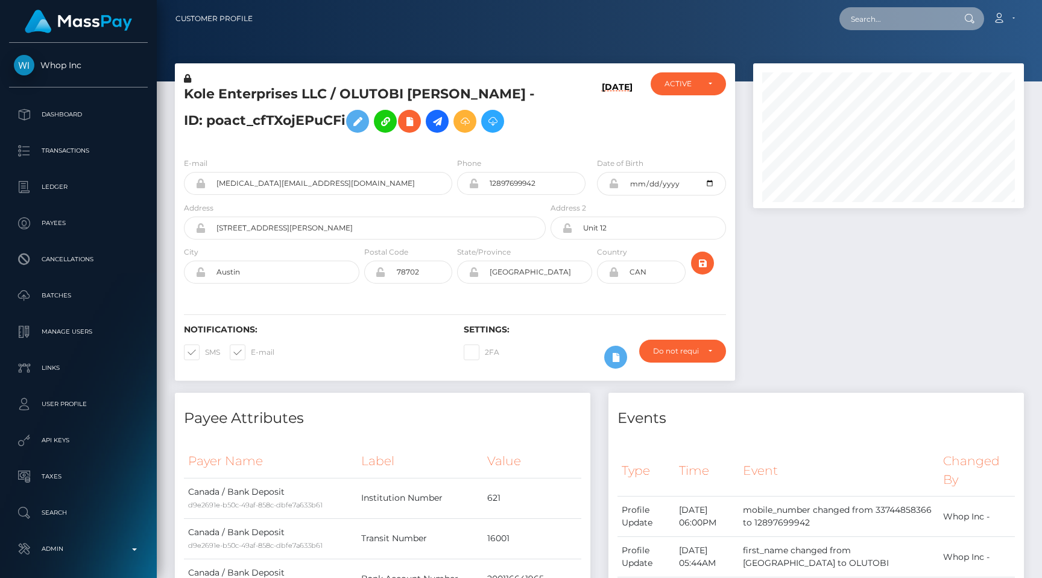
click at [900, 22] on input "text" at bounding box center [896, 18] width 113 height 23
paste input "pout_zEs55tihpSSSF"
type input "pout_zEs55tihpSSSF"
click at [877, 246] on div at bounding box center [888, 227] width 289 height 329
click at [894, 21] on input "pout_zEs55tihpSSSF" at bounding box center [896, 18] width 113 height 23
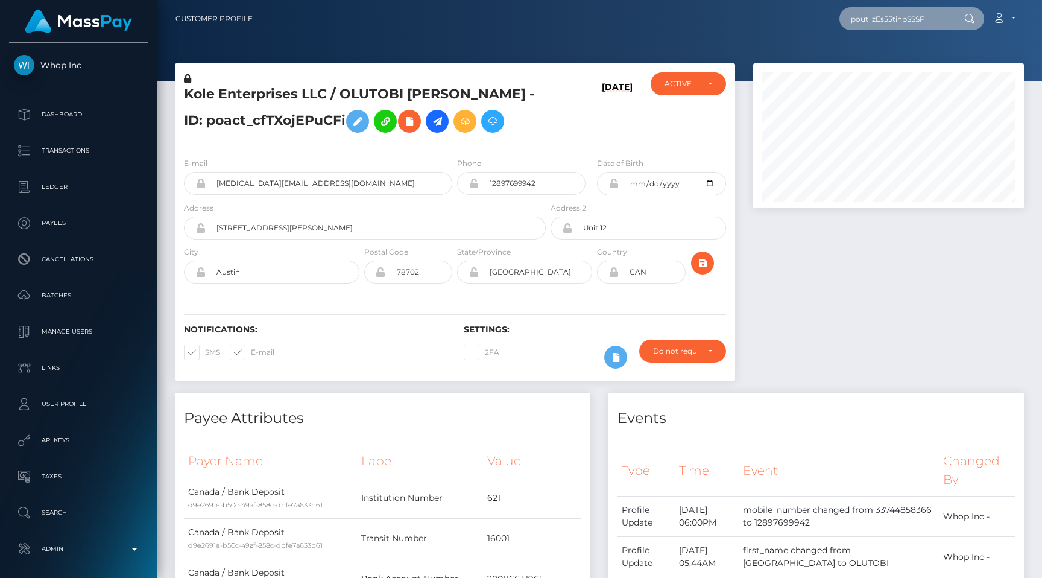
click at [946, 18] on input "pout_zEs55tihpSSSF" at bounding box center [896, 18] width 113 height 23
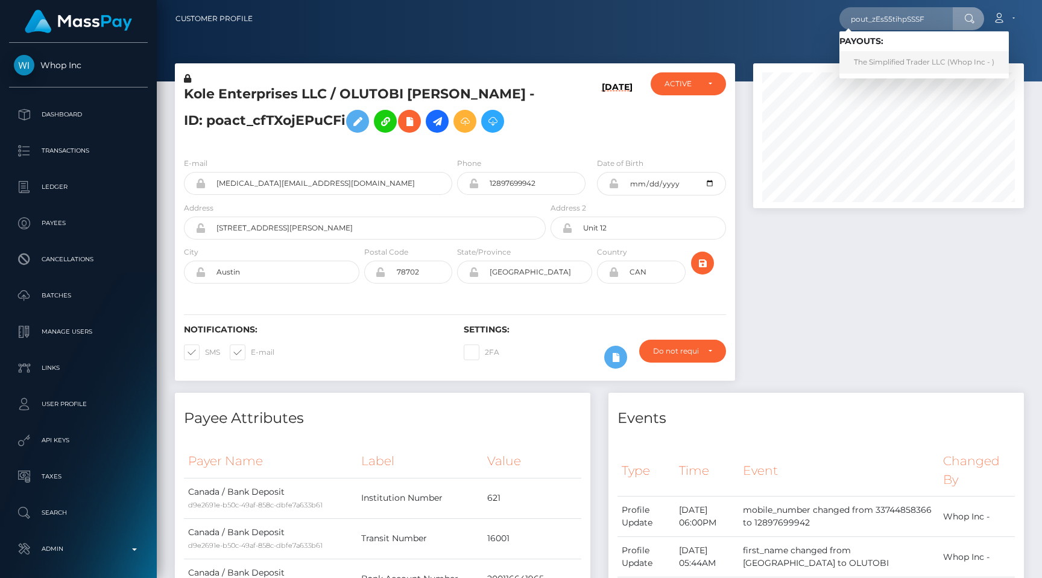
click at [913, 63] on link "The Simplified Trader LLC (Whop Inc - )" at bounding box center [924, 62] width 169 height 22
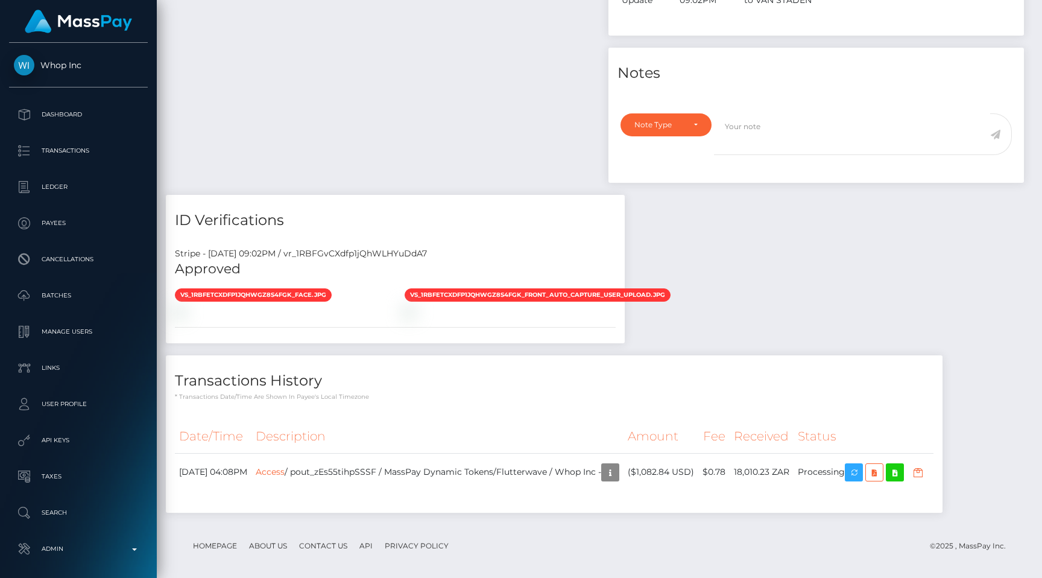
scroll to position [570, 0]
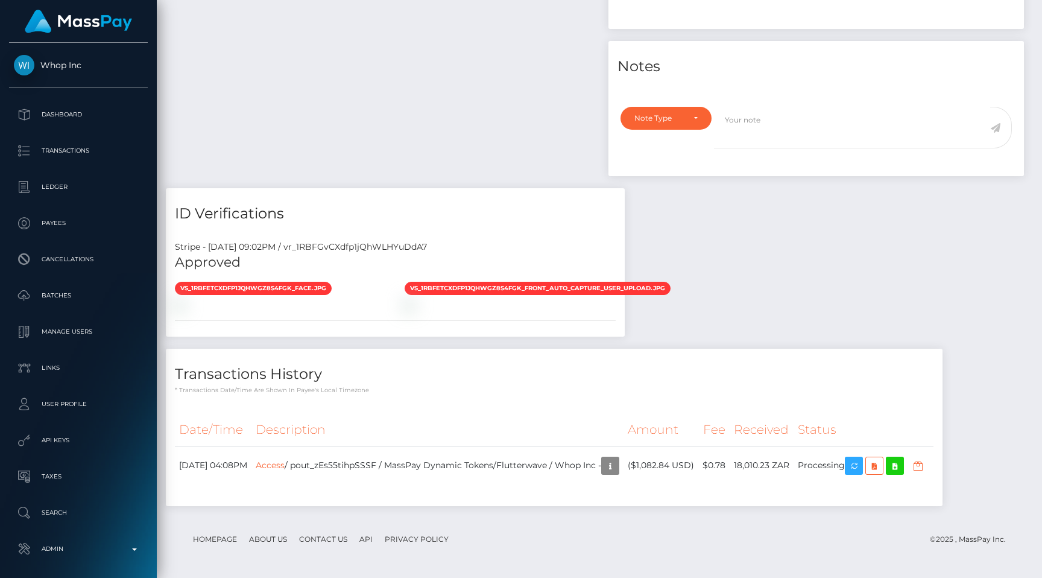
click at [359, 246] on div "Stripe - [DATE] 09:02PM / vr_1RBFGvCXdfp1jQhWLHYuDdA7" at bounding box center [395, 247] width 459 height 13
copy div "vr_1RBFGvCXdfp1jQhWLHYuDdA7"
click at [285, 461] on link "Access" at bounding box center [270, 464] width 29 height 11
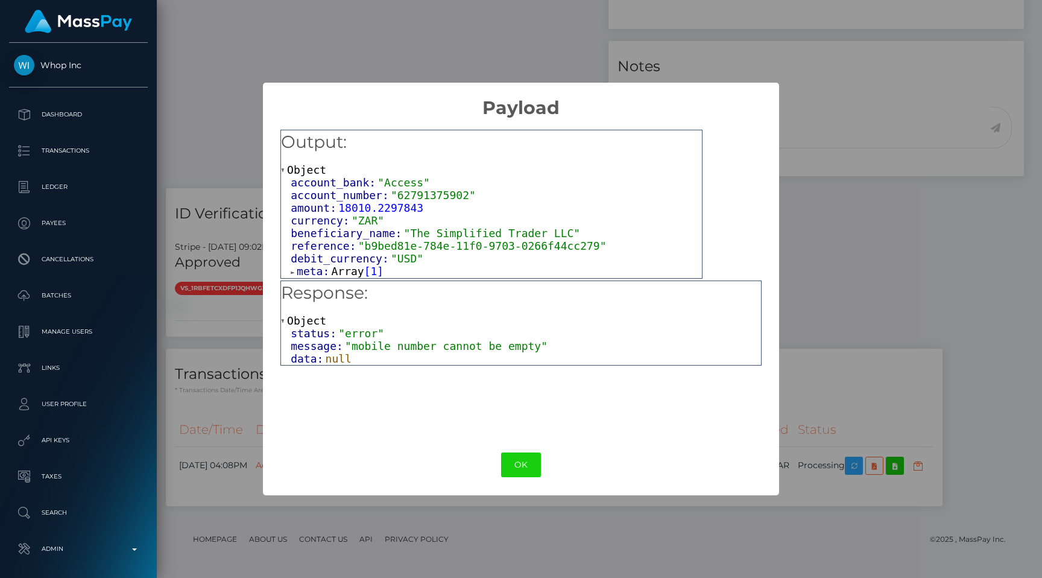
click at [299, 266] on span "meta:" at bounding box center [314, 271] width 34 height 13
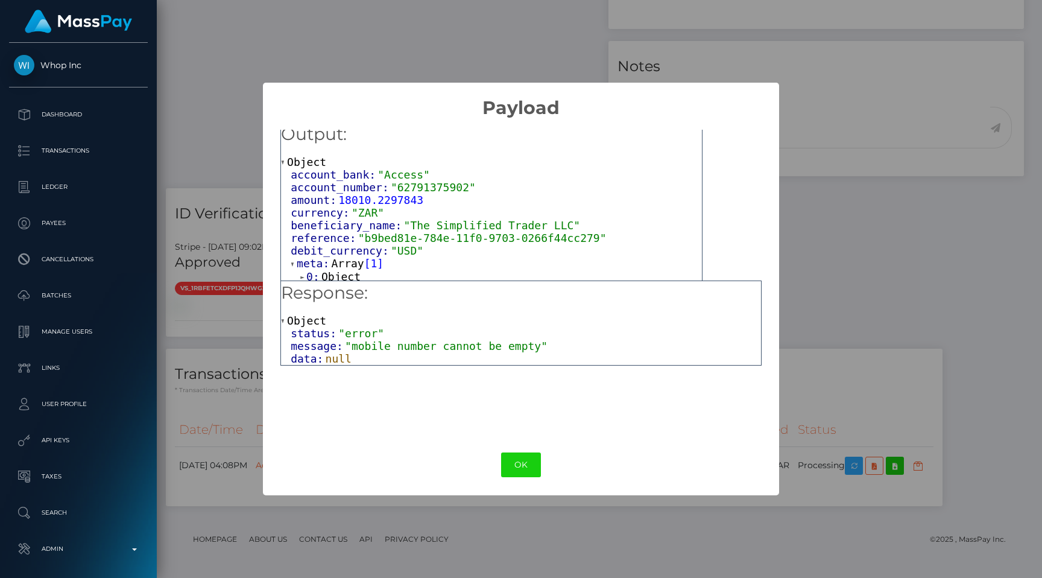
click at [324, 272] on span "Object" at bounding box center [340, 276] width 39 height 13
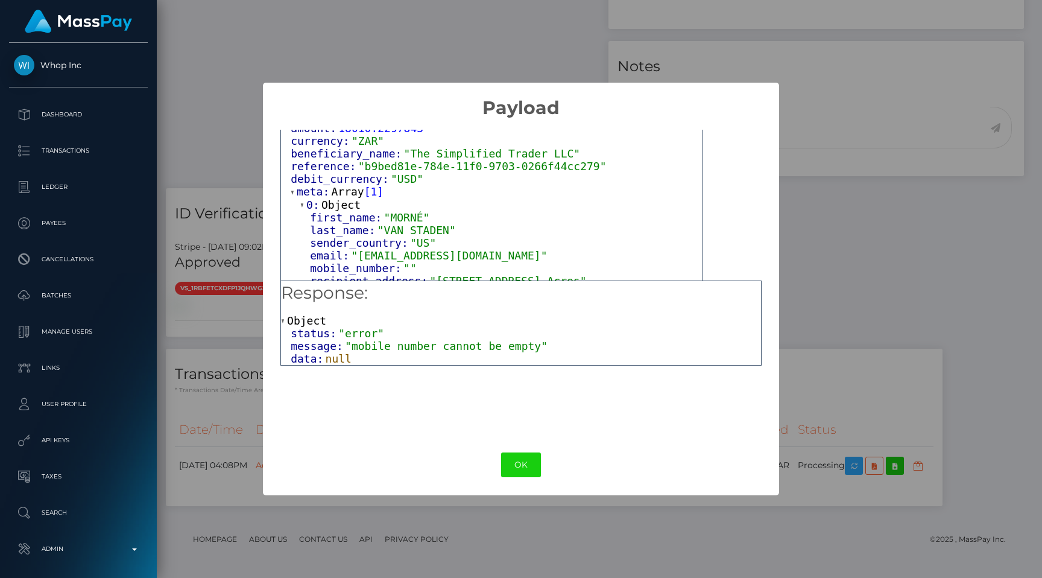
scroll to position [82, 0]
click at [534, 467] on button "OK" at bounding box center [521, 464] width 40 height 25
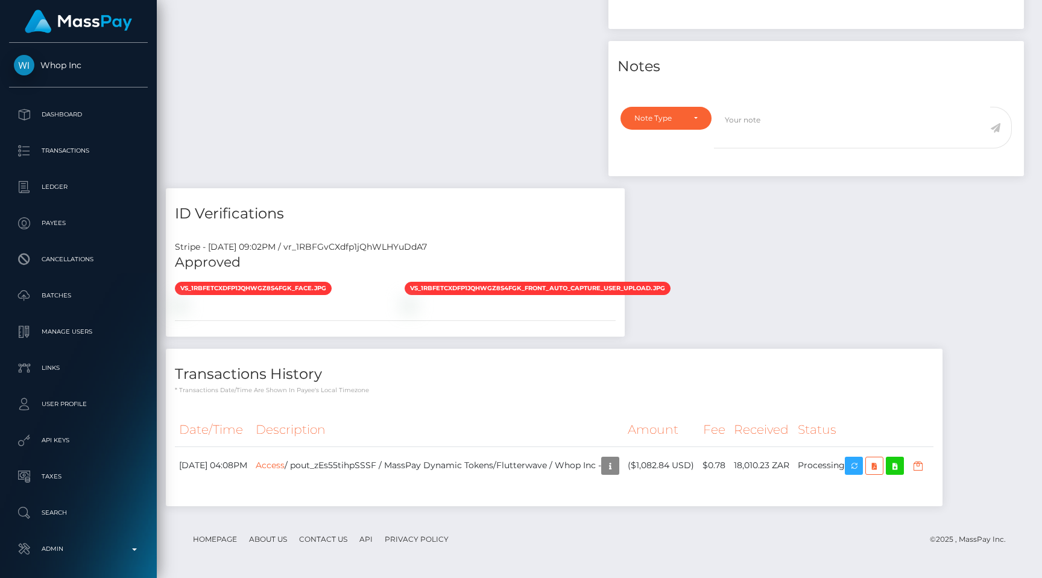
scroll to position [860, 0]
click at [862, 214] on div "Payee Attributes Payer Name Label Value [GEOGRAPHIC_DATA] / Access 4b4c08f8-187…" at bounding box center [599, 170] width 867 height 695
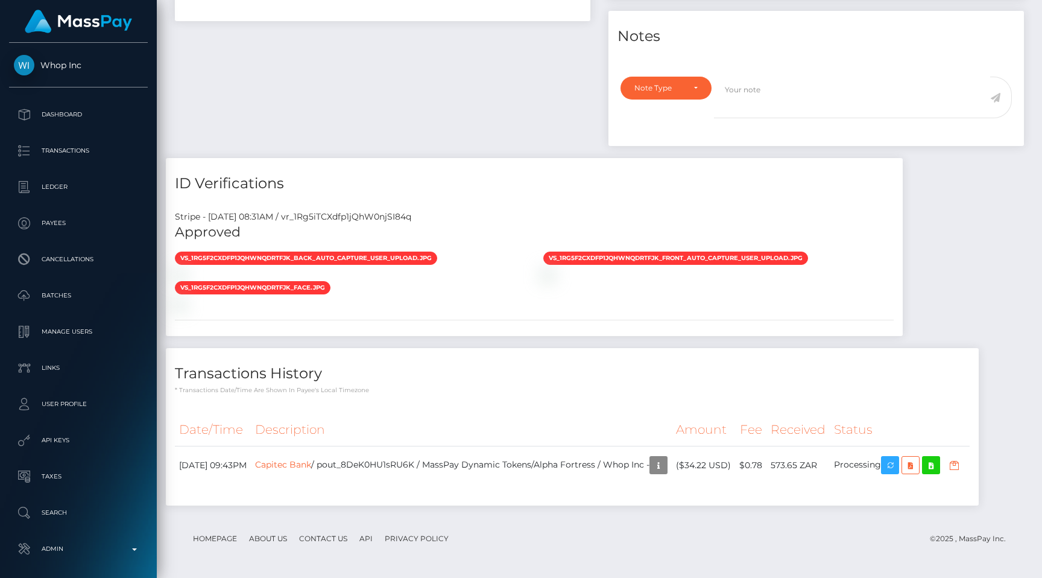
scroll to position [946, 0]
click at [309, 463] on link "Capitec Bank" at bounding box center [283, 464] width 56 height 11
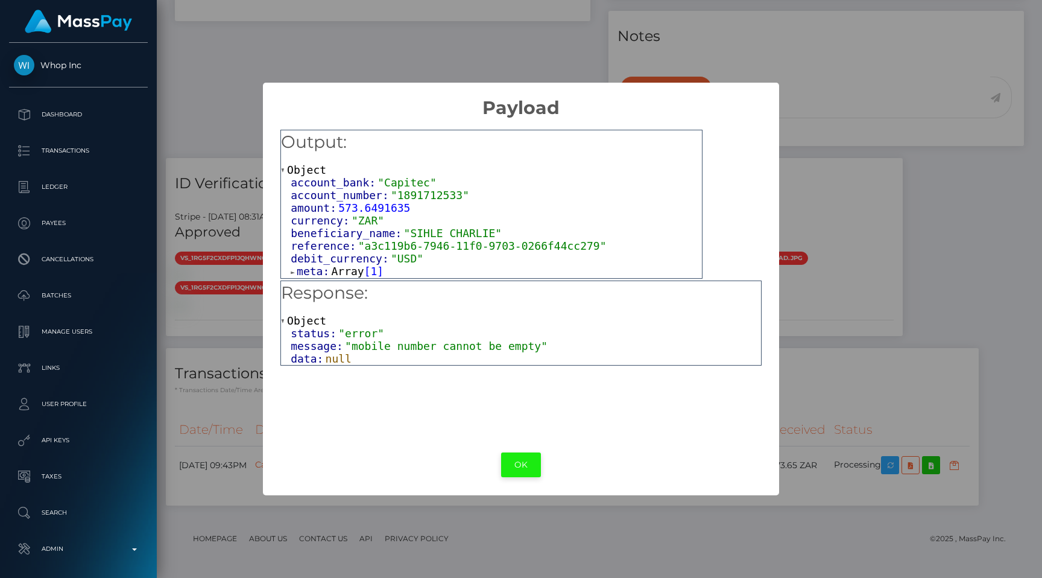
click at [515, 459] on button "OK" at bounding box center [521, 464] width 40 height 25
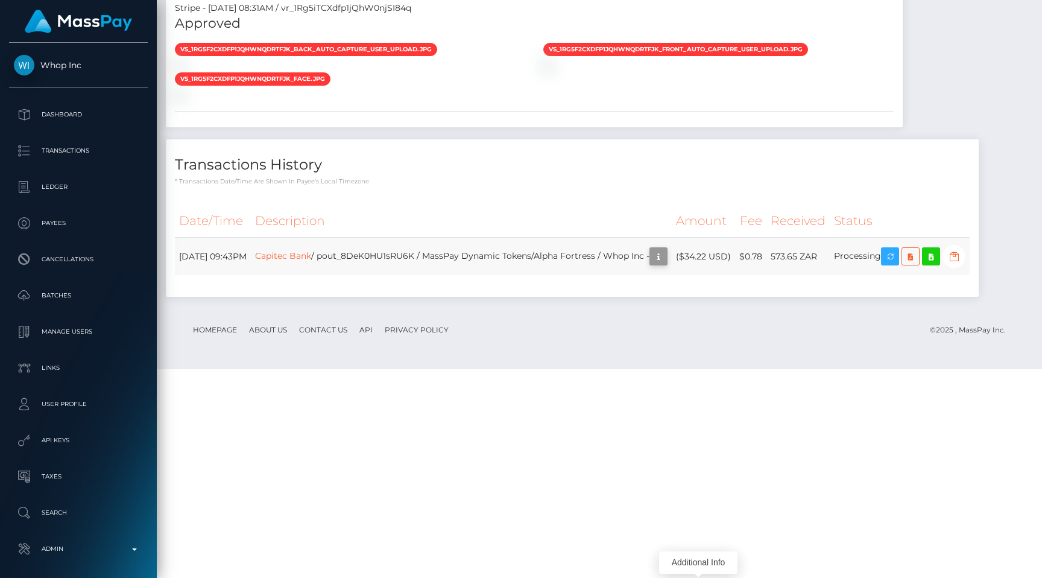
click at [666, 264] on icon "button" at bounding box center [658, 256] width 14 height 15
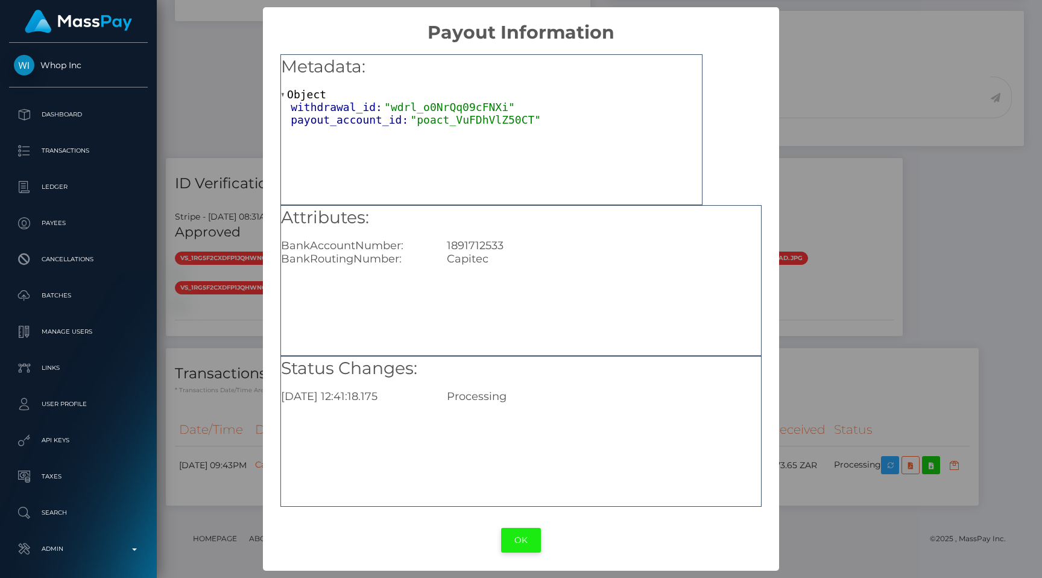
click at [520, 535] on button "OK" at bounding box center [521, 540] width 40 height 25
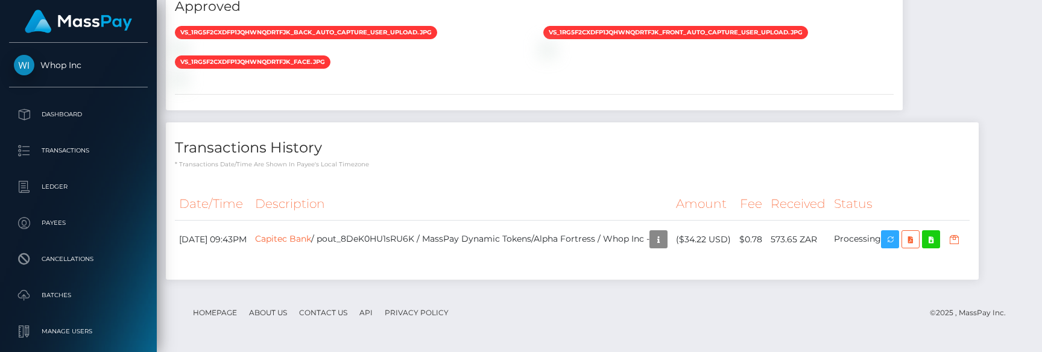
scroll to position [1064, 0]
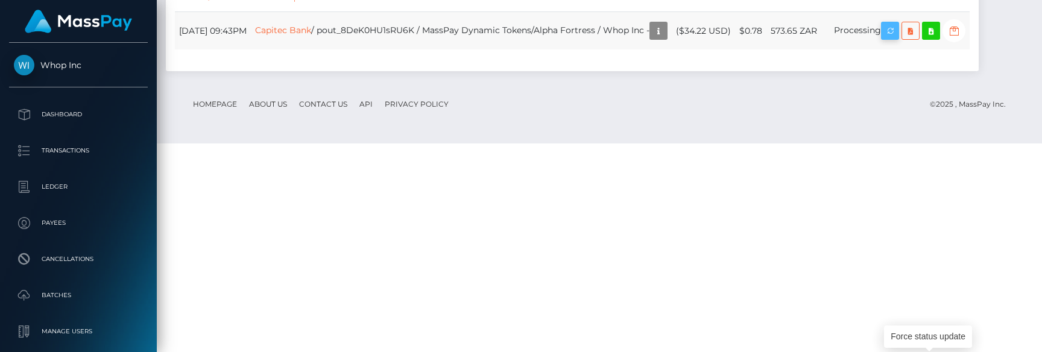
click at [897, 39] on icon "button" at bounding box center [890, 31] width 14 height 15
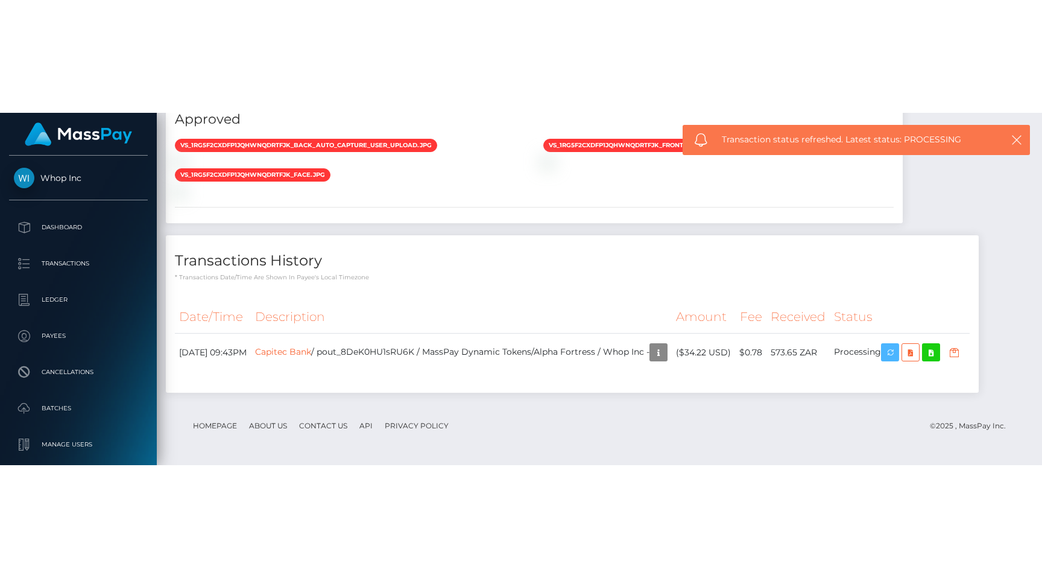
scroll to position [946, 0]
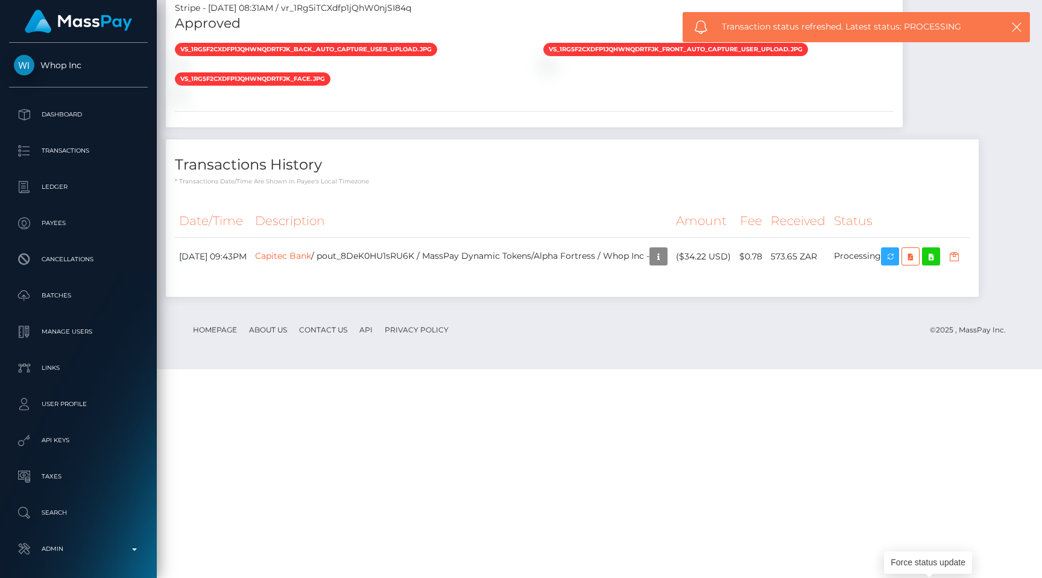
click at [792, 101] on div "vs_1Rg5f2CXdfp1jQhWNQDrtFjK_back_auto_capture_user_upload.jpg" at bounding box center [534, 71] width 737 height 59
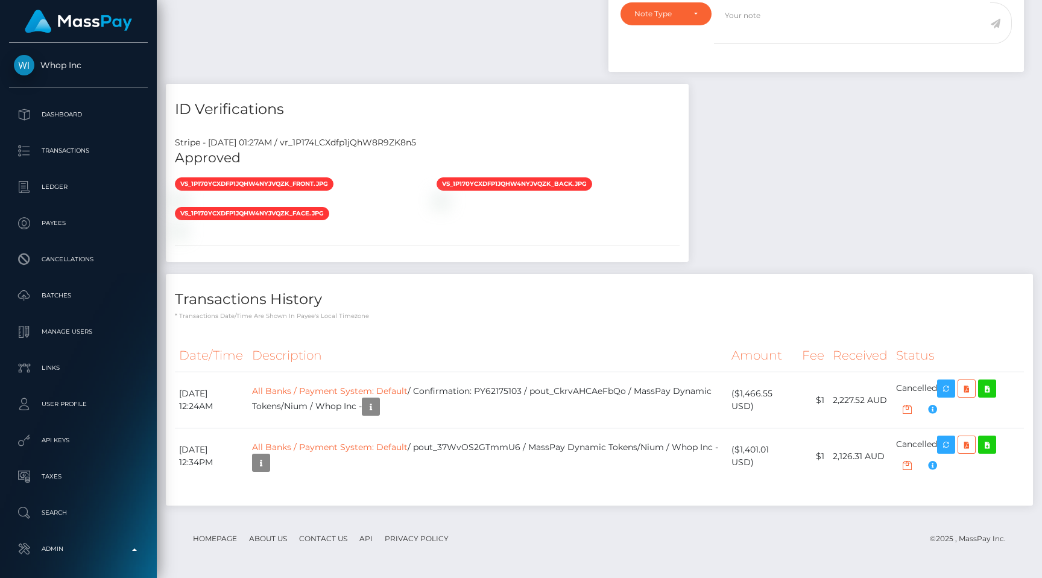
scroll to position [145, 271]
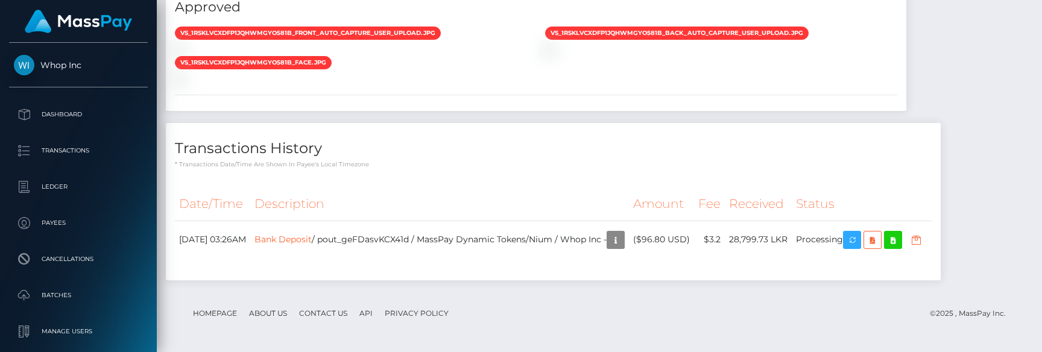
scroll to position [1254, 0]
click at [312, 239] on link "Bank Deposit" at bounding box center [283, 238] width 57 height 11
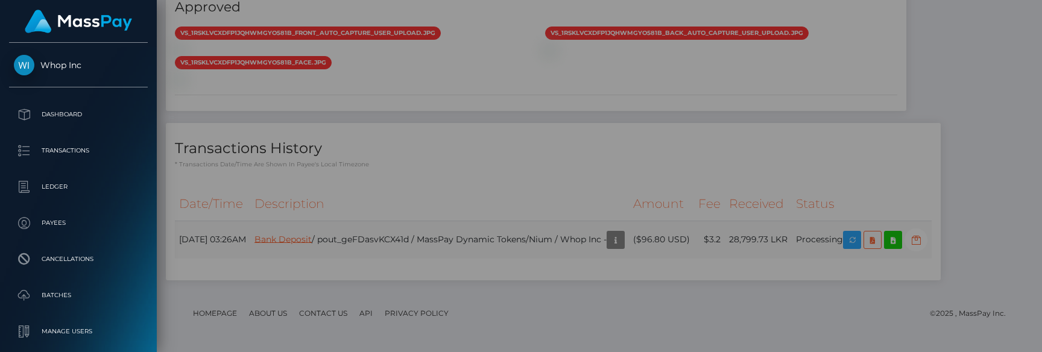
scroll to position [0, 0]
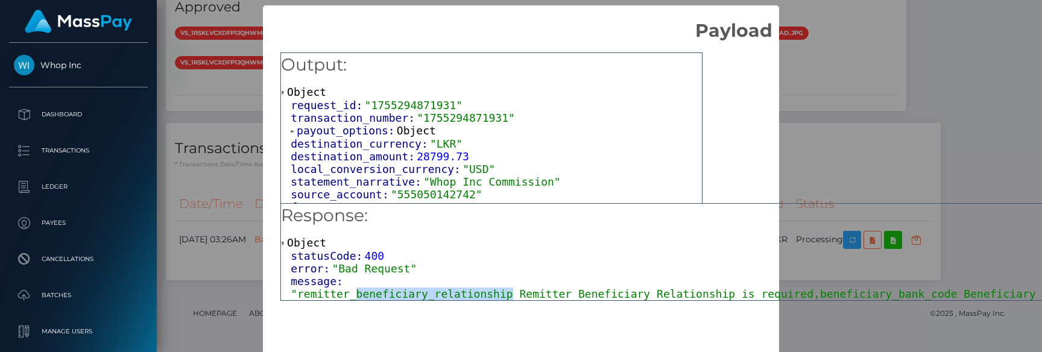
drag, startPoint x: 358, startPoint y: 292, endPoint x: 511, endPoint y: 289, distance: 153.8
click at [511, 289] on span ""remitter_beneficiary_relationship Remitter Beneficiary Relationship is require…" at bounding box center [739, 294] width 896 height 13
copy span "beneficiary_relationship"
click at [452, 142] on span ""LKR"" at bounding box center [446, 144] width 33 height 13
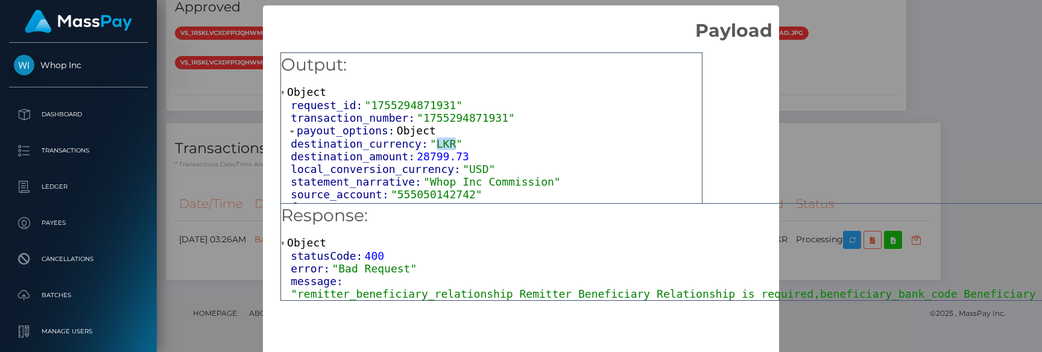
copy span "LKR"
click at [796, 173] on div "Output: Object request_id: "1755294871931" transaction_number: "1755294871931" …" at bounding box center [733, 199] width 941 height 315
click at [870, 65] on div "Output: Object request_id: "1755294871931" transaction_number: "1755294871931" …" at bounding box center [733, 199] width 941 height 315
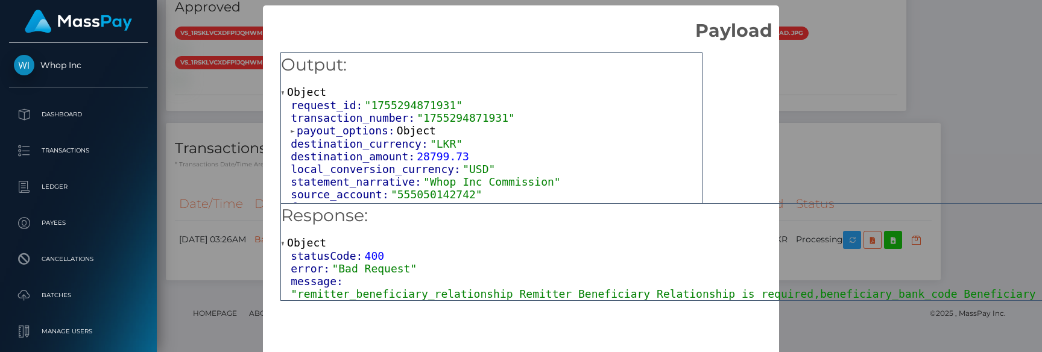
click at [165, 130] on div "× Payload Output: Object request_id: "1755294871931" transaction_number: "17552…" at bounding box center [521, 176] width 1042 height 352
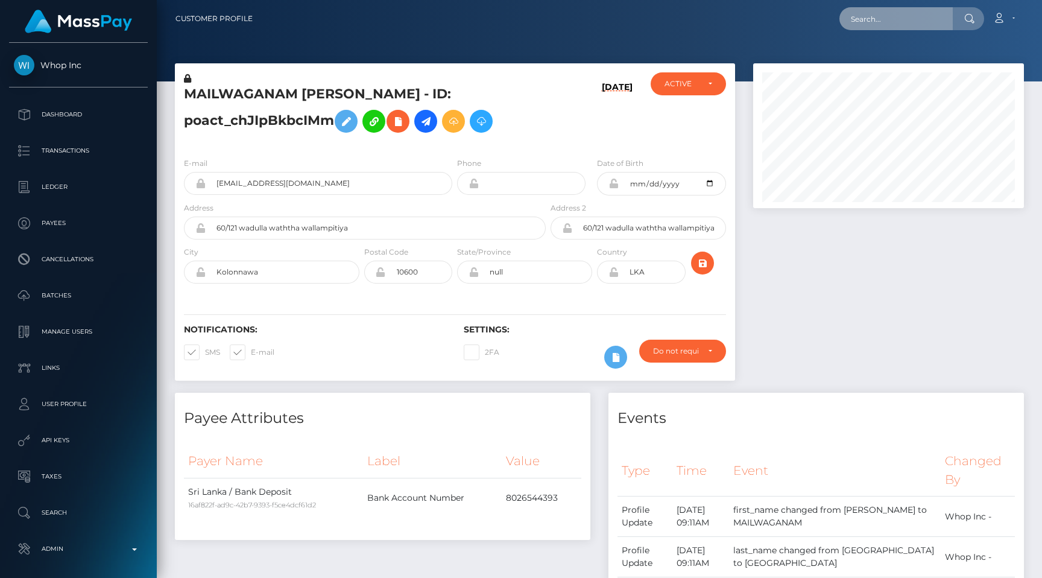
click at [893, 14] on input "text" at bounding box center [896, 18] width 113 height 23
paste input "pout_ioRTvg0gIxxAM"
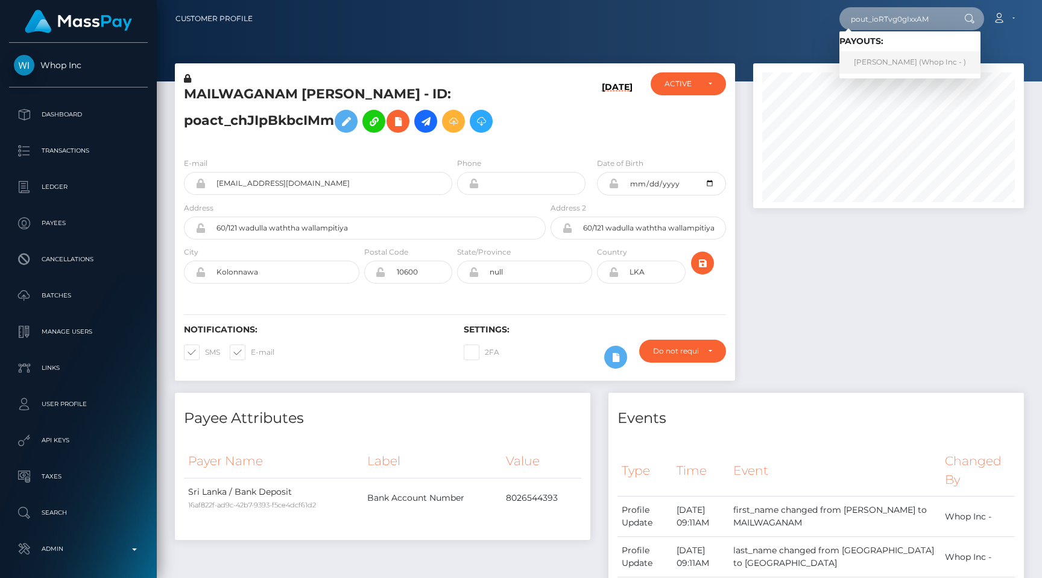
type input "pout_ioRTvg0gIxxAM"
click at [902, 62] on link "[PERSON_NAME] (Whop Inc - )" at bounding box center [910, 62] width 141 height 22
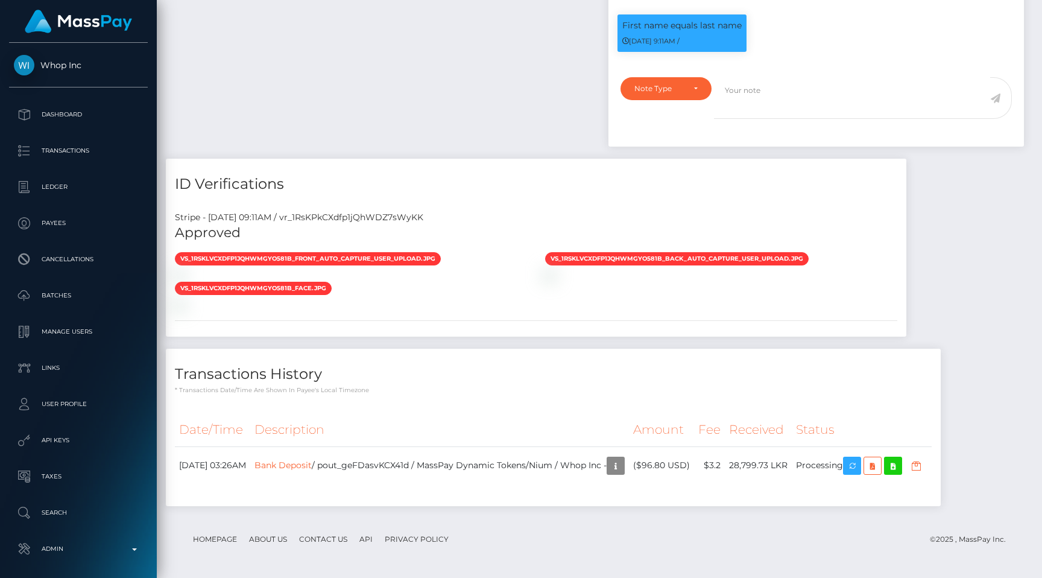
scroll to position [1028, 0]
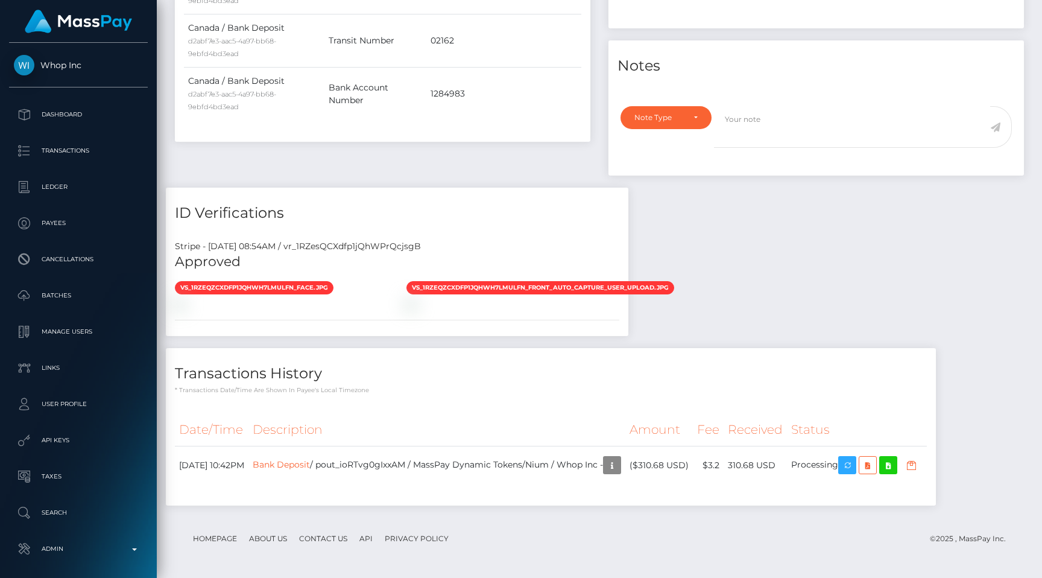
scroll to position [854, 0]
click at [310, 466] on link "Bank Deposit" at bounding box center [281, 464] width 57 height 11
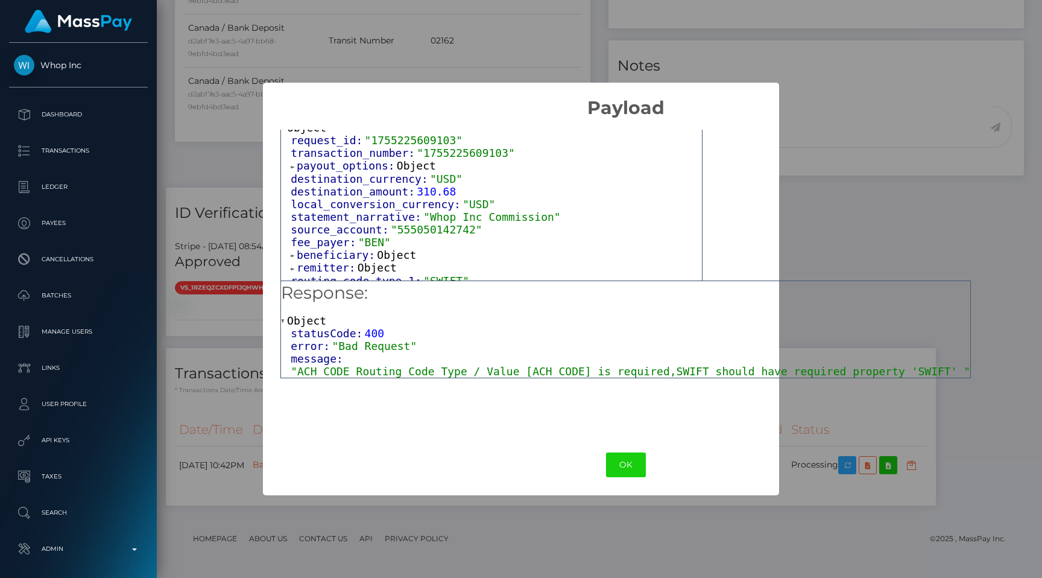
scroll to position [46, 0]
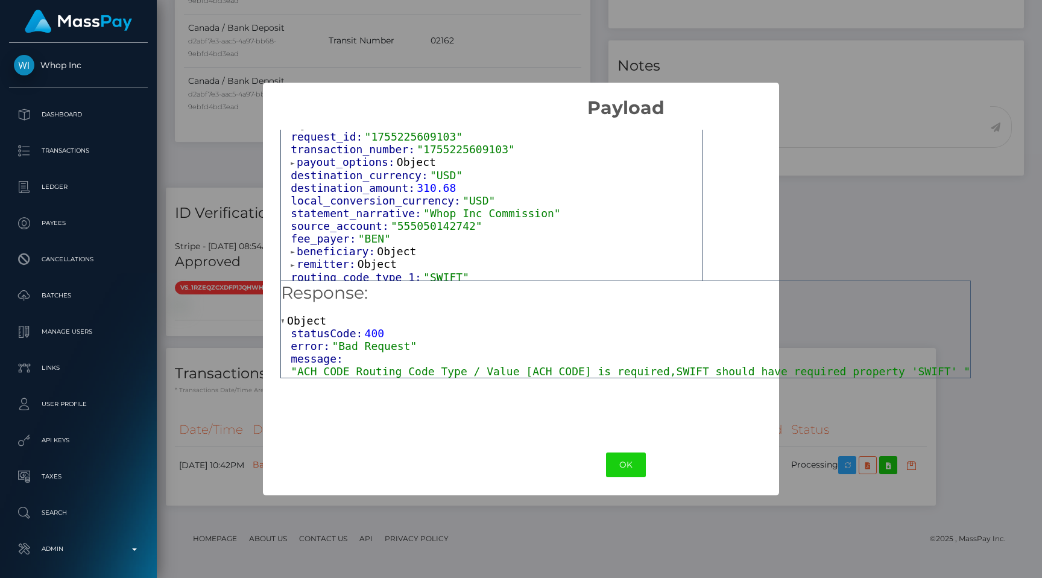
click at [337, 247] on span "beneficiary:" at bounding box center [337, 251] width 80 height 13
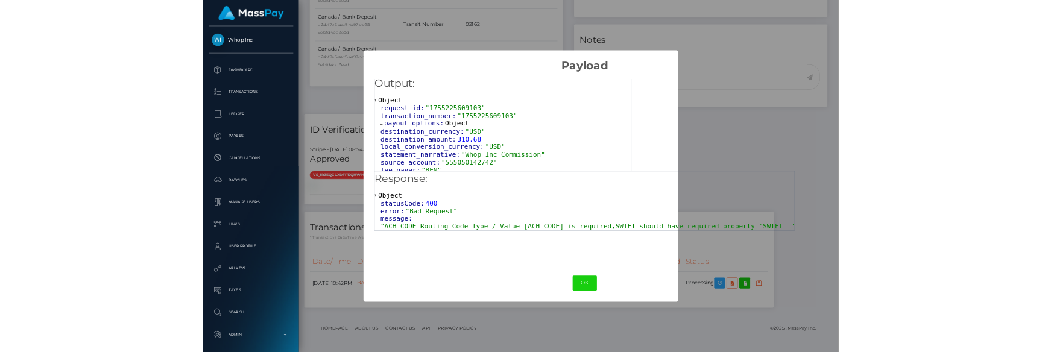
scroll to position [0, 0]
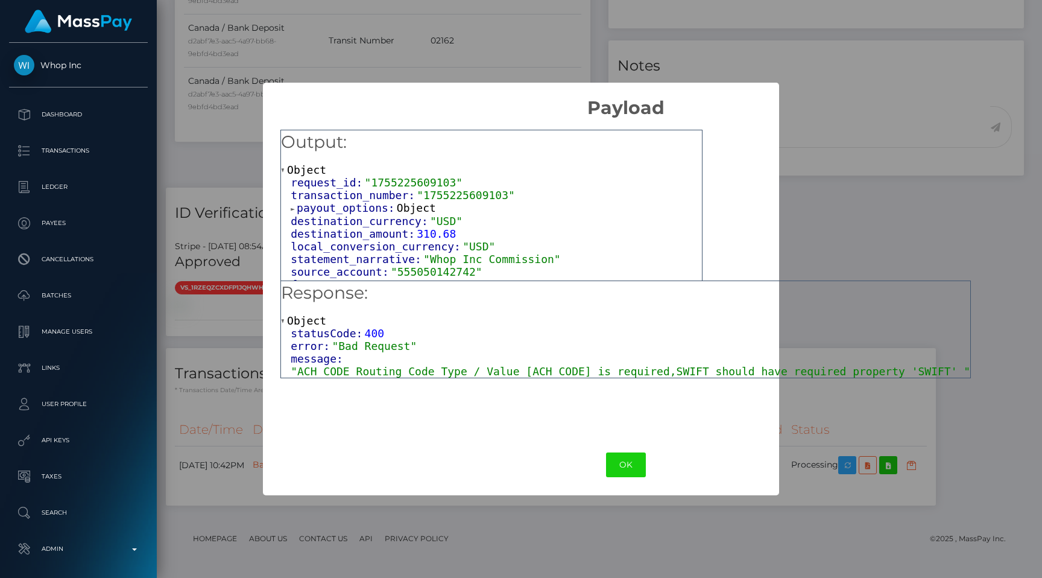
click at [431, 179] on span ""1755225609103"" at bounding box center [414, 182] width 98 height 13
copy span "1755225609103"
click at [893, 302] on h5 "Response:" at bounding box center [625, 293] width 689 height 24
click at [642, 472] on button "OK" at bounding box center [626, 464] width 40 height 25
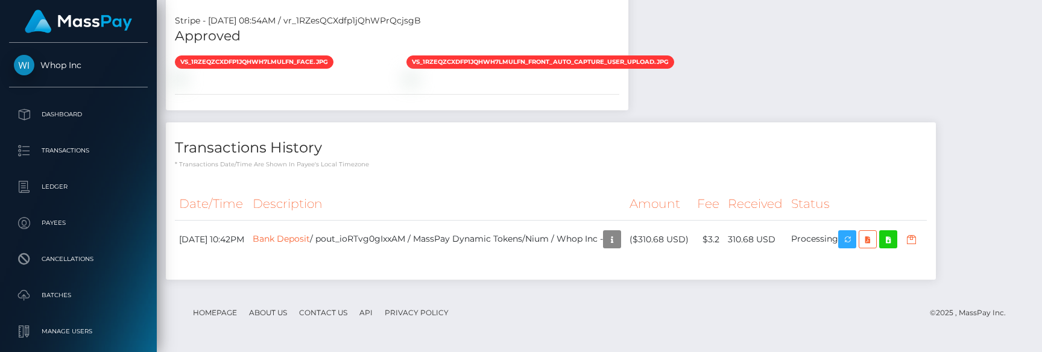
scroll to position [1016, 0]
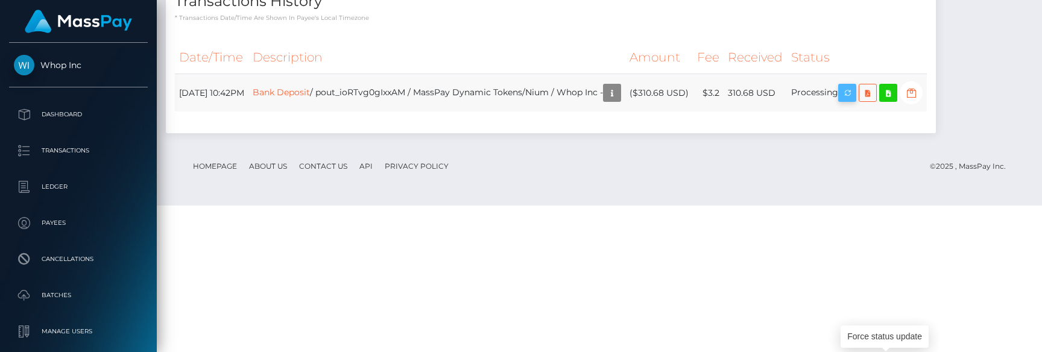
click at [855, 101] on icon "button" at bounding box center [847, 93] width 14 height 15
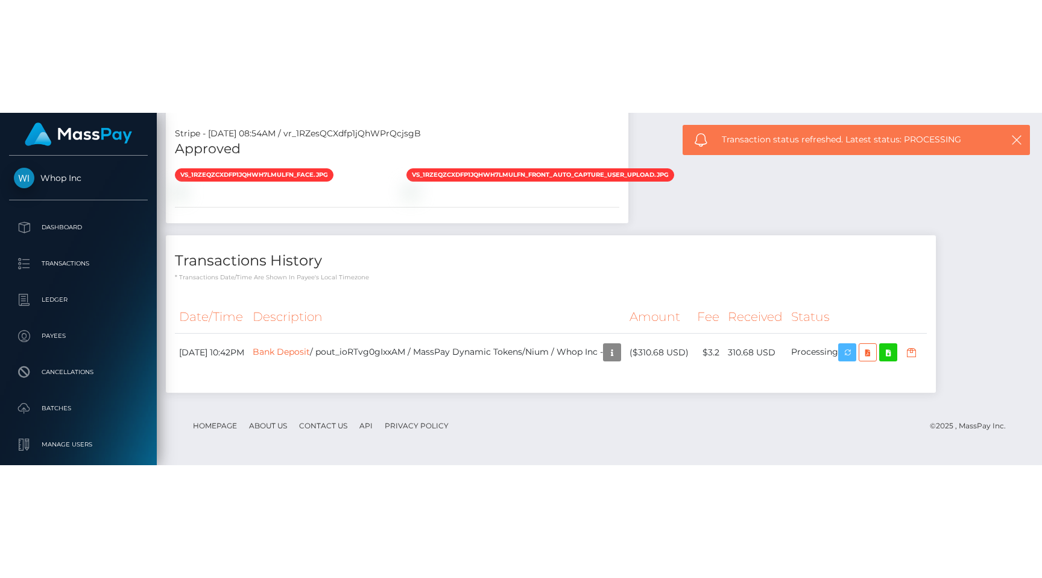
scroll to position [854, 0]
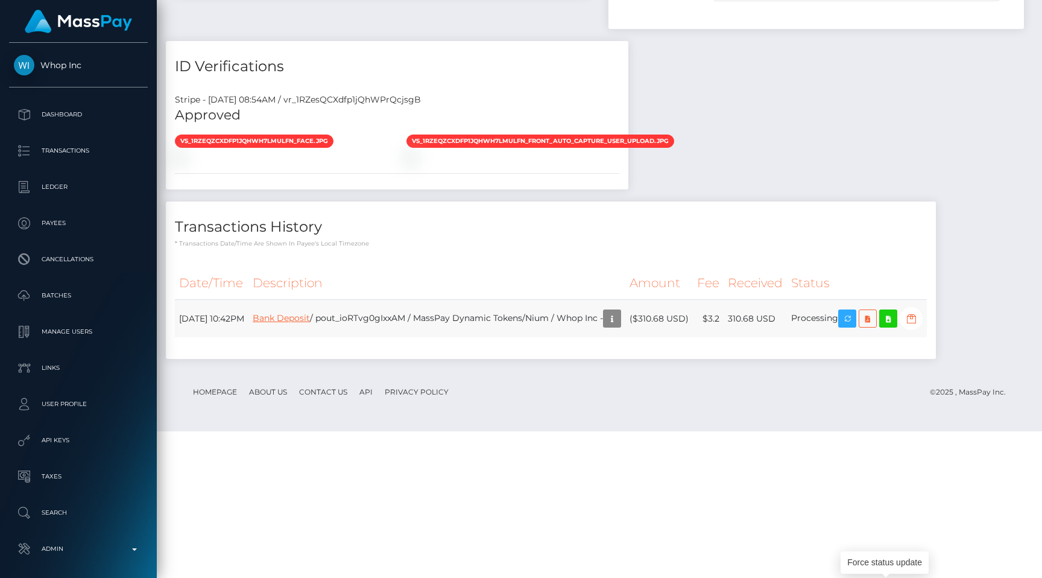
click at [310, 323] on link "Bank Deposit" at bounding box center [281, 317] width 57 height 11
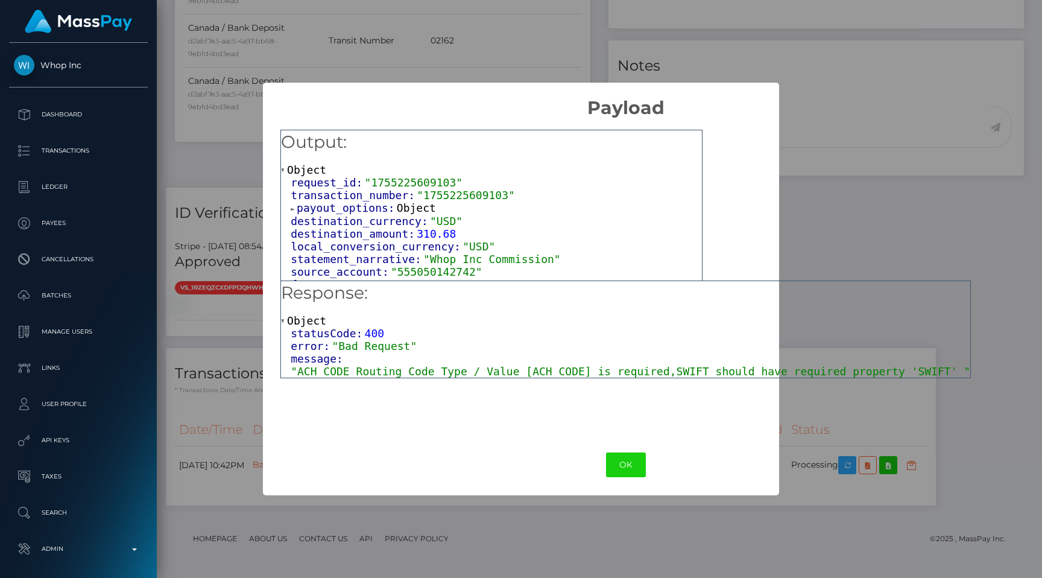
scroll to position [46, 0]
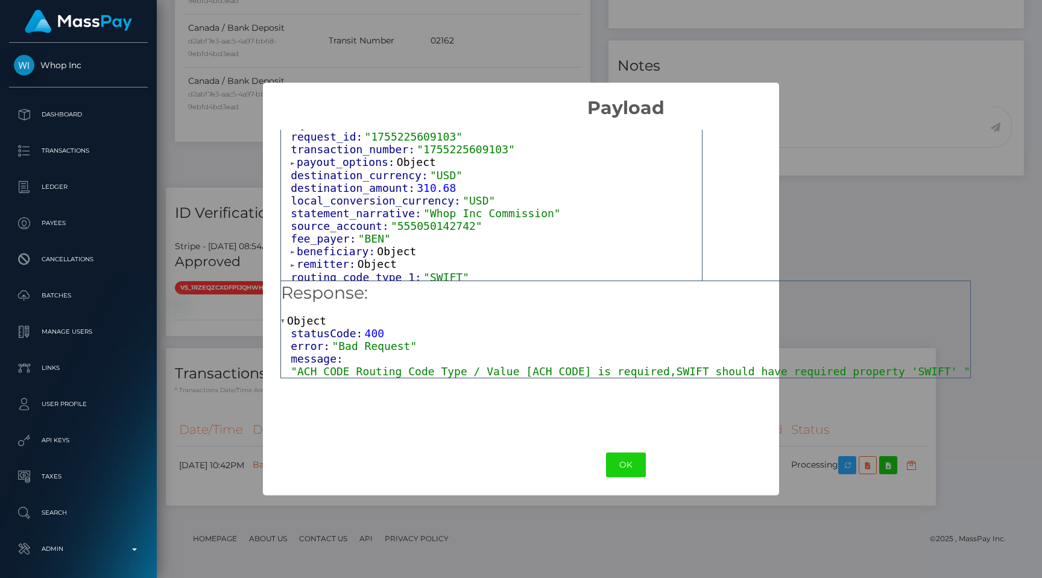
click at [350, 245] on span "beneficiary:" at bounding box center [337, 251] width 80 height 13
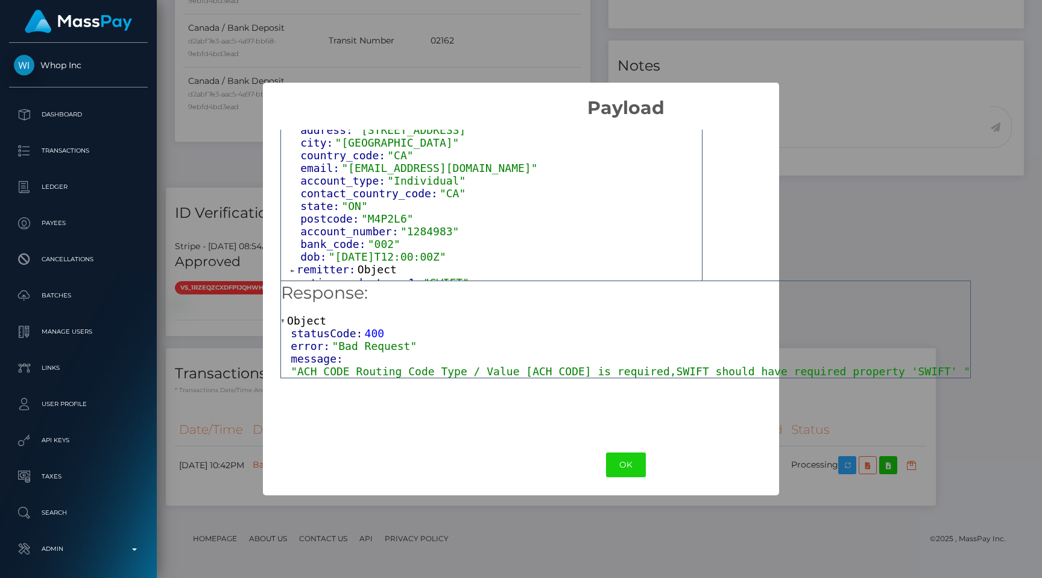
scroll to position [194, 0]
click at [838, 205] on div "Output: Object request_id: "1755225609103" transaction_number: "1755225609103" …" at bounding box center [626, 276] width 726 height 315
click at [627, 479] on div "OK No Cancel" at bounding box center [626, 464] width 726 height 37
click at [629, 463] on button "OK" at bounding box center [626, 464] width 40 height 25
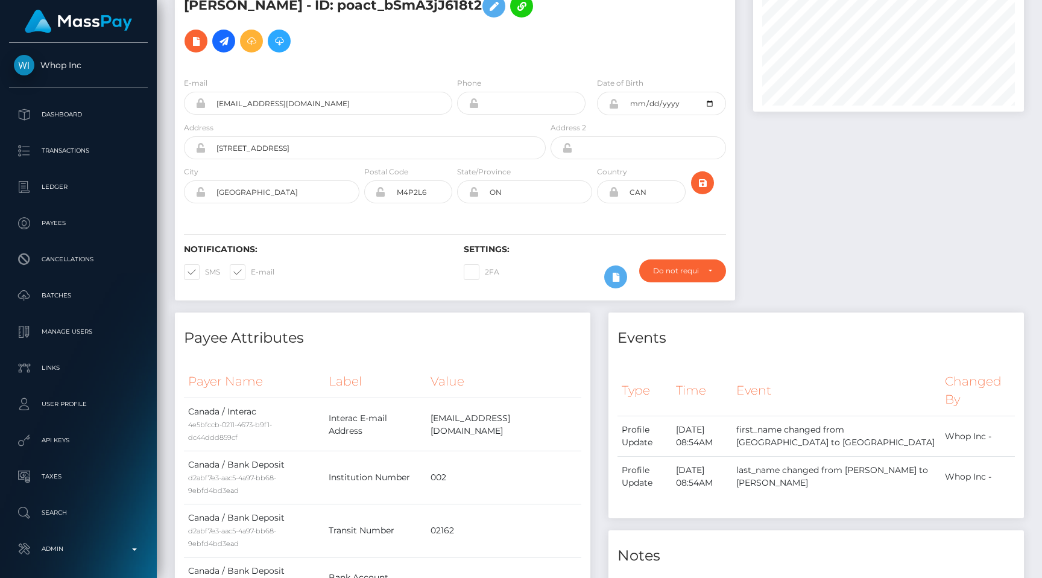
scroll to position [0, 0]
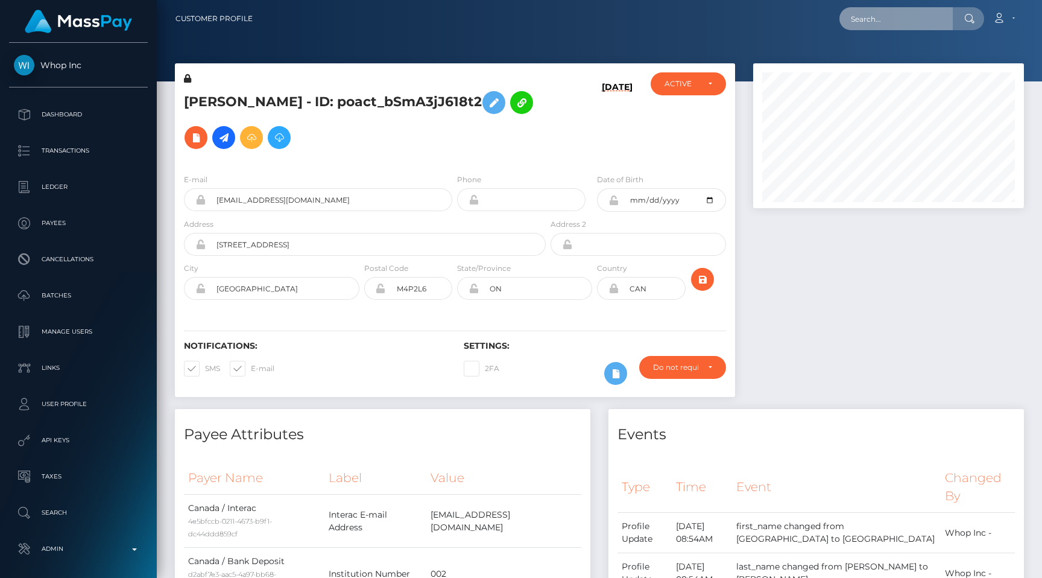
click at [902, 23] on input "text" at bounding box center [896, 18] width 113 height 23
paste input "pout_BrUbERZFSGboJ"
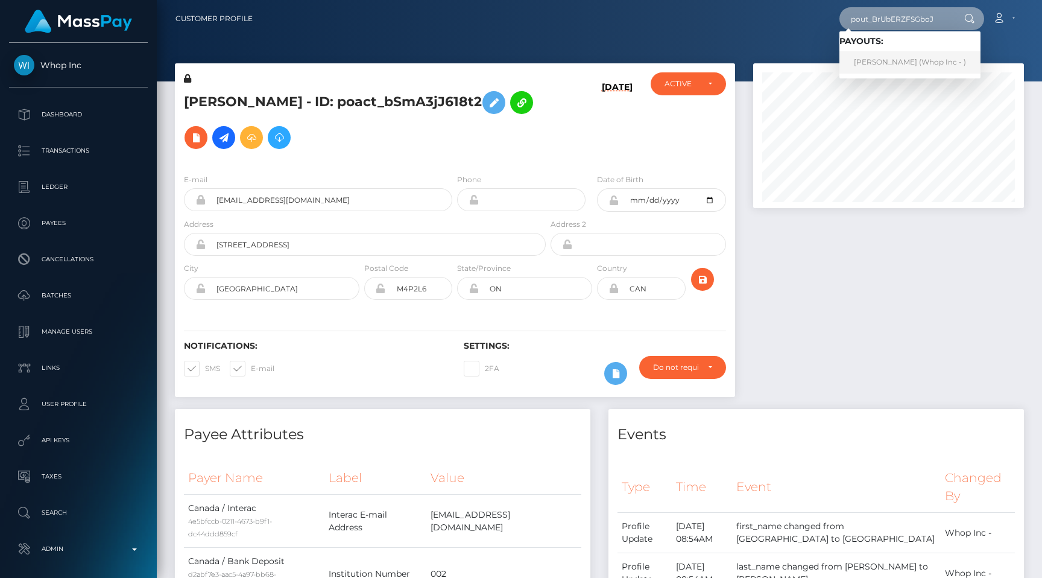
type input "pout_BrUbERZFSGboJ"
click at [905, 65] on link "HARRY BILLS (Whop Inc - )" at bounding box center [910, 62] width 141 height 22
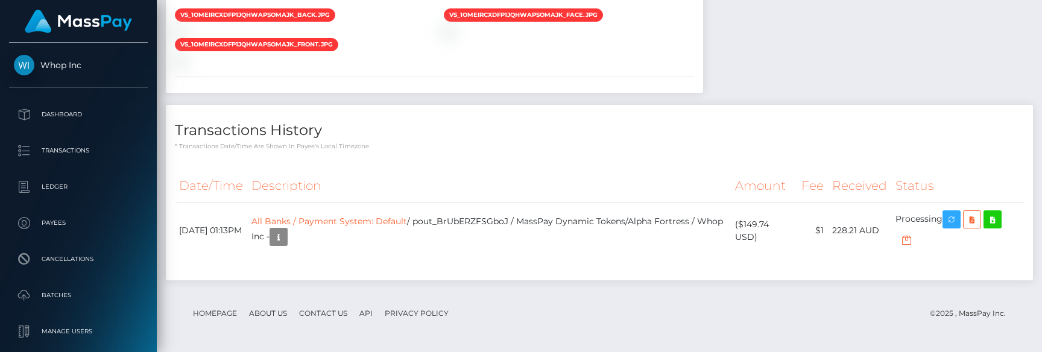
scroll to position [1151, 0]
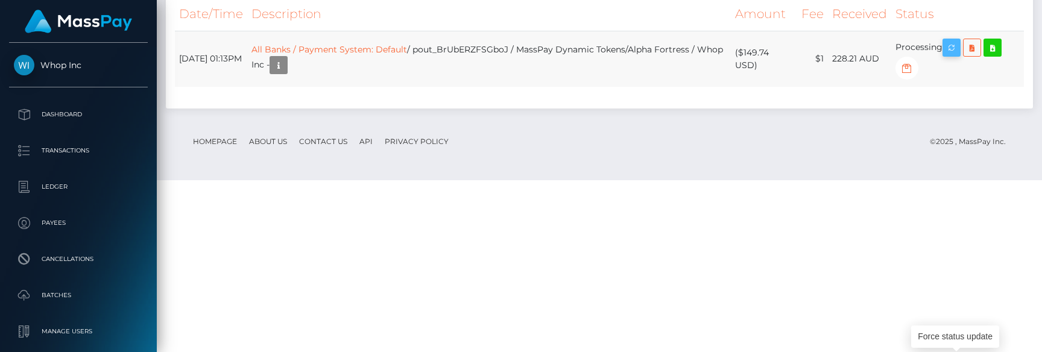
click at [957, 55] on icon "button" at bounding box center [951, 47] width 14 height 15
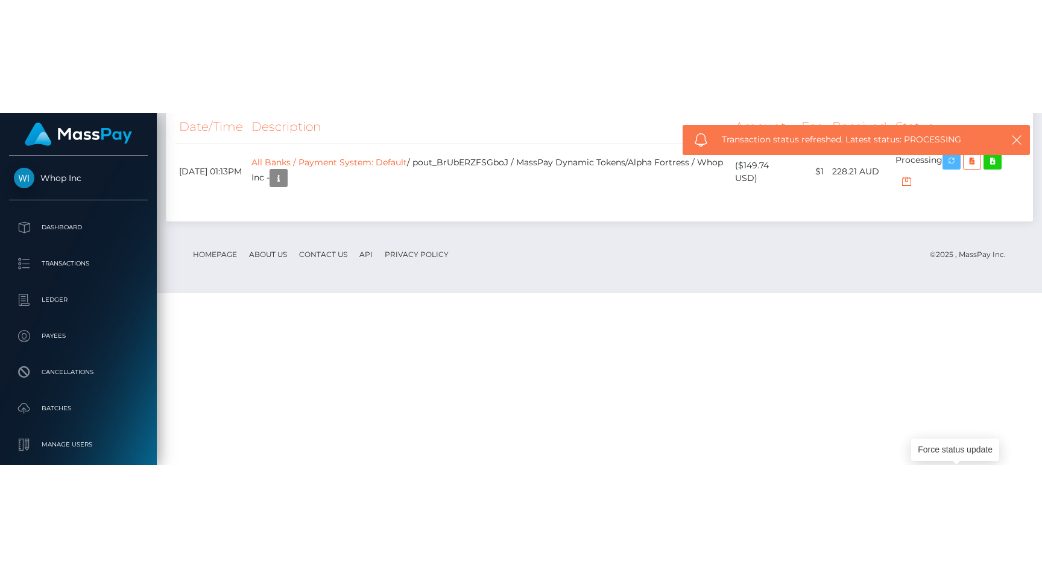
scroll to position [925, 0]
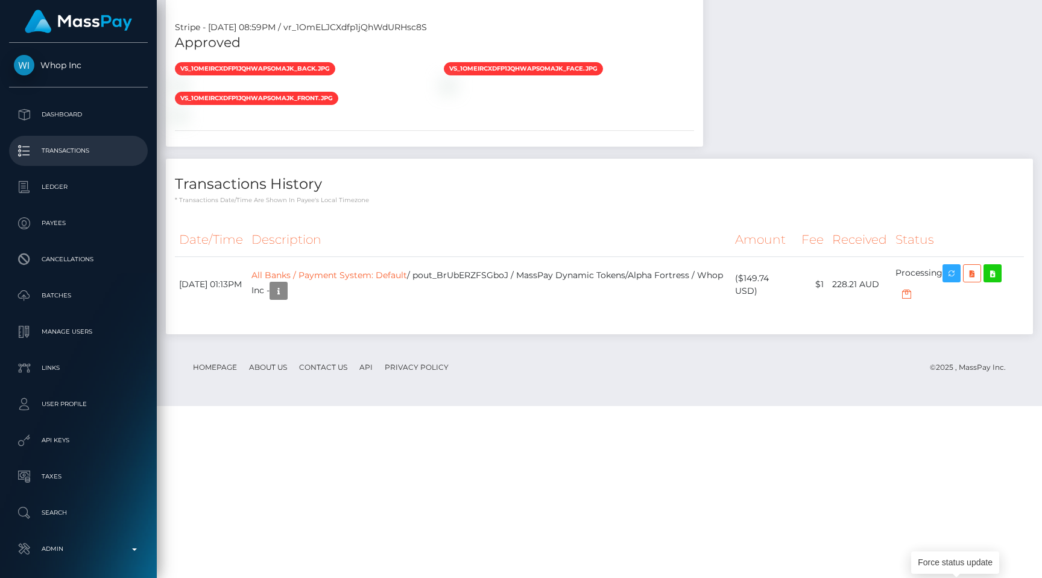
click at [89, 156] on p "Transactions" at bounding box center [78, 151] width 129 height 18
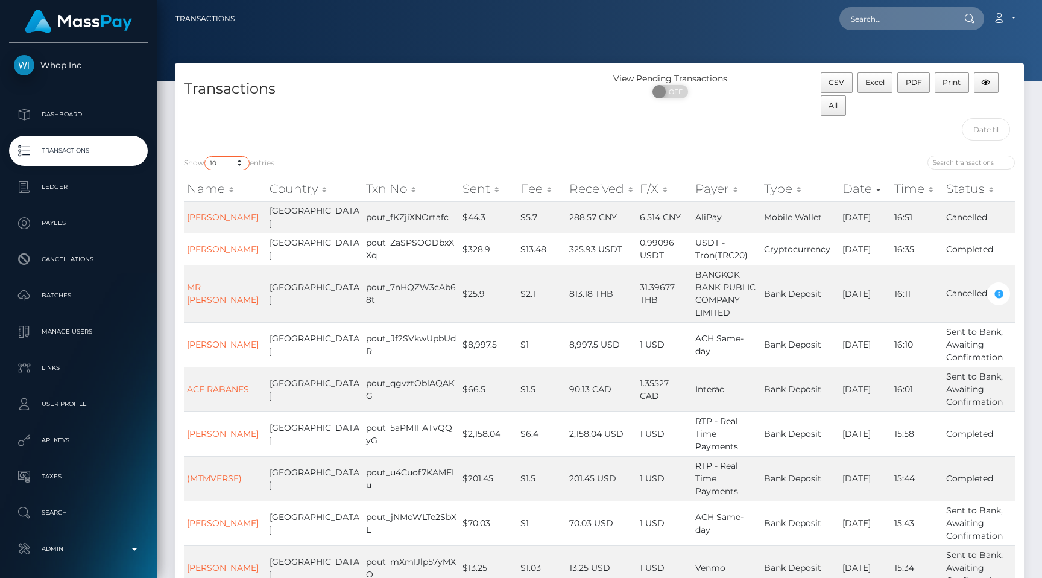
click at [228, 161] on select "10 25 50 100 250 500 1,000 3,500 All" at bounding box center [226, 163] width 45 height 14
select select "250"
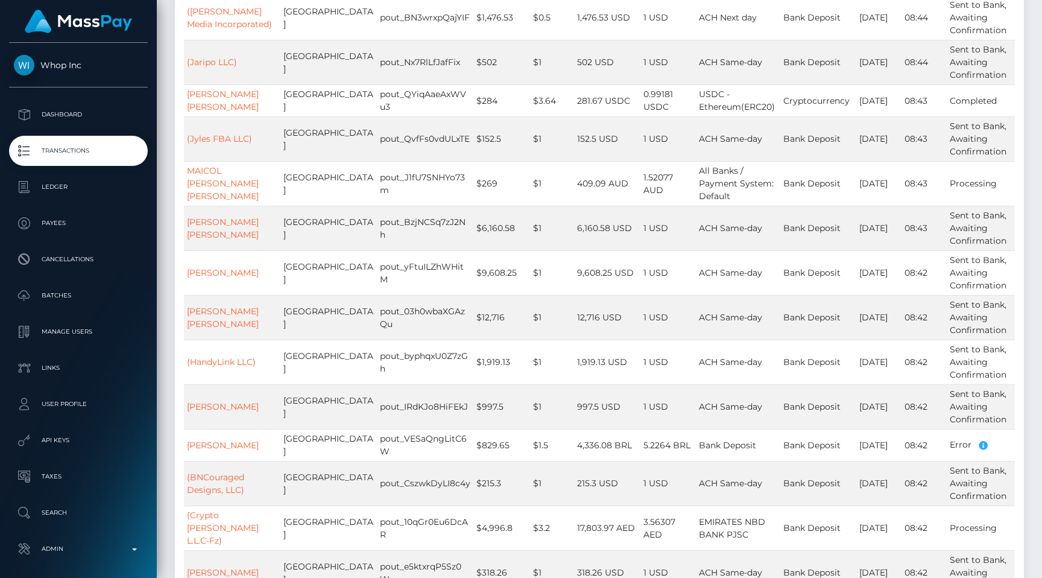
scroll to position [5348, 0]
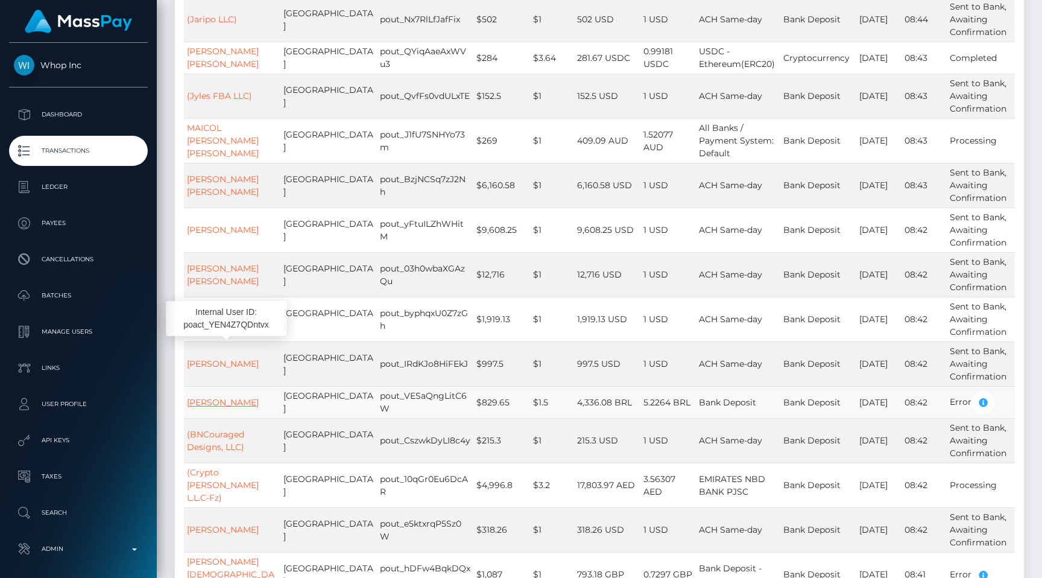
click at [227, 397] on link "[PERSON_NAME]" at bounding box center [223, 402] width 72 height 11
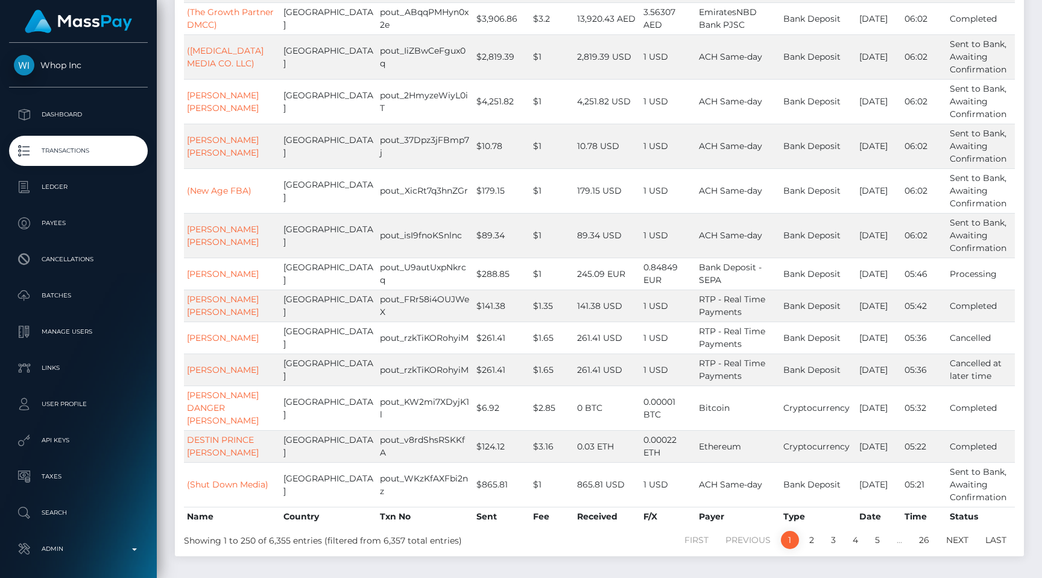
scroll to position [8983, 0]
